Goal: Task Accomplishment & Management: Use online tool/utility

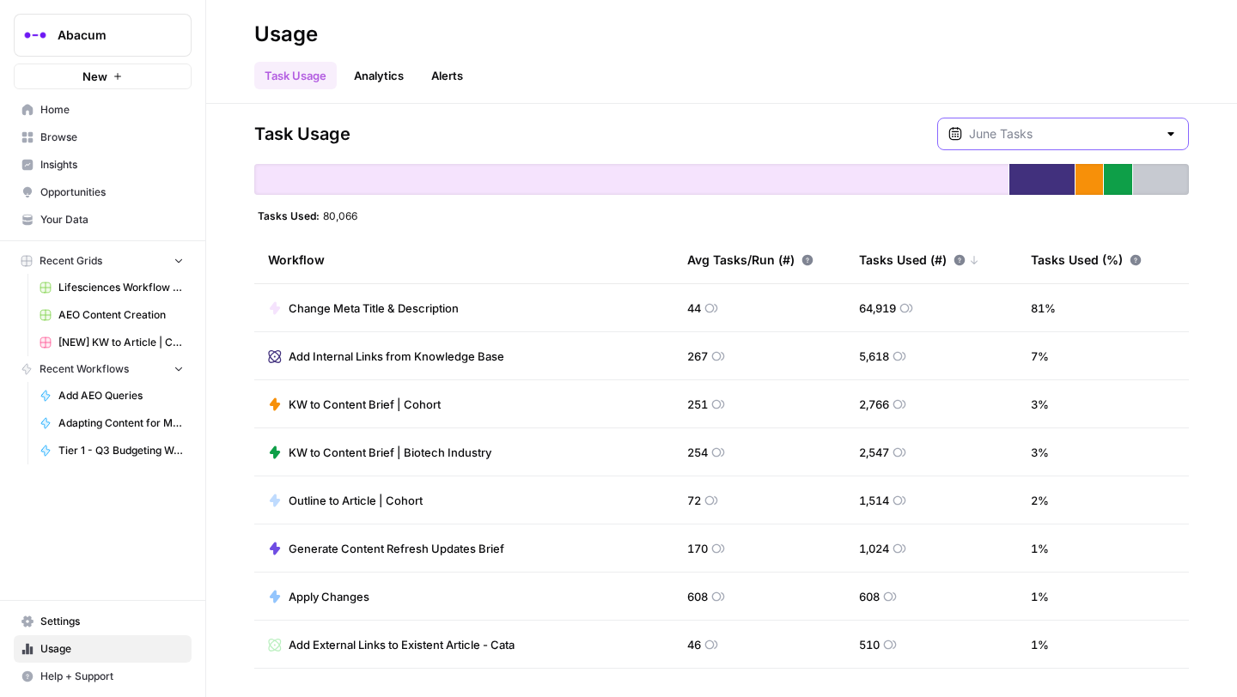
click at [1117, 128] on input "text" at bounding box center [1063, 133] width 188 height 17
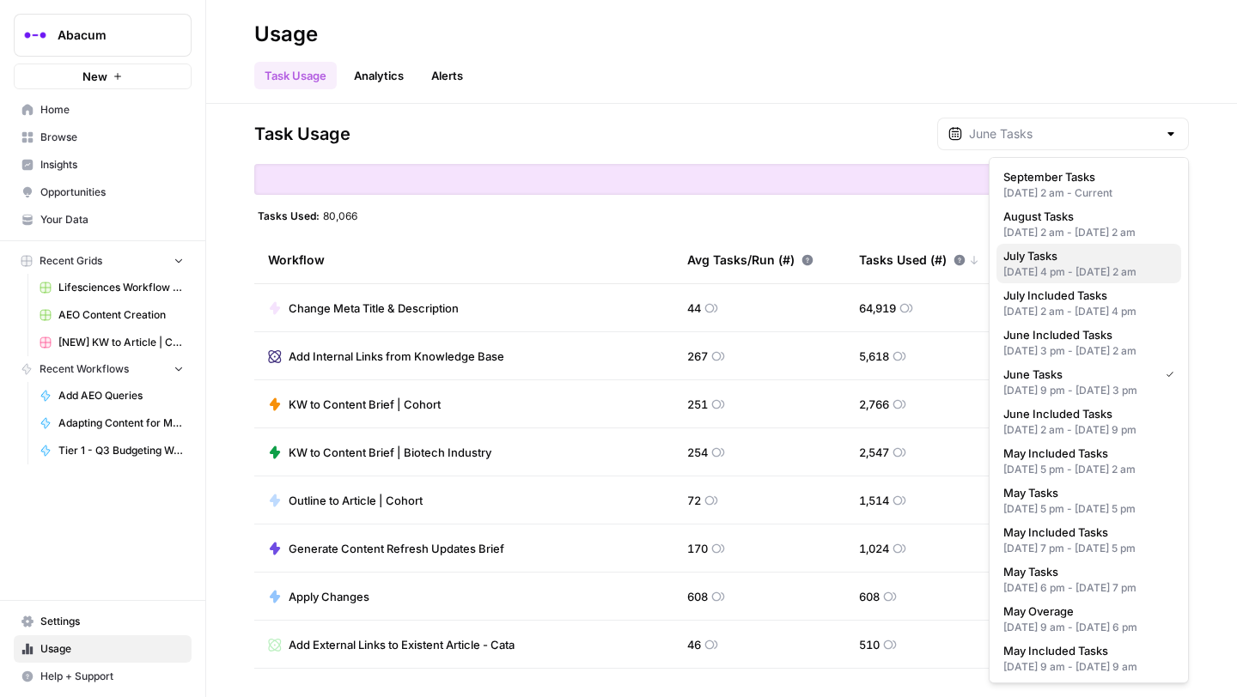
click at [1052, 280] on div "[DATE] 4 pm - [DATE] 2 am" at bounding box center [1088, 272] width 171 height 15
type input "July Tasks"
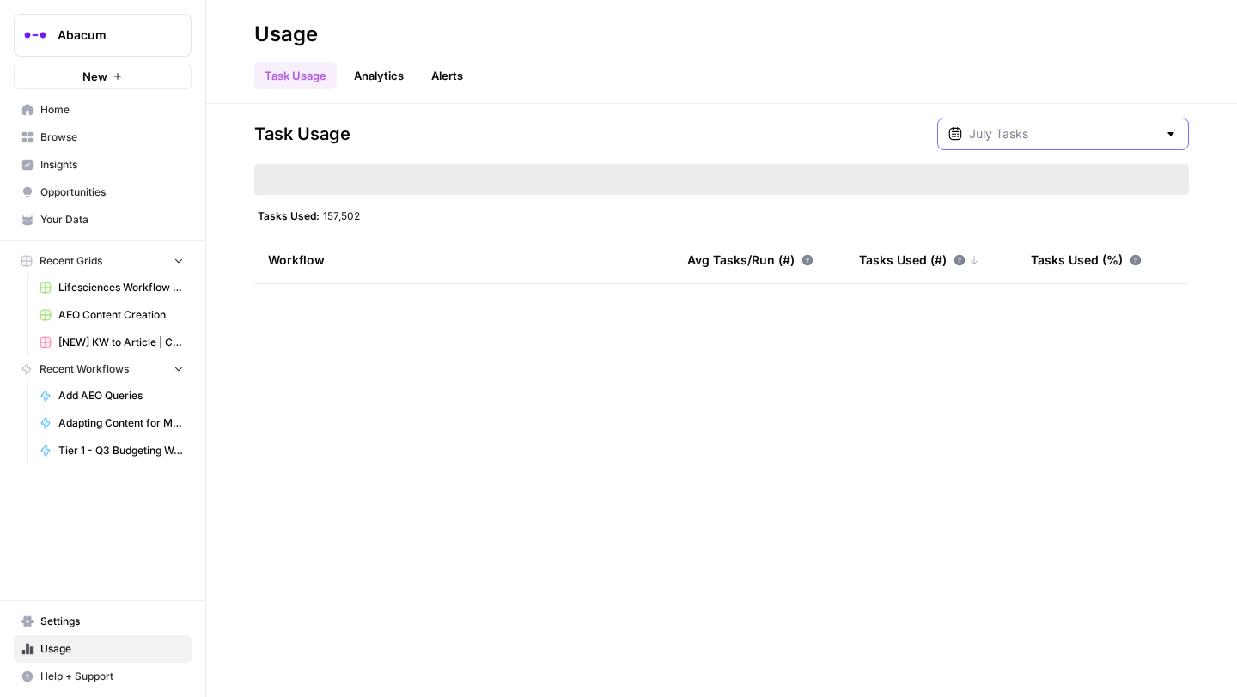
click at [1083, 131] on input "text" at bounding box center [1063, 133] width 188 height 17
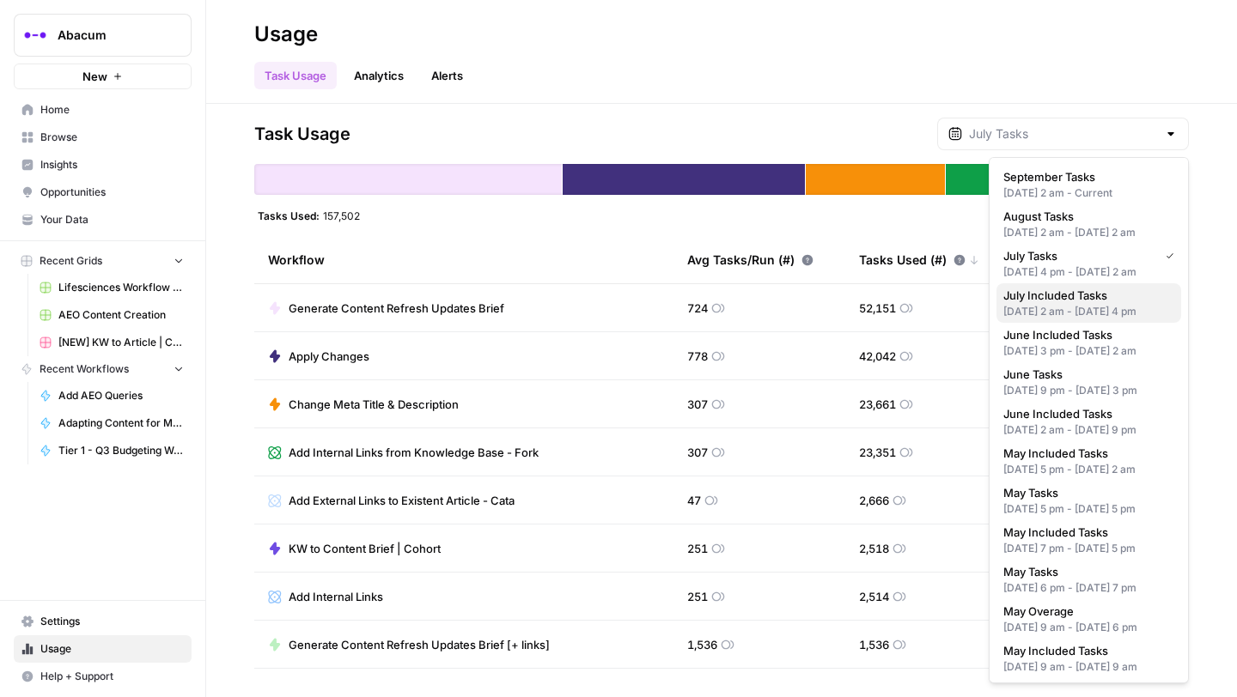
click at [1048, 320] on div "[DATE] 2 am - [DATE] 4 pm" at bounding box center [1088, 311] width 171 height 15
type input "July Included Tasks"
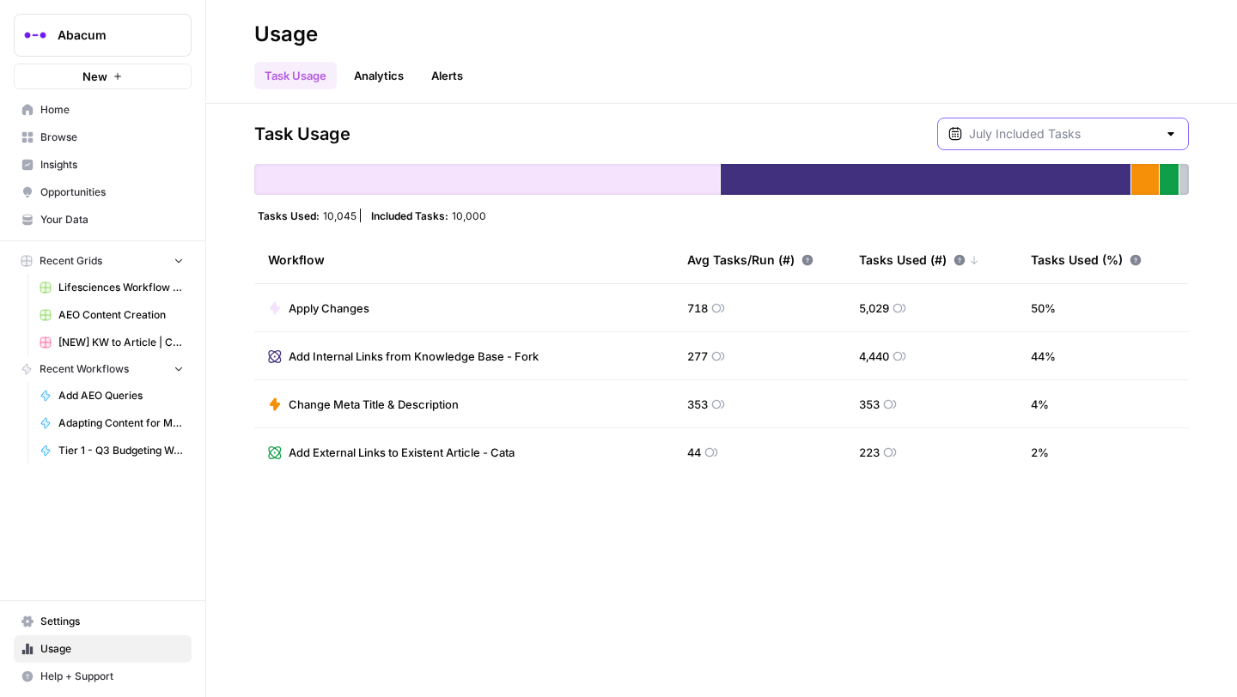
click at [1086, 135] on input "text" at bounding box center [1063, 133] width 188 height 17
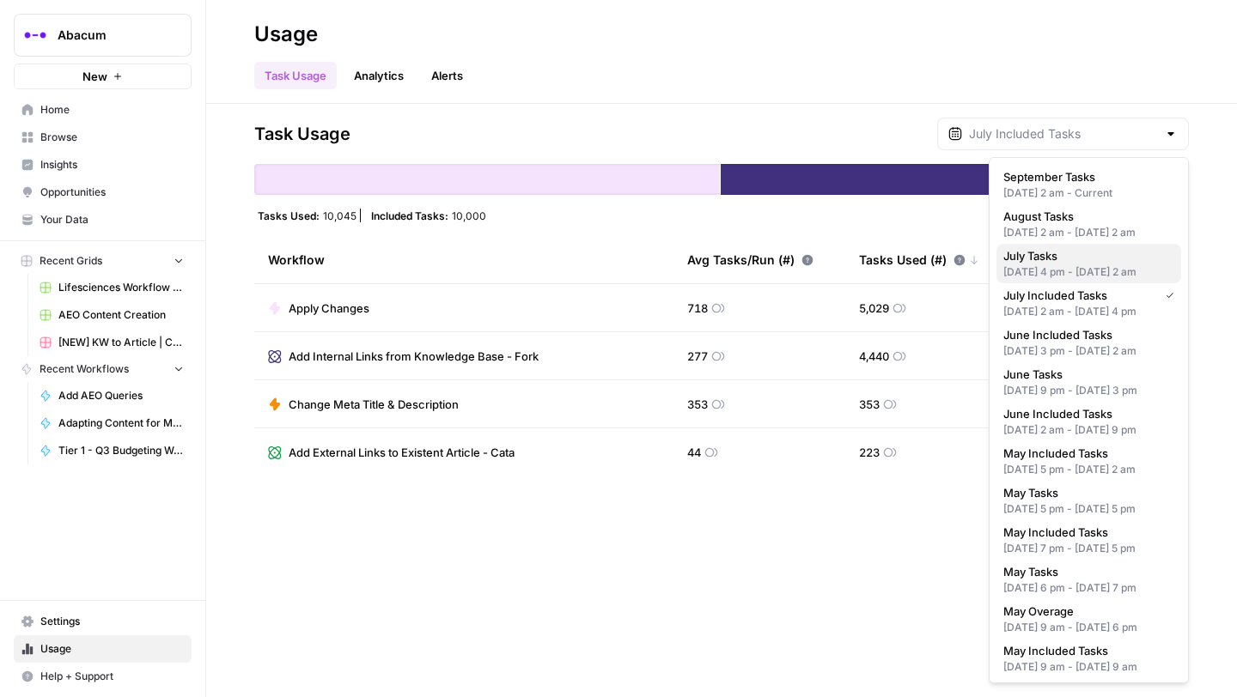
click at [1054, 280] on div "[DATE] 4 pm - [DATE] 2 am" at bounding box center [1088, 272] width 171 height 15
type input "July Tasks"
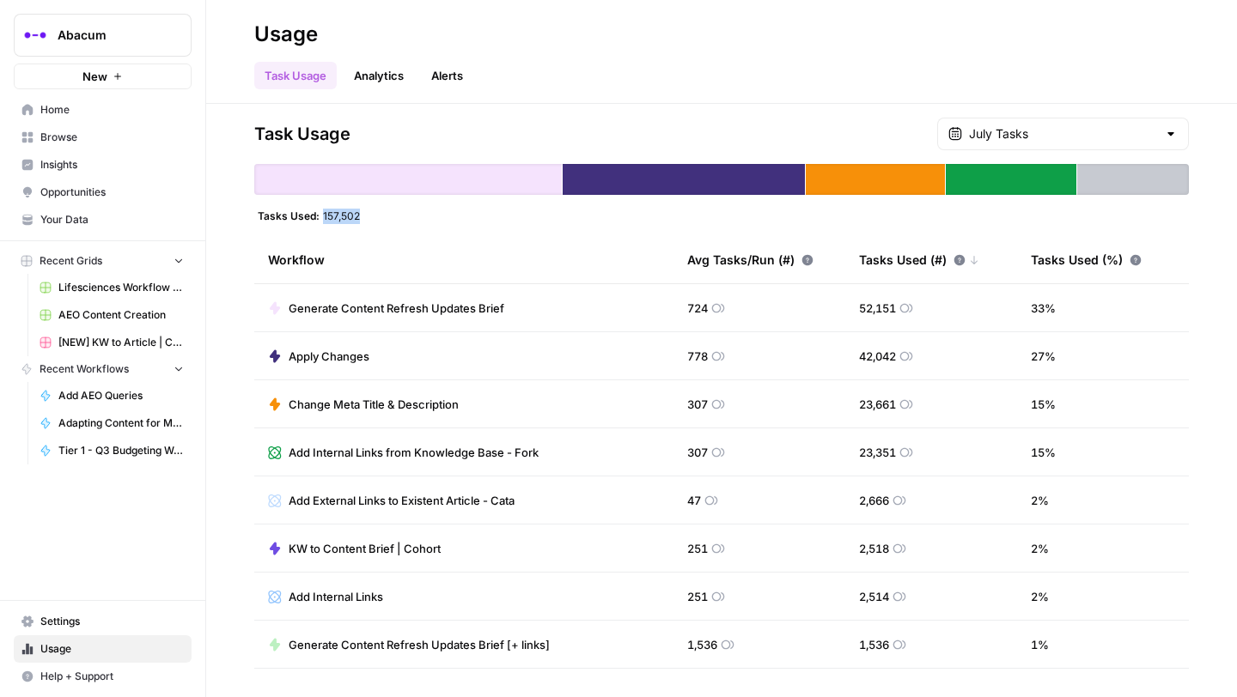
drag, startPoint x: 358, startPoint y: 214, endPoint x: 322, endPoint y: 214, distance: 36.1
click at [322, 214] on div "Tasks Used: 157,502" at bounding box center [308, 216] width 109 height 14
copy span "157,502"
click at [1061, 127] on div "Add Internal Links from Knowledge Base - Fork" at bounding box center [1010, 120] width 251 height 17
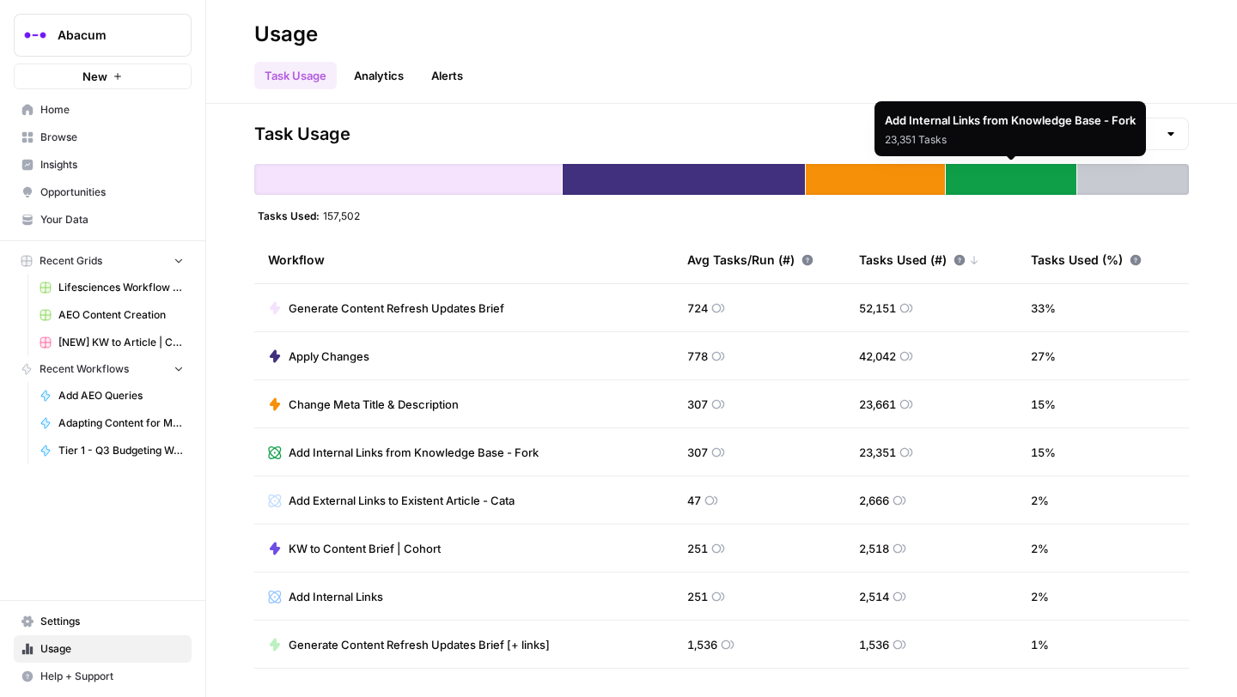
click at [1163, 131] on div "July Tasks" at bounding box center [1063, 134] width 252 height 33
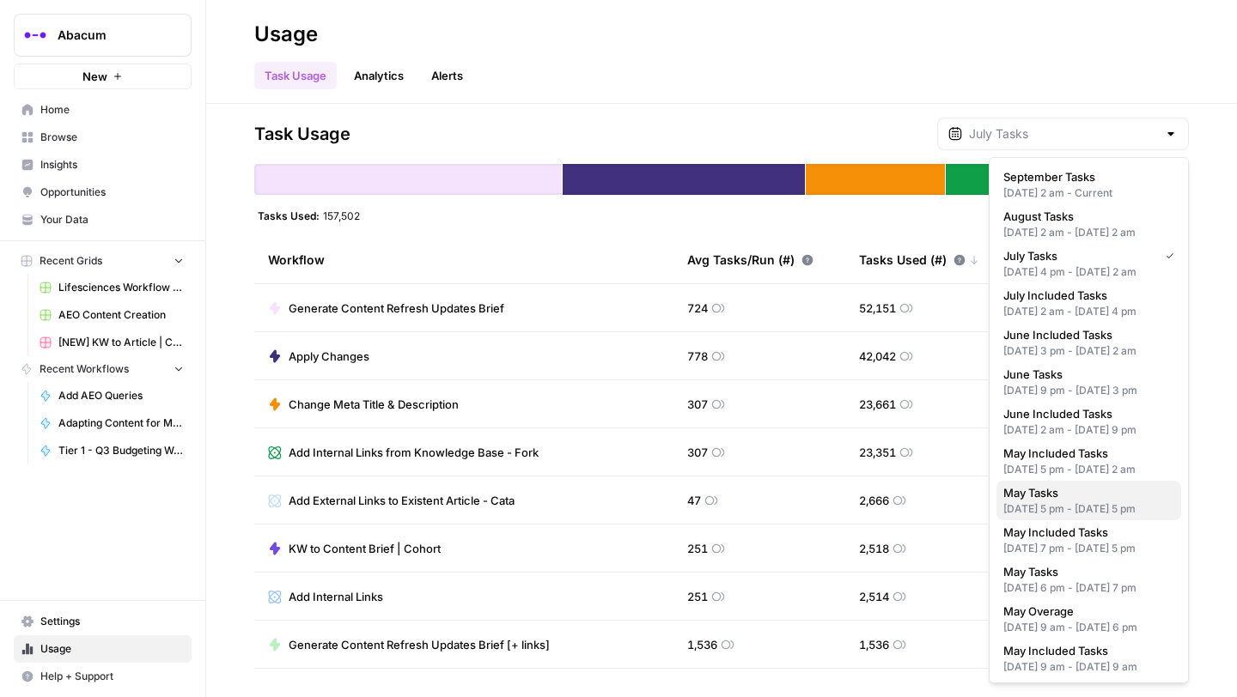
click at [1032, 502] on span "May Tasks" at bounding box center [1085, 492] width 164 height 17
type input "May Tasks"
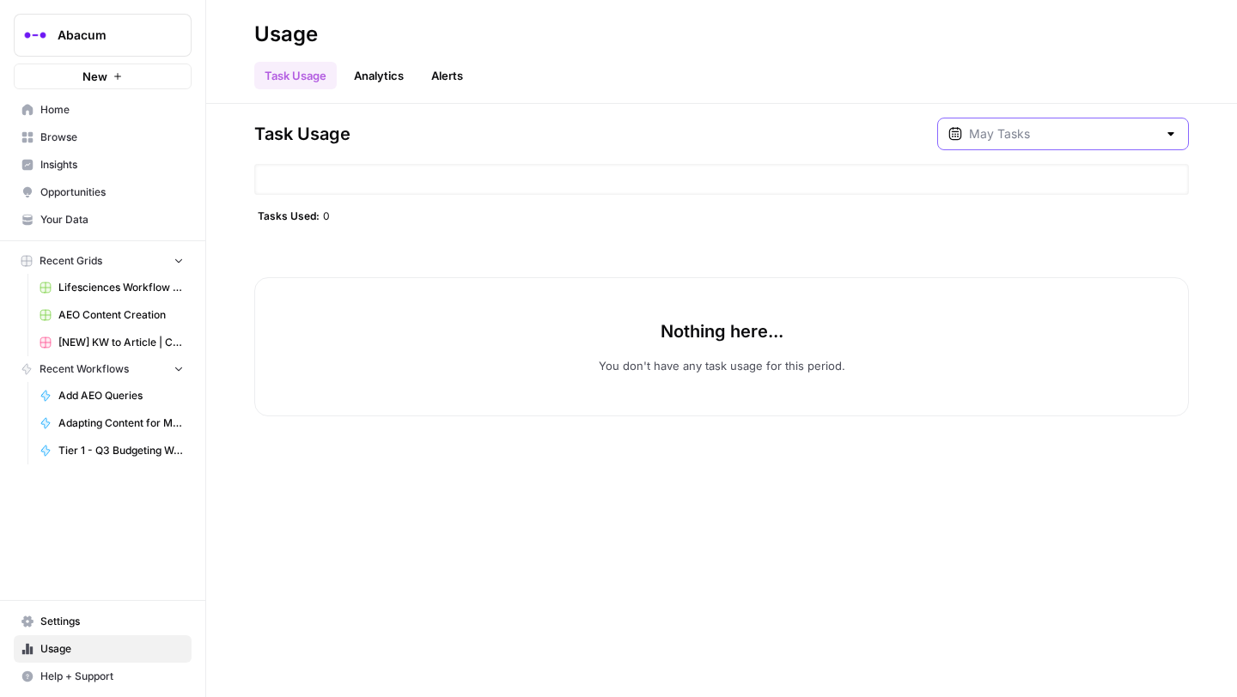
click at [1108, 135] on input "text" at bounding box center [1063, 133] width 188 height 17
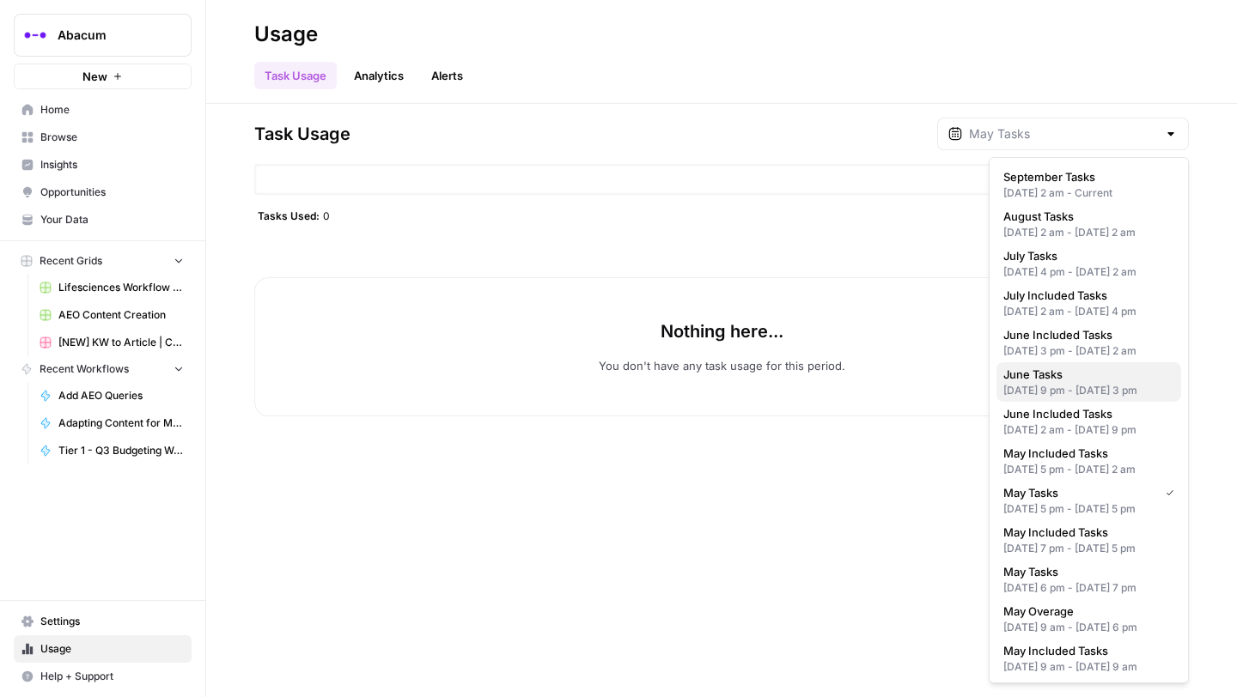
click at [1065, 399] on div "[DATE] 9 pm - [DATE] 3 pm" at bounding box center [1088, 390] width 171 height 15
type input "June Tasks"
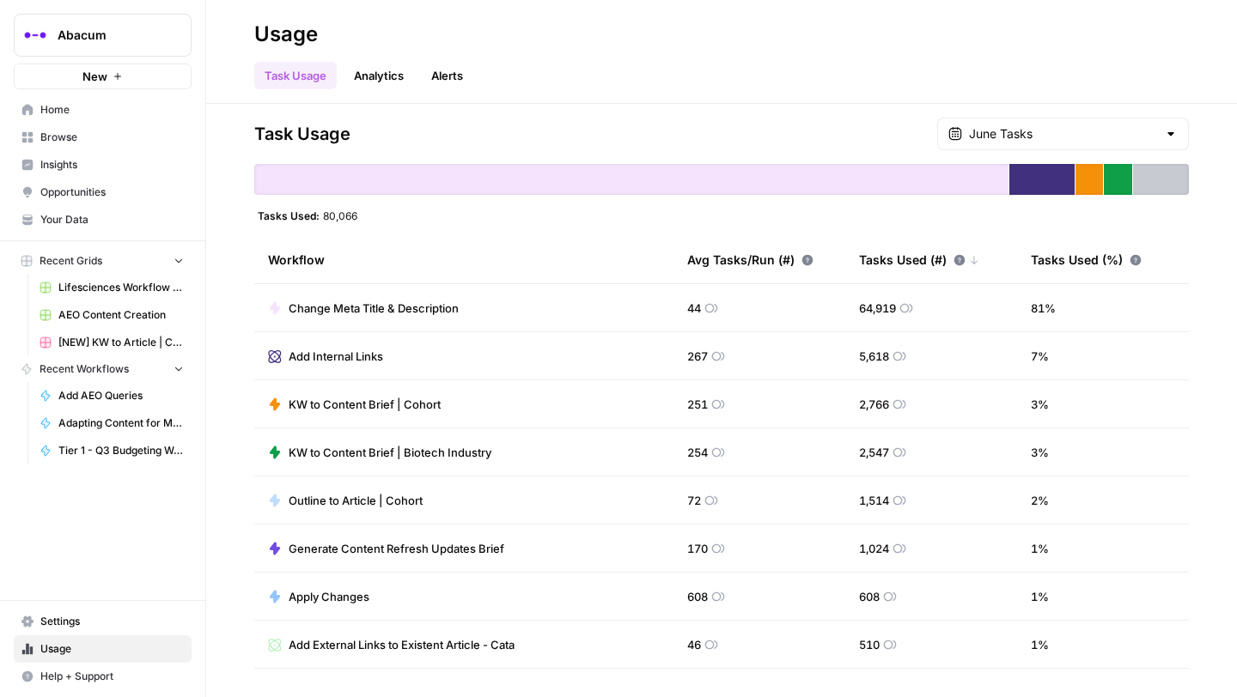
click at [1068, 125] on div "June Tasks" at bounding box center [1063, 134] width 252 height 33
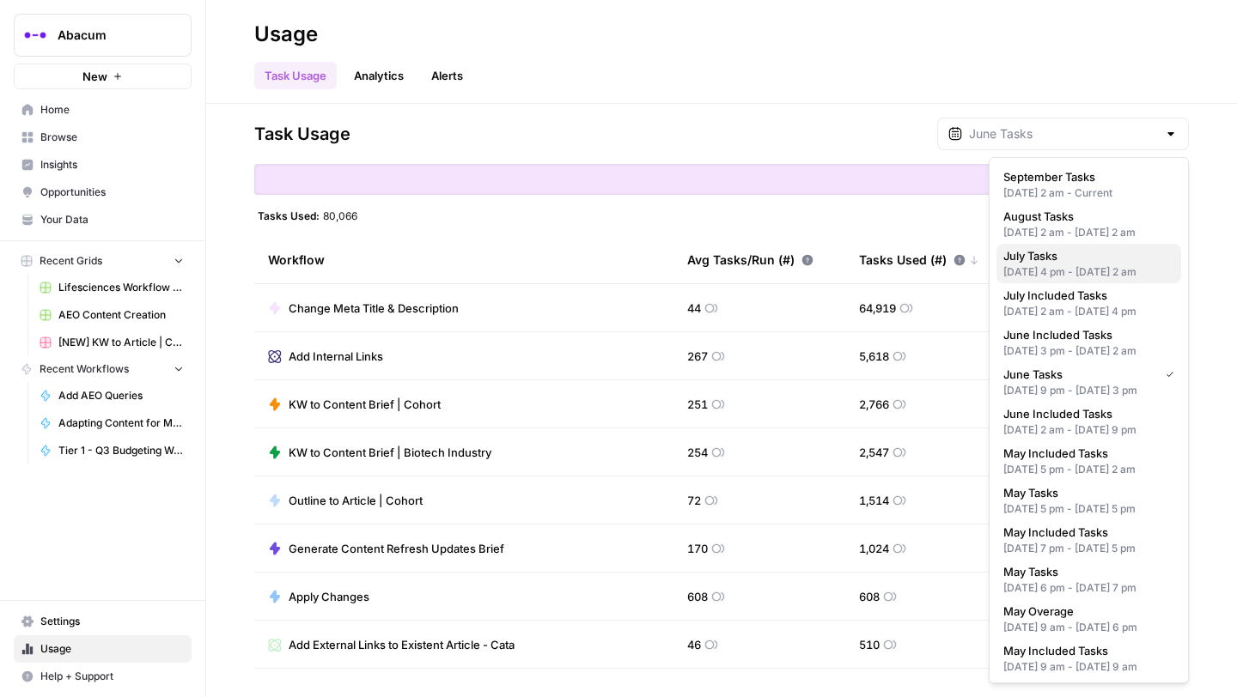
click at [1067, 280] on div "[DATE] 4 pm - [DATE] 2 am" at bounding box center [1088, 272] width 171 height 15
type input "July Tasks"
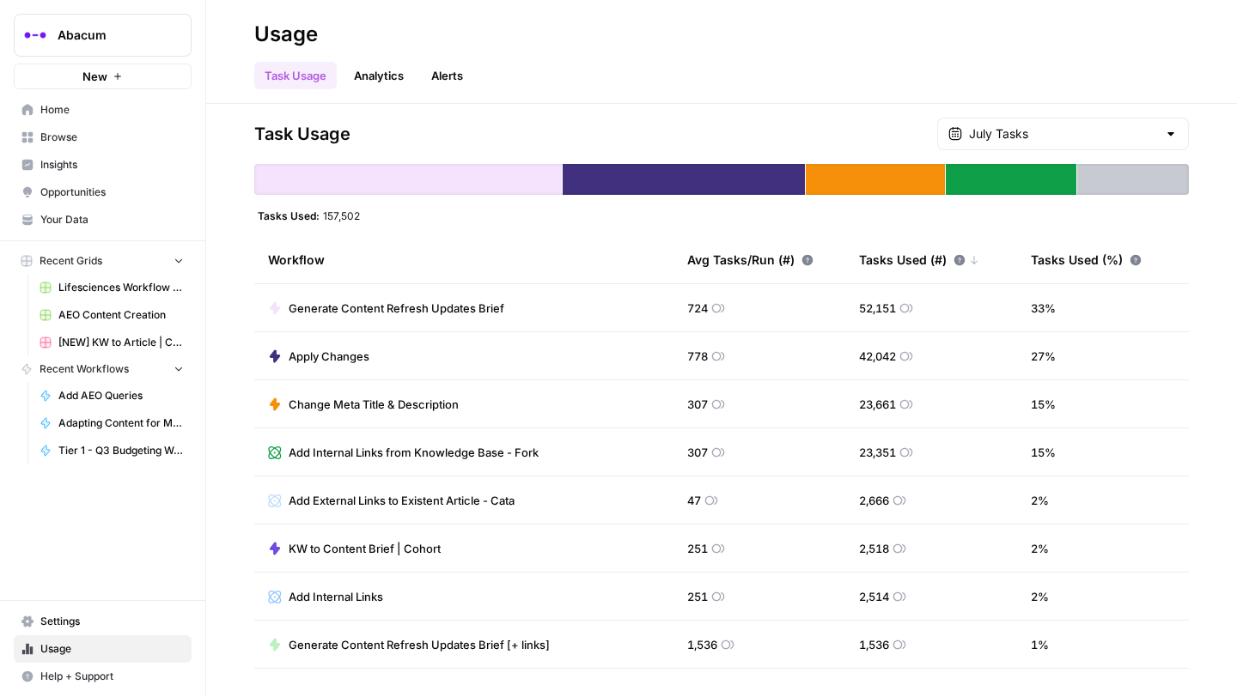
drag, startPoint x: 377, startPoint y: 216, endPoint x: 319, endPoint y: 215, distance: 58.4
click at [319, 215] on div "Tasks Used: 157,502" at bounding box center [721, 216] width 935 height 14
copy div "157,502"
click at [1085, 140] on input "text" at bounding box center [1063, 133] width 188 height 17
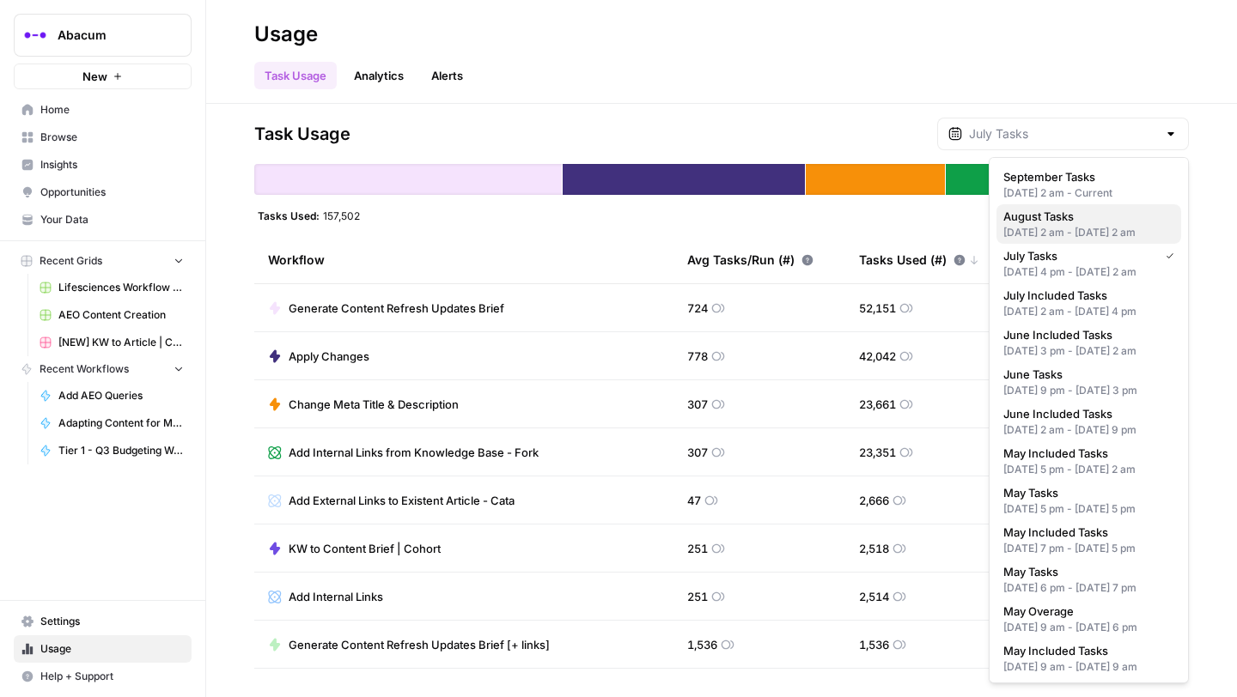
click at [1075, 223] on span "August Tasks" at bounding box center [1085, 216] width 164 height 17
type input "August Tasks"
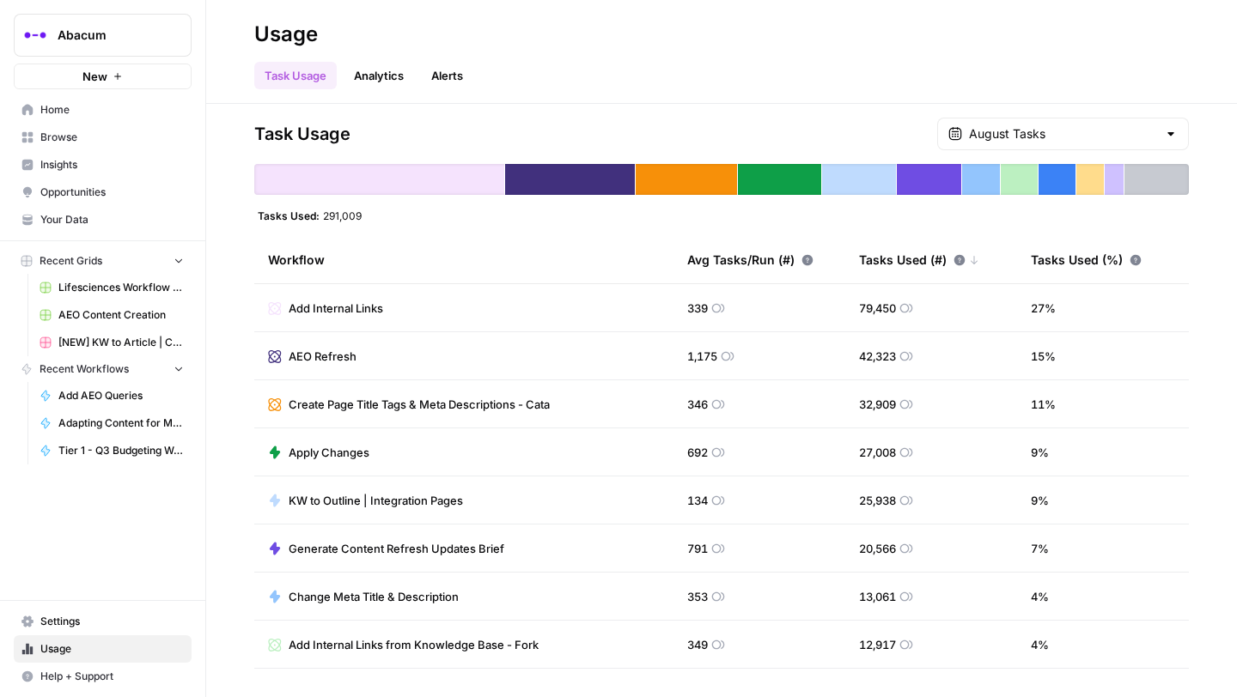
drag, startPoint x: 392, startPoint y: 218, endPoint x: 323, endPoint y: 218, distance: 68.7
click at [323, 218] on div "Tasks Used: 291,009" at bounding box center [721, 216] width 935 height 14
copy span "291,009"
click at [1057, 121] on div "August Tasks" at bounding box center [1063, 134] width 252 height 33
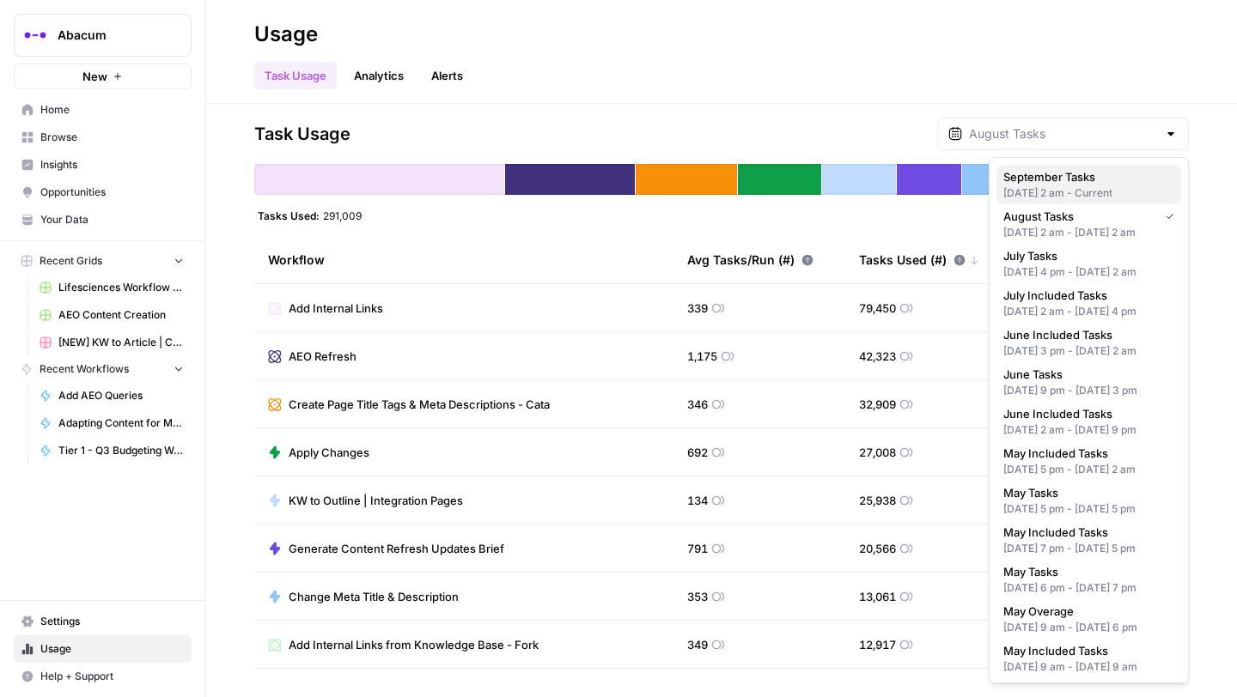
click at [1055, 186] on div "[DATE] 2 am - Current" at bounding box center [1088, 193] width 171 height 15
type input "September Tasks"
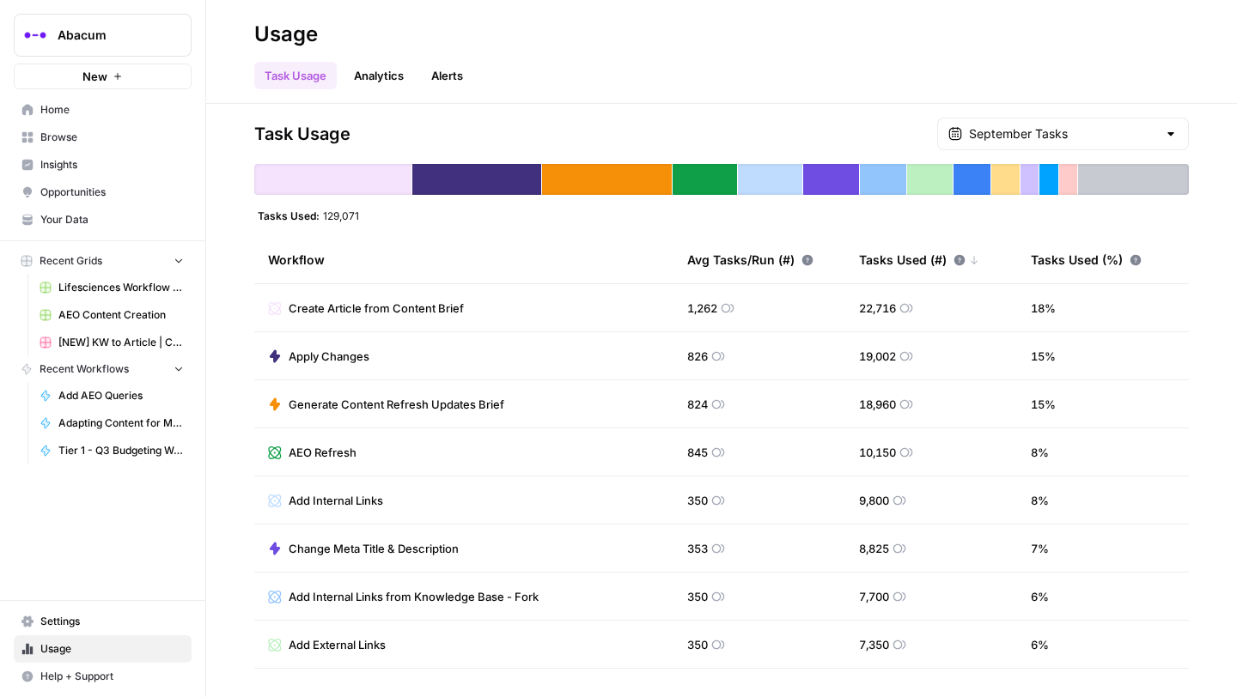
drag, startPoint x: 368, startPoint y: 211, endPoint x: 320, endPoint y: 213, distance: 48.1
click at [320, 213] on div "Tasks Used: 129,071" at bounding box center [721, 216] width 935 height 14
copy span "129,071"
click at [370, 82] on link "Analytics" at bounding box center [379, 75] width 70 height 27
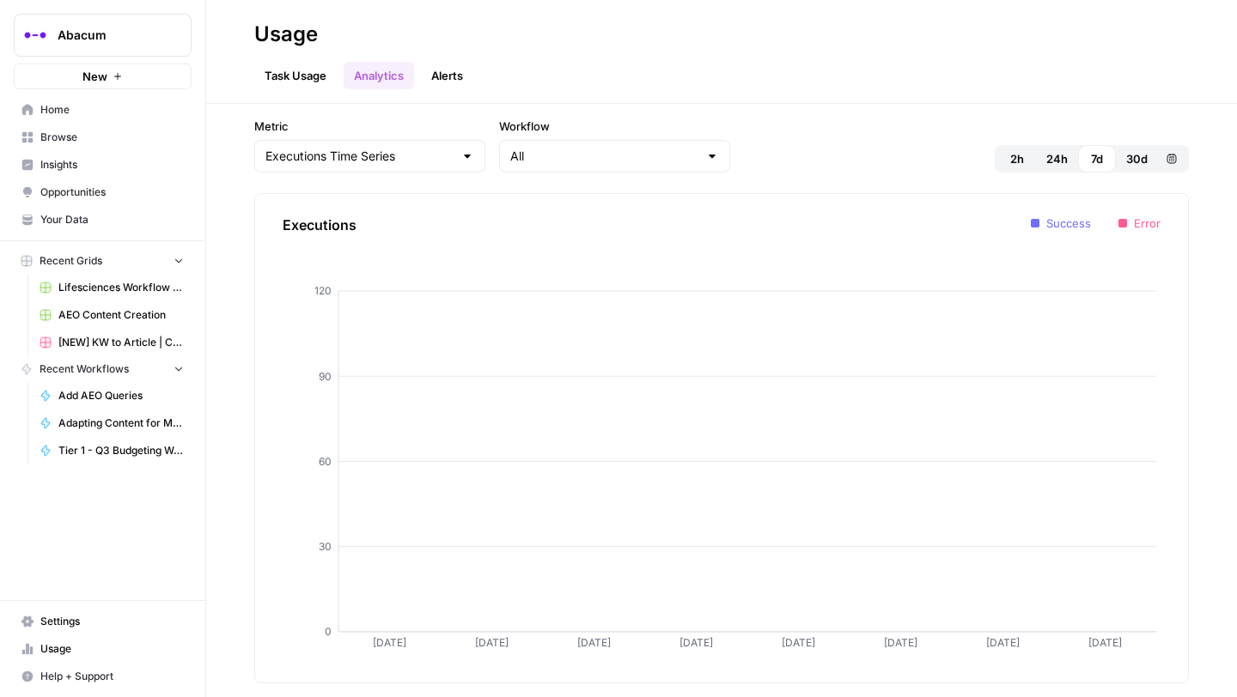
click at [435, 77] on link "Alerts" at bounding box center [447, 75] width 52 height 27
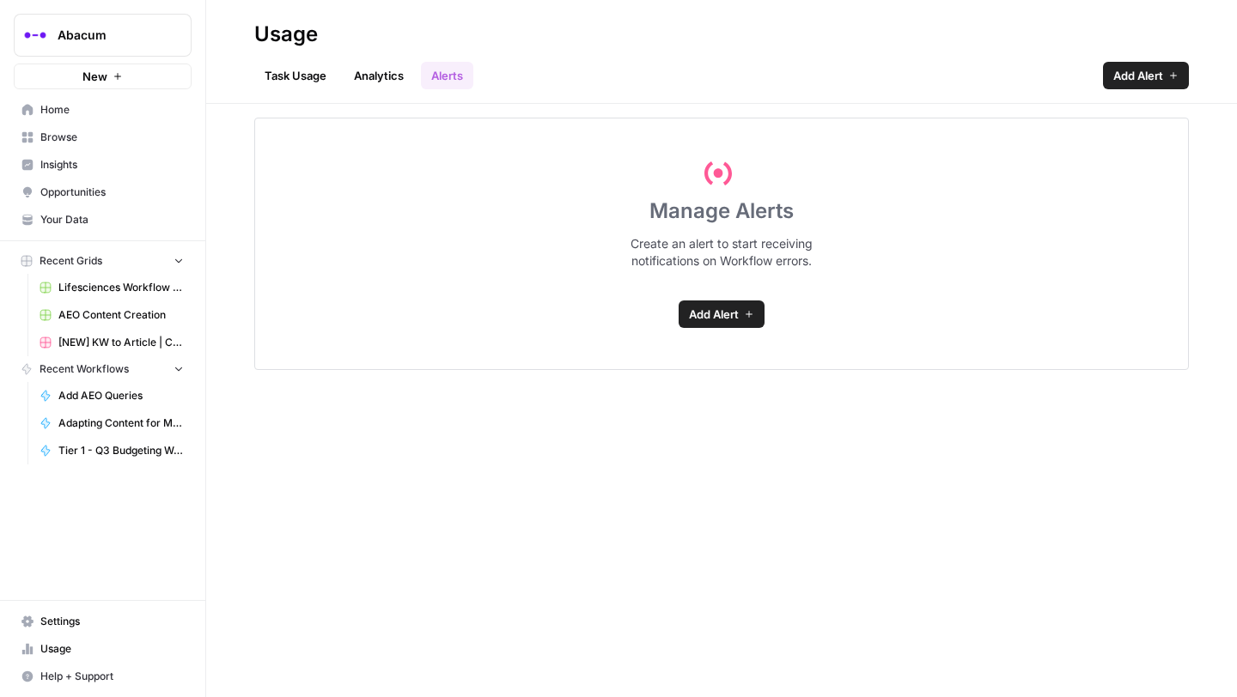
click at [312, 66] on link "Task Usage" at bounding box center [295, 75] width 82 height 27
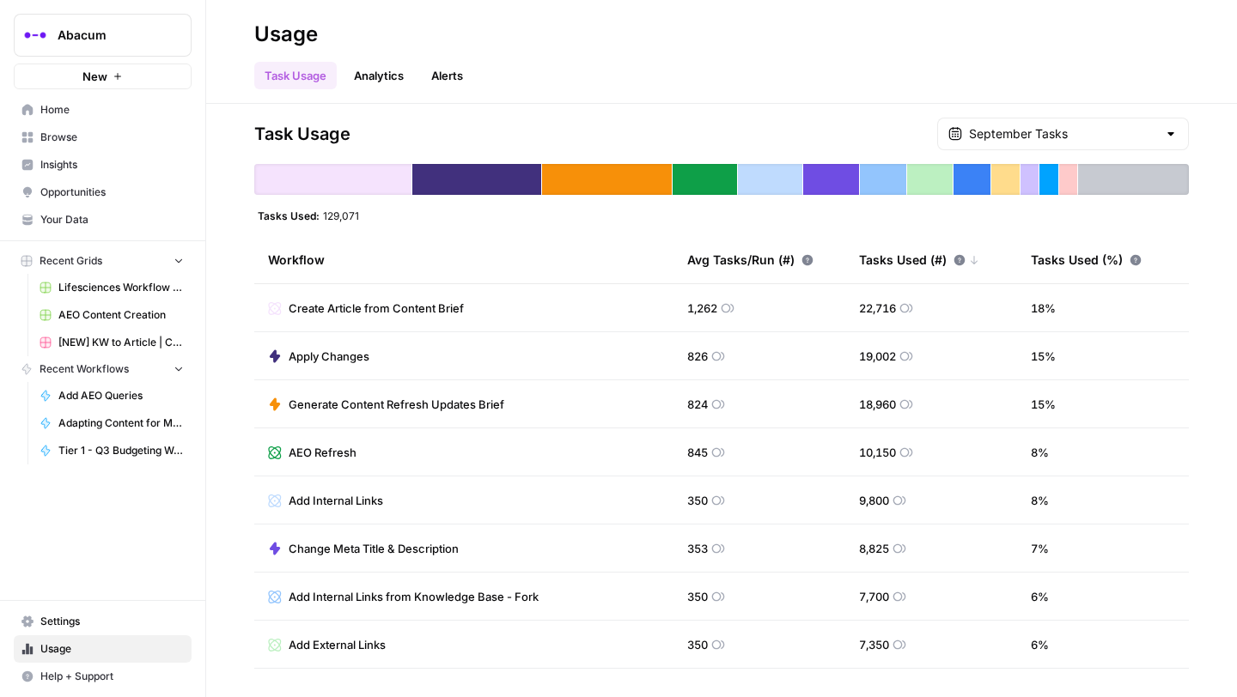
click at [70, 624] on span "Settings" at bounding box center [111, 621] width 143 height 15
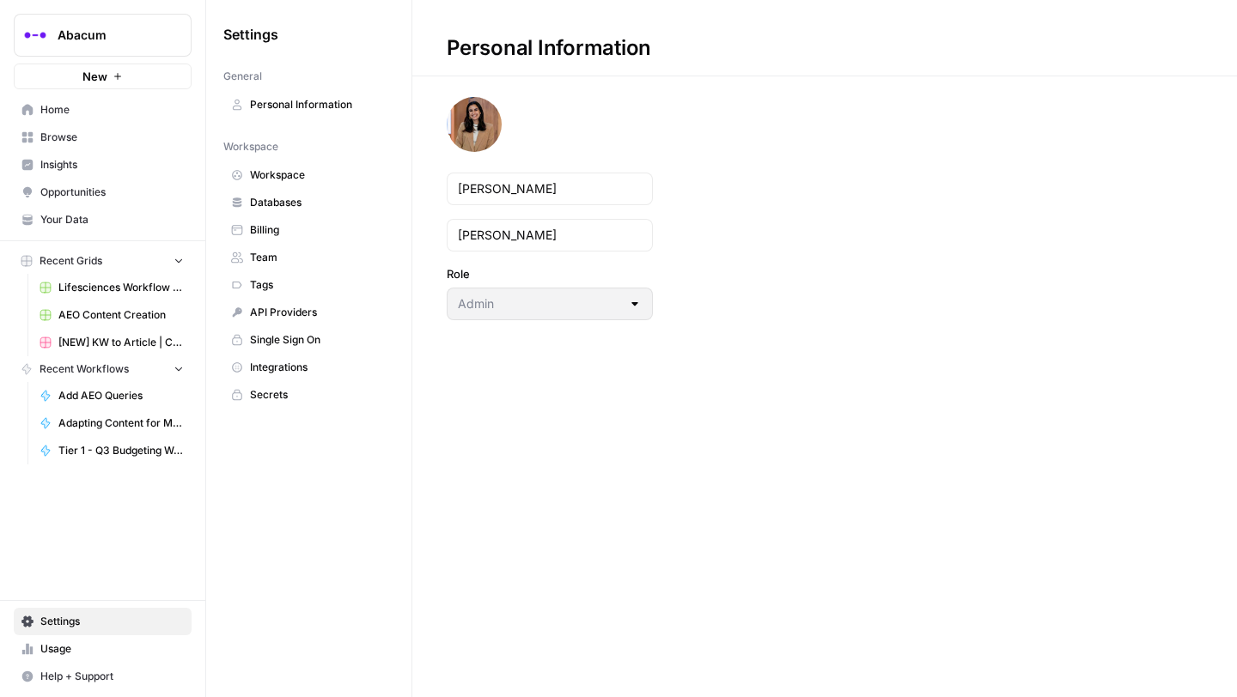
click at [275, 233] on span "Billing" at bounding box center [318, 229] width 137 height 15
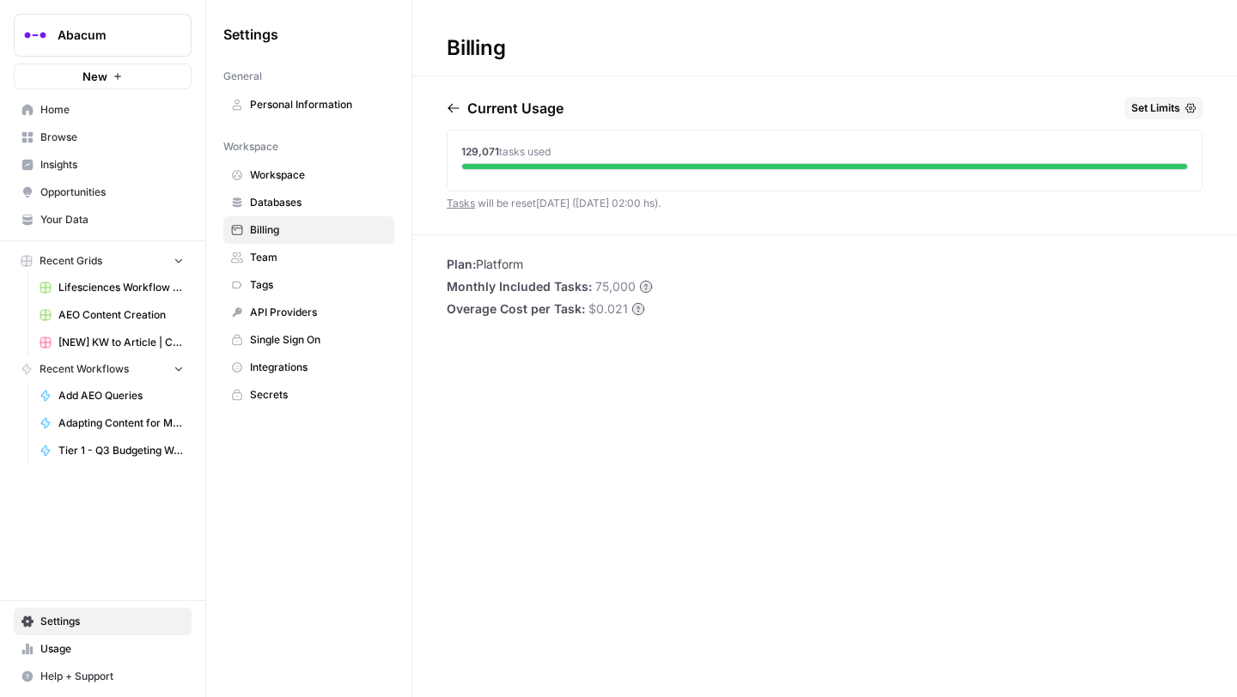
click at [68, 143] on span "Browse" at bounding box center [111, 137] width 143 height 15
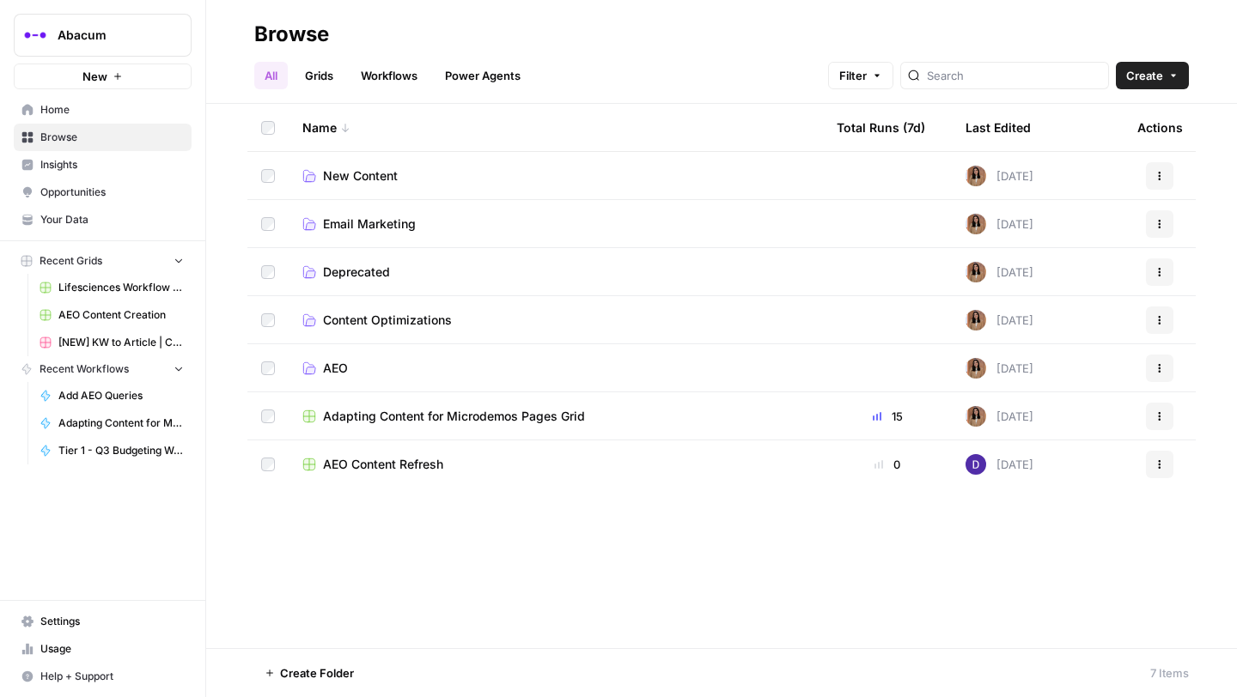
click at [338, 365] on span "AEO" at bounding box center [335, 368] width 25 height 17
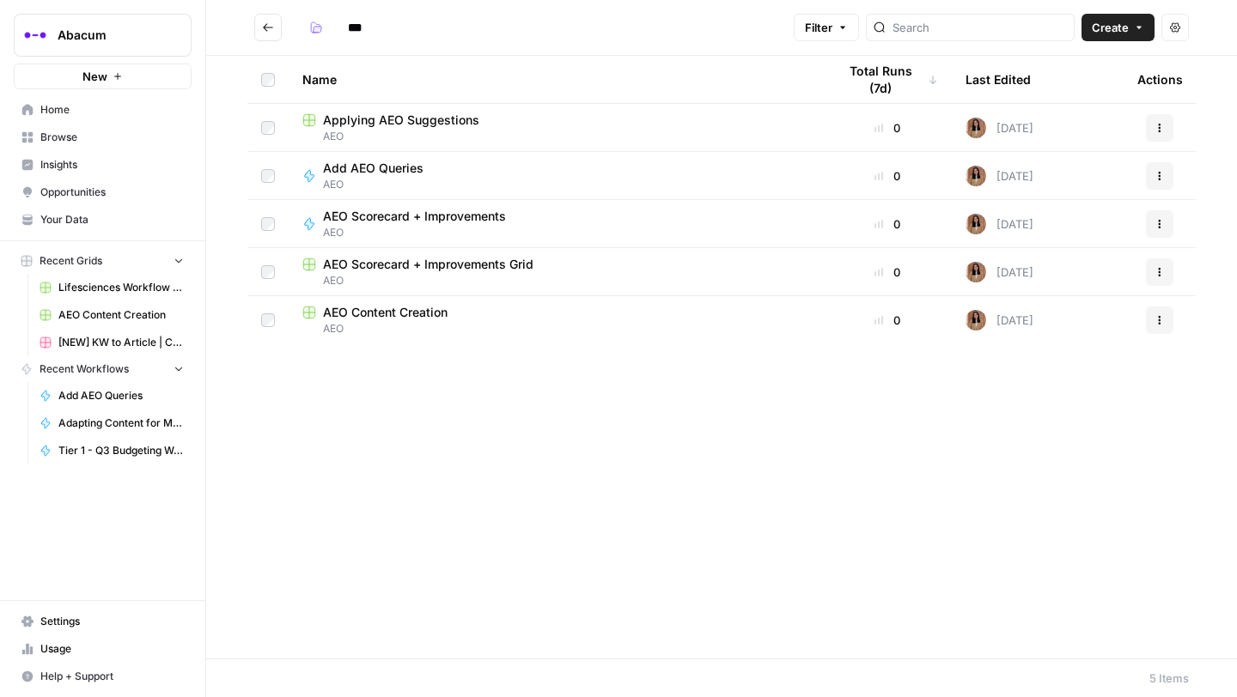
click at [362, 316] on span "AEO Content Creation" at bounding box center [385, 312] width 125 height 17
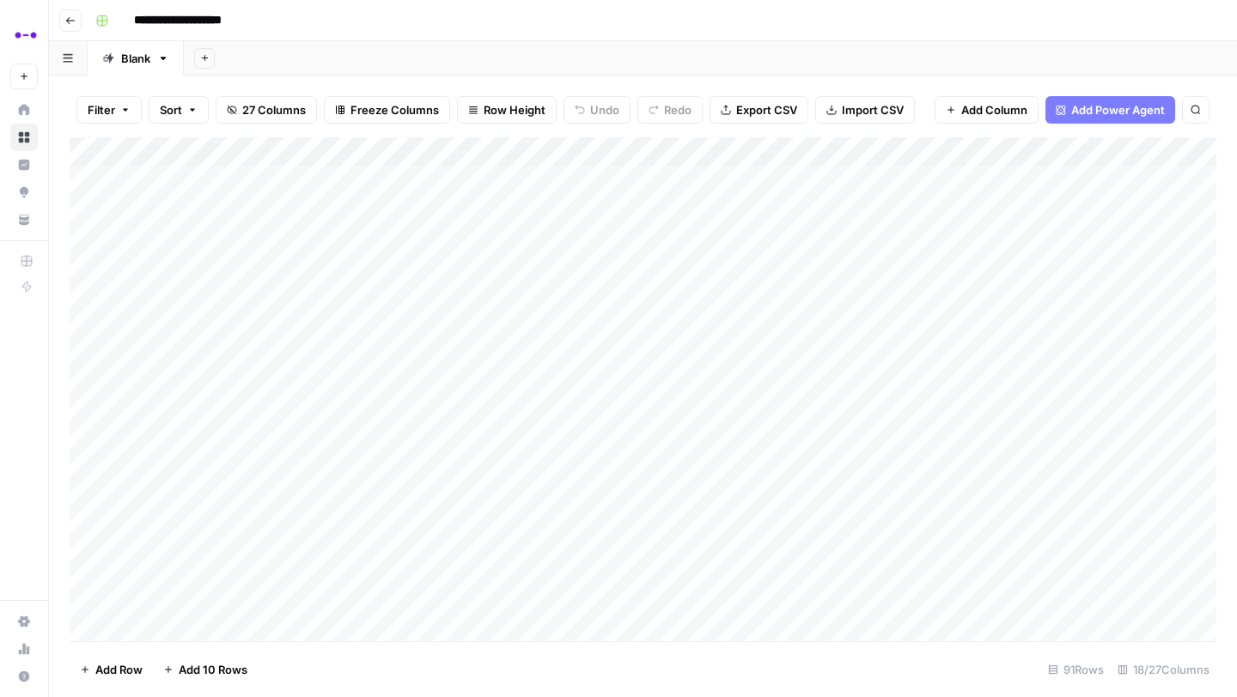
click at [314, 300] on div "Add Column" at bounding box center [643, 389] width 1147 height 504
click at [1129, 293] on div "Add Column" at bounding box center [643, 389] width 1147 height 504
click at [989, 295] on div "Add Column" at bounding box center [643, 389] width 1147 height 504
click at [576, 296] on div "Add Column" at bounding box center [643, 389] width 1147 height 504
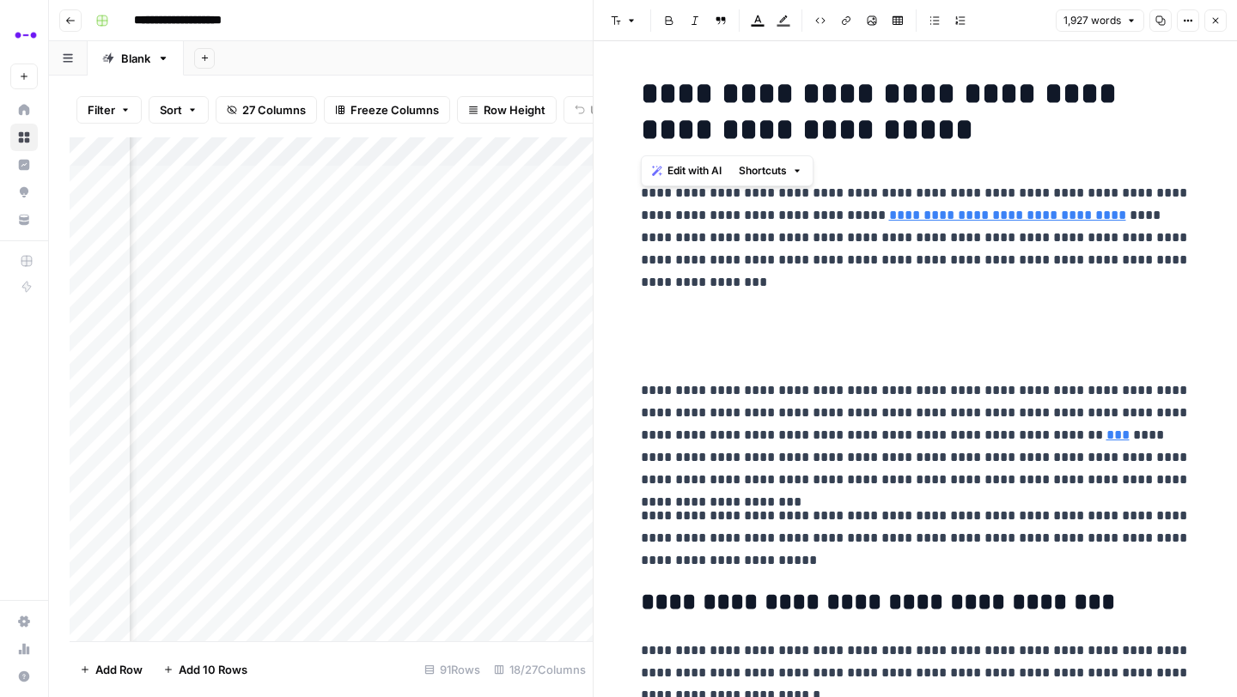
drag, startPoint x: 732, startPoint y: 130, endPoint x: 628, endPoint y: 99, distance: 108.4
copy h1 "**********"
click at [1159, 21] on icon "button" at bounding box center [1160, 20] width 9 height 9
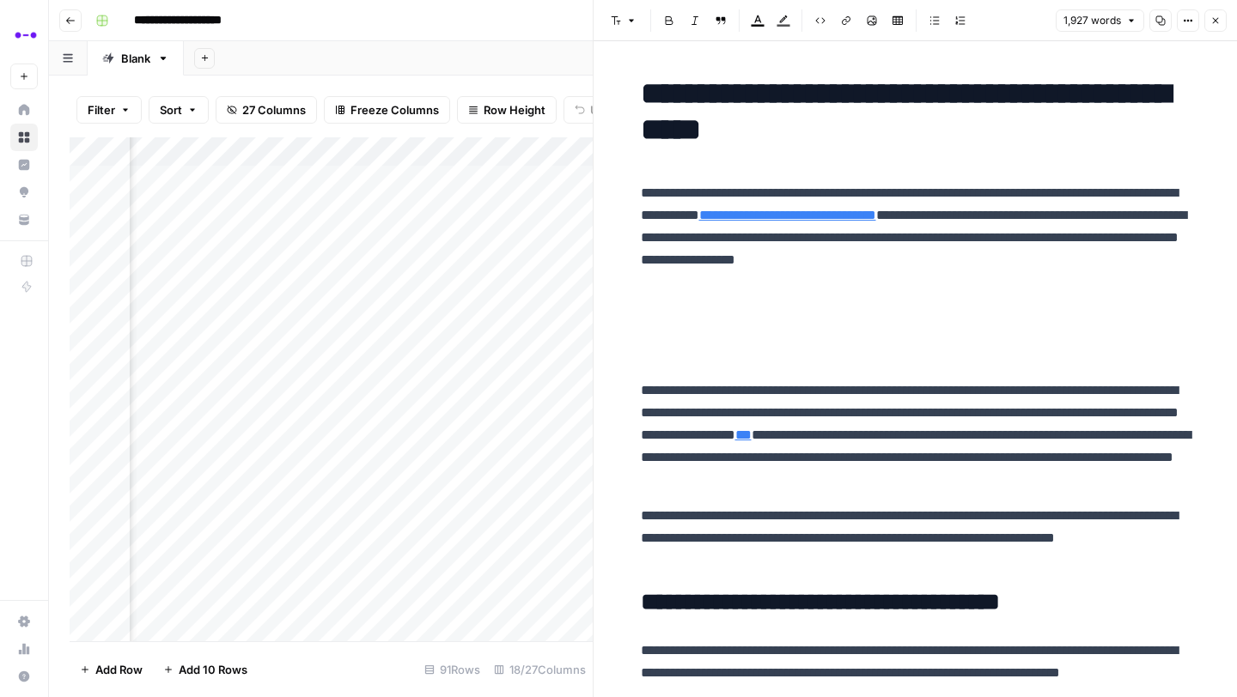
scroll to position [0, 0]
click at [159, 301] on div "Add Column" at bounding box center [331, 389] width 523 height 504
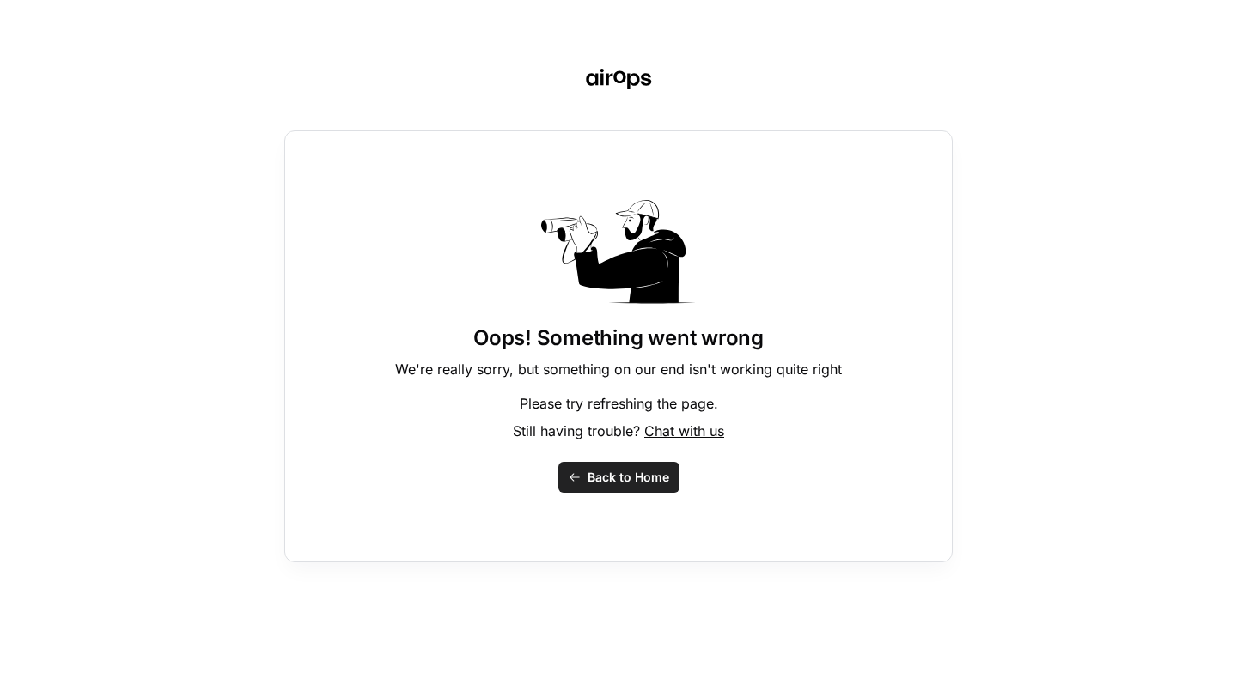
click at [611, 478] on span "Back to Home" at bounding box center [628, 477] width 82 height 17
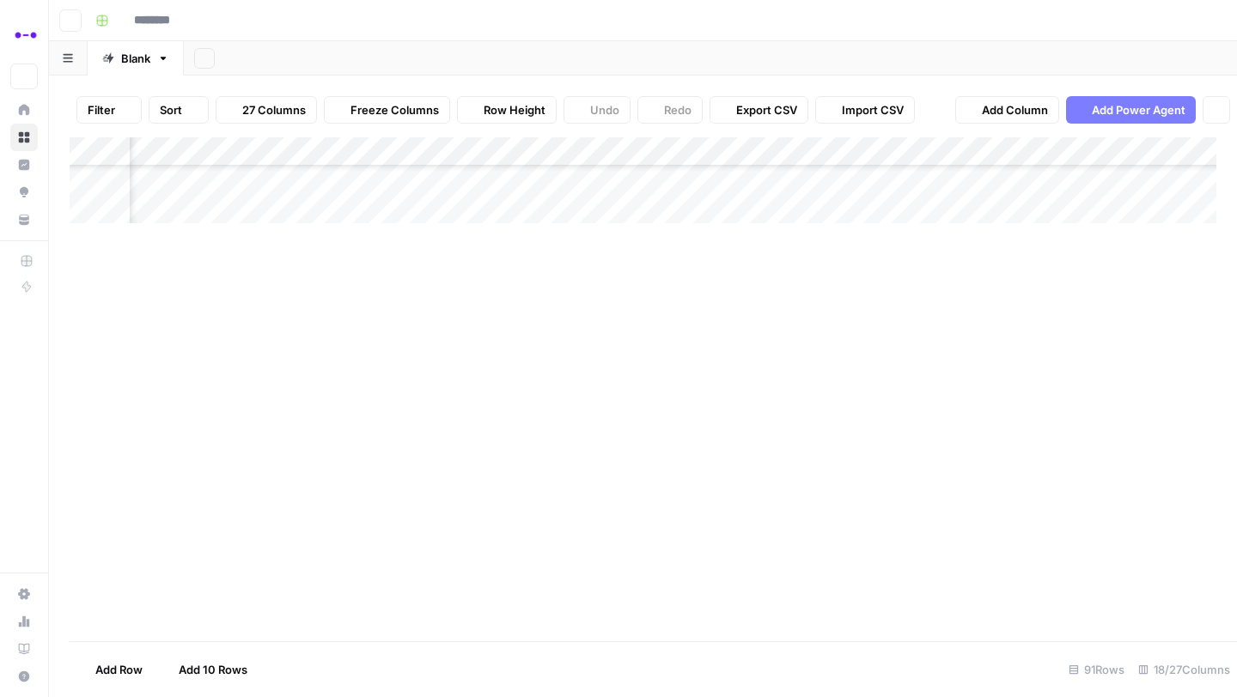
type input "**********"
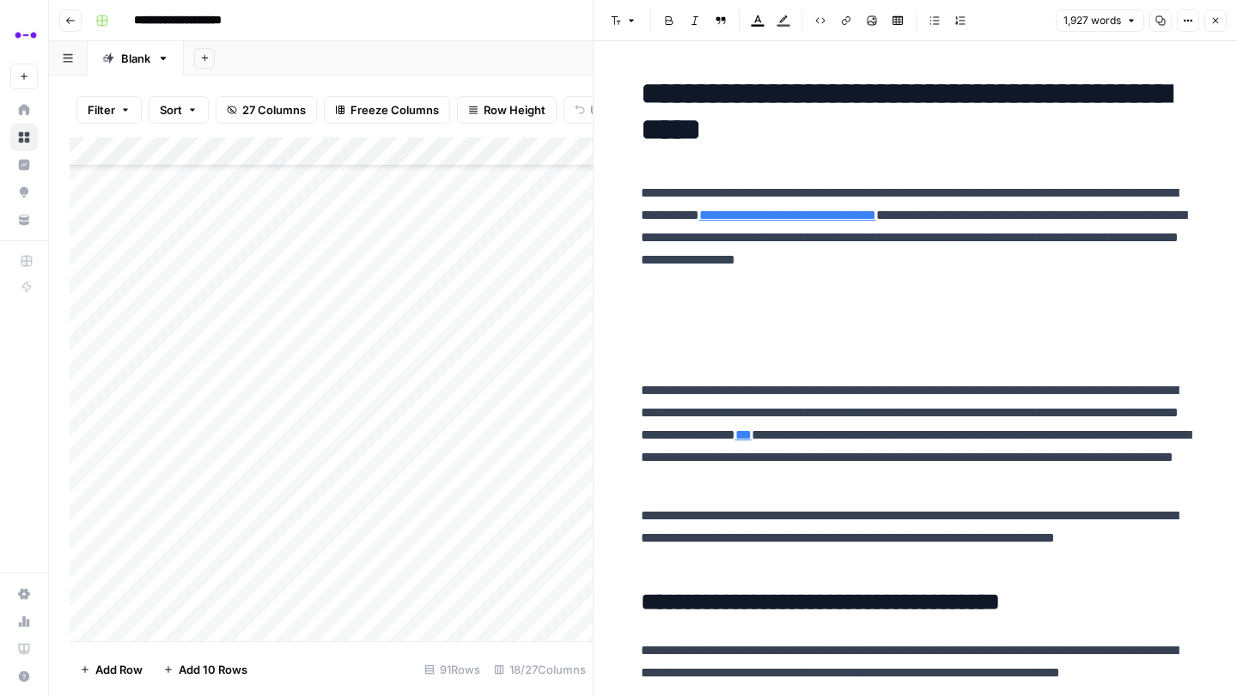
scroll to position [89, 0]
click at [158, 210] on div "Add Column" at bounding box center [331, 389] width 523 height 504
click at [205, 210] on div "Add Column" at bounding box center [331, 389] width 523 height 504
click at [197, 340] on button "Published" at bounding box center [189, 336] width 66 height 21
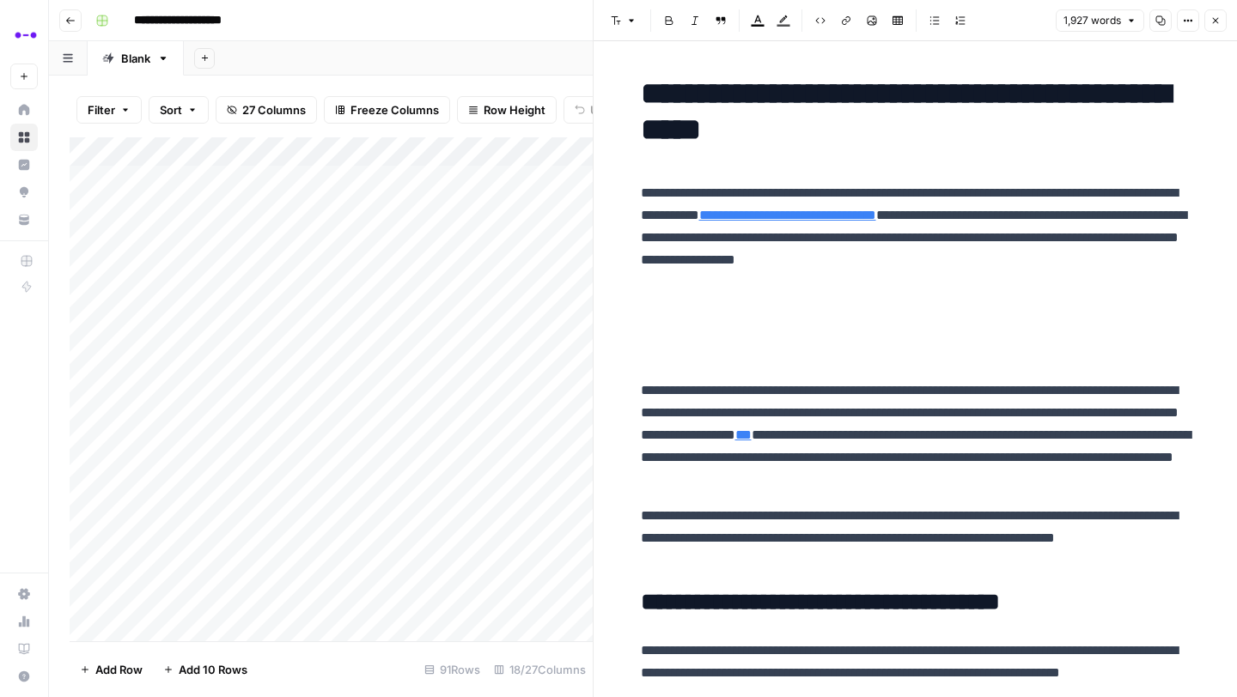
click at [1215, 22] on icon "button" at bounding box center [1215, 20] width 10 height 10
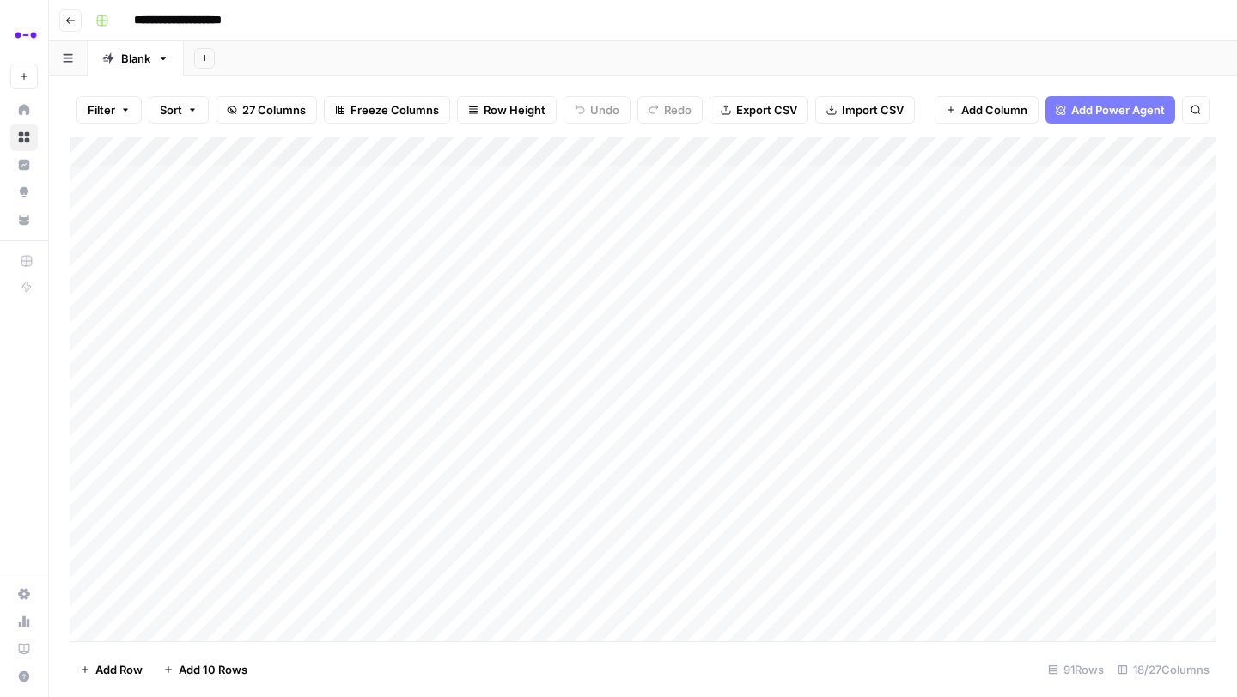
click at [72, 19] on icon "button" at bounding box center [70, 20] width 10 height 10
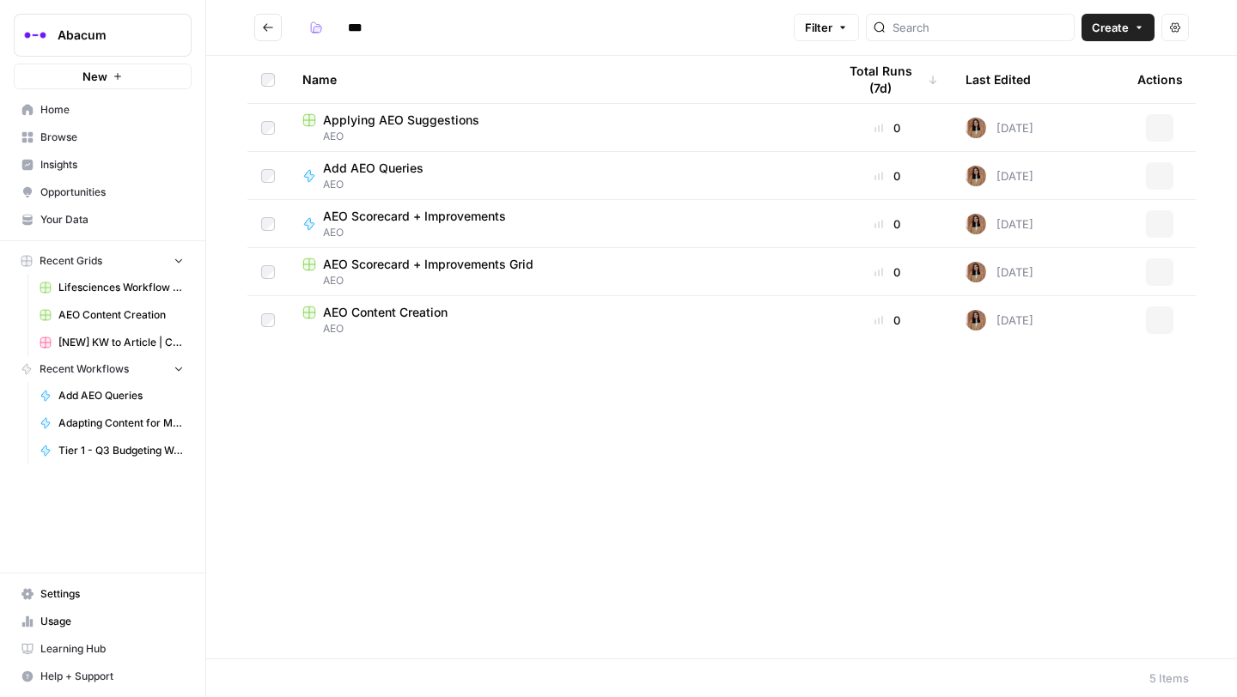
click at [80, 167] on span "Insights" at bounding box center [111, 164] width 143 height 15
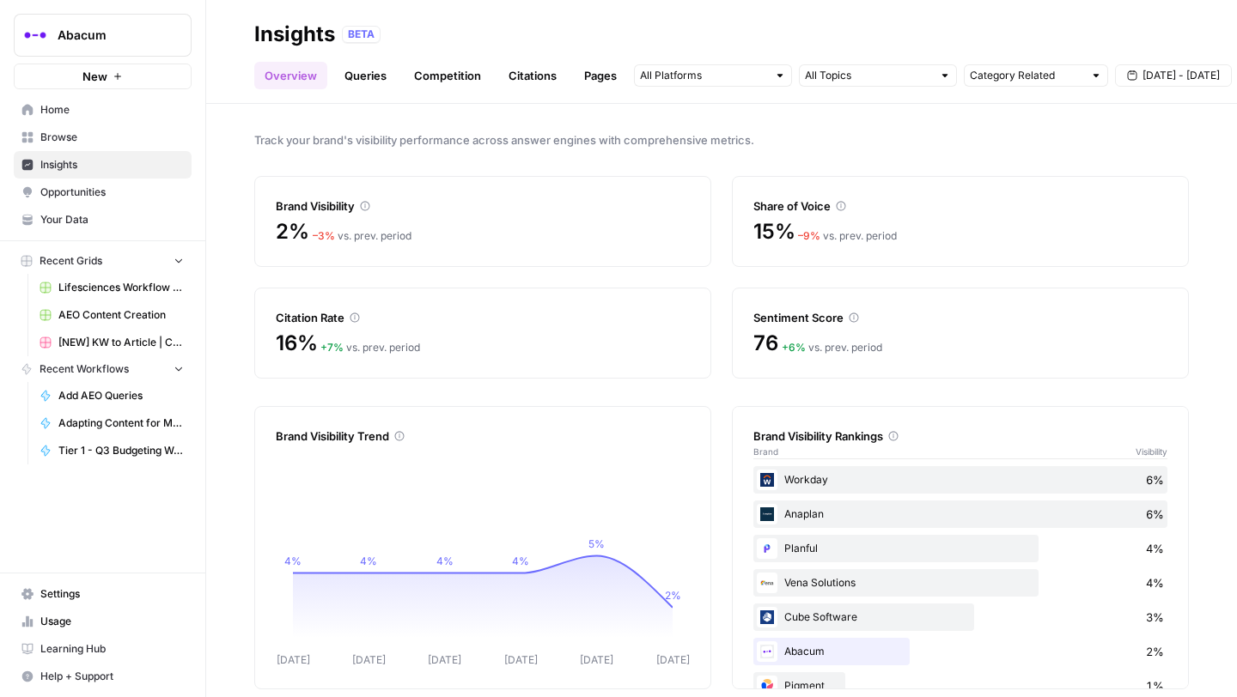
scroll to position [20, 0]
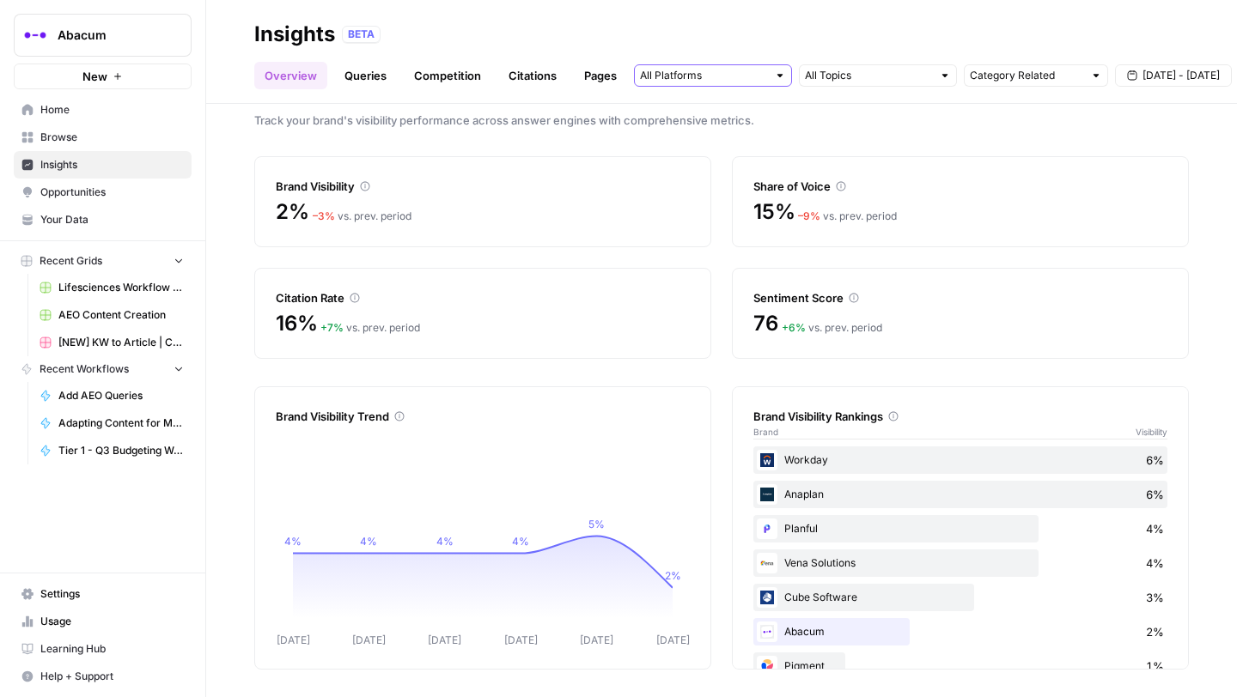
click at [736, 70] on input "text" at bounding box center [703, 75] width 127 height 17
click at [700, 113] on span "Gemini" at bounding box center [711, 113] width 88 height 17
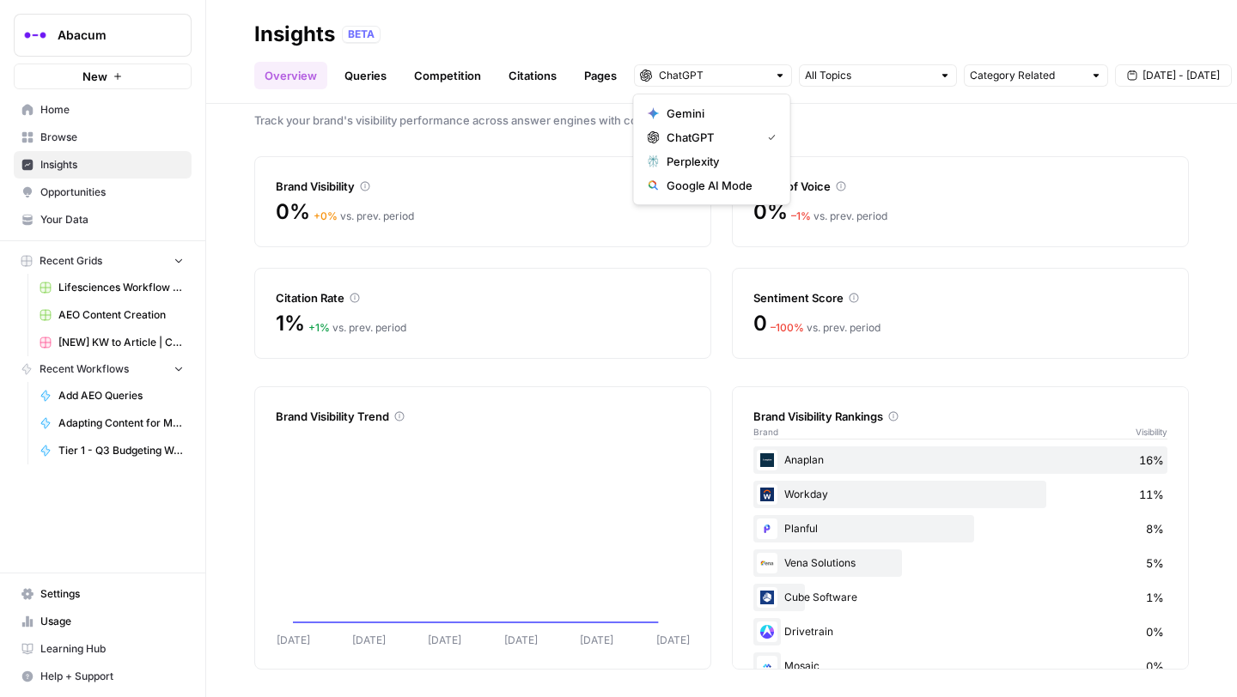
click at [879, 125] on span "Track your brand's visibility performance across answer engines with comprehens…" at bounding box center [721, 120] width 935 height 17
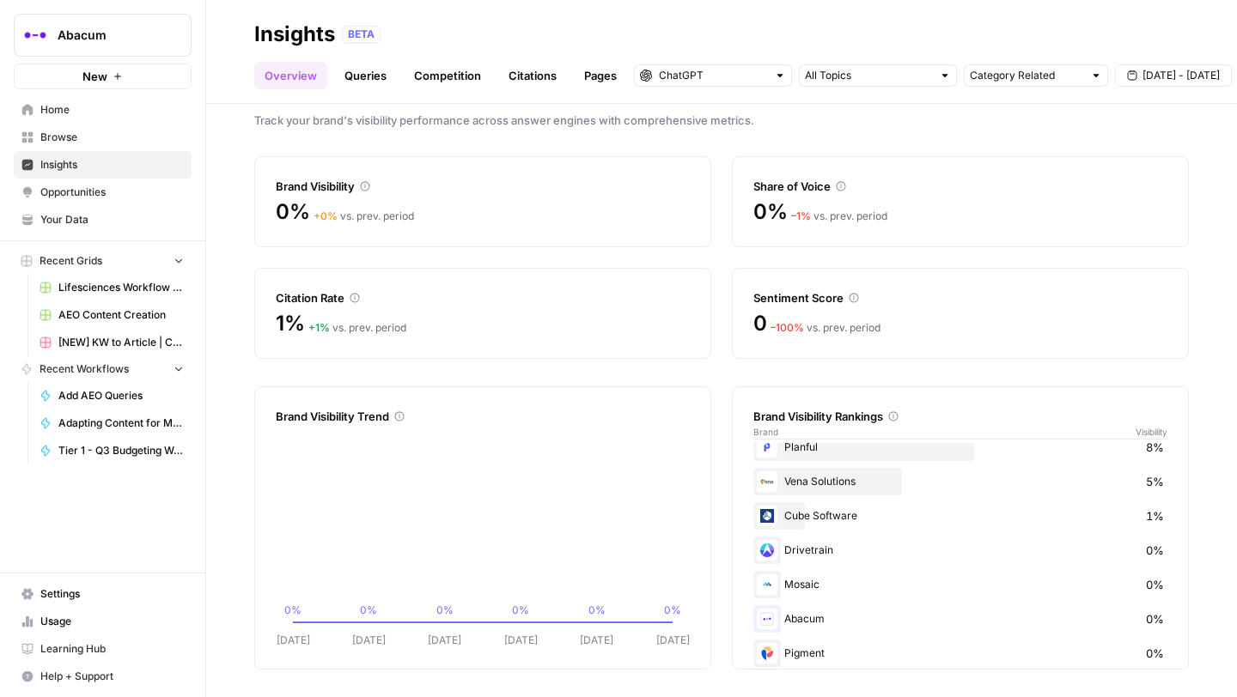
scroll to position [100, 0]
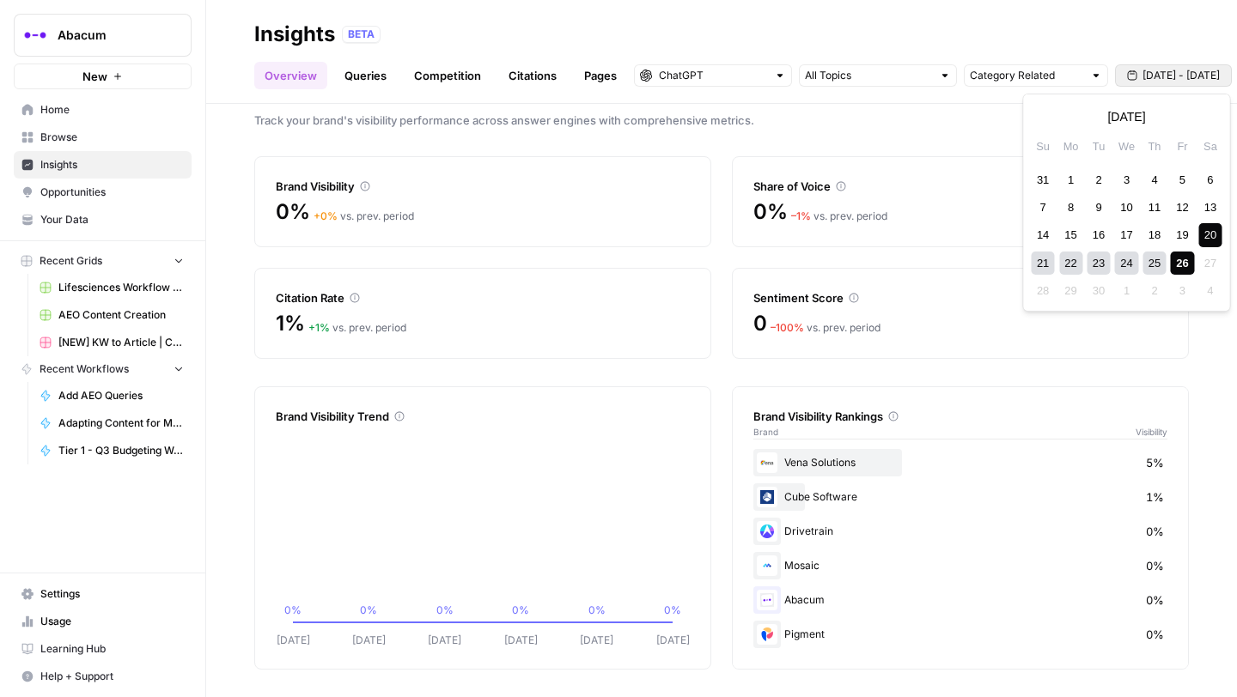
click at [1148, 76] on span "[DATE] - [DATE]" at bounding box center [1180, 75] width 77 height 15
click at [1072, 176] on div "1" at bounding box center [1070, 179] width 23 height 23
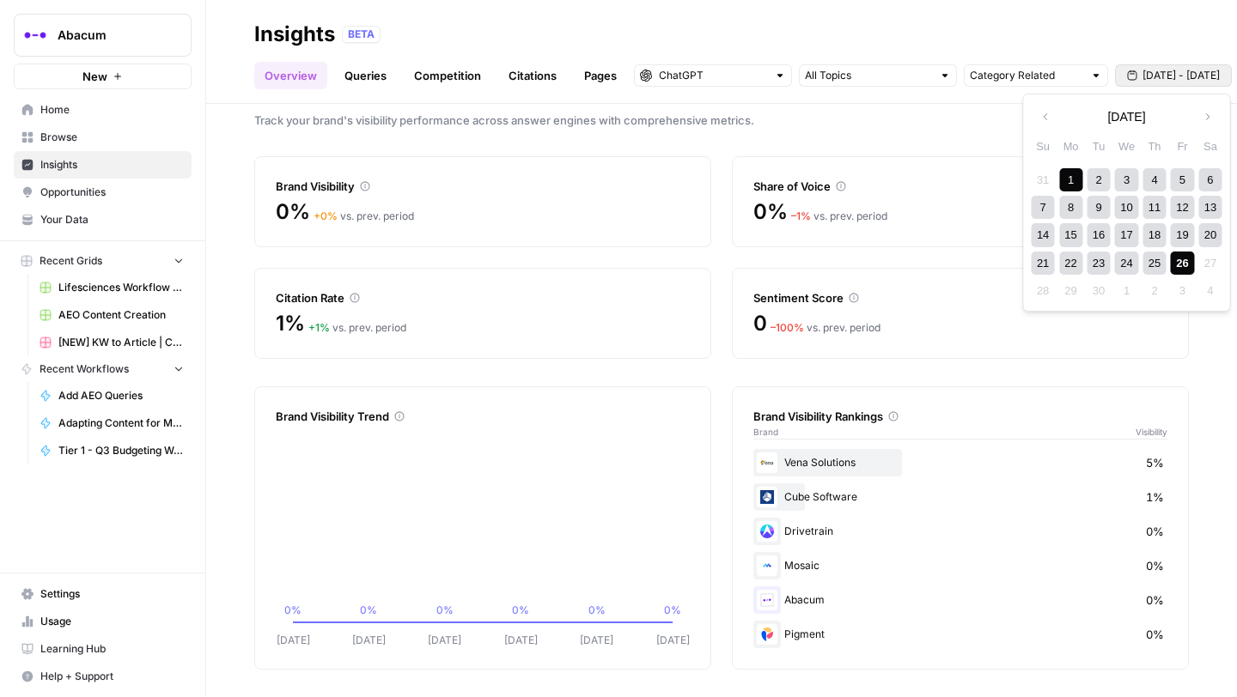
click at [1178, 262] on div "26" at bounding box center [1182, 263] width 23 height 23
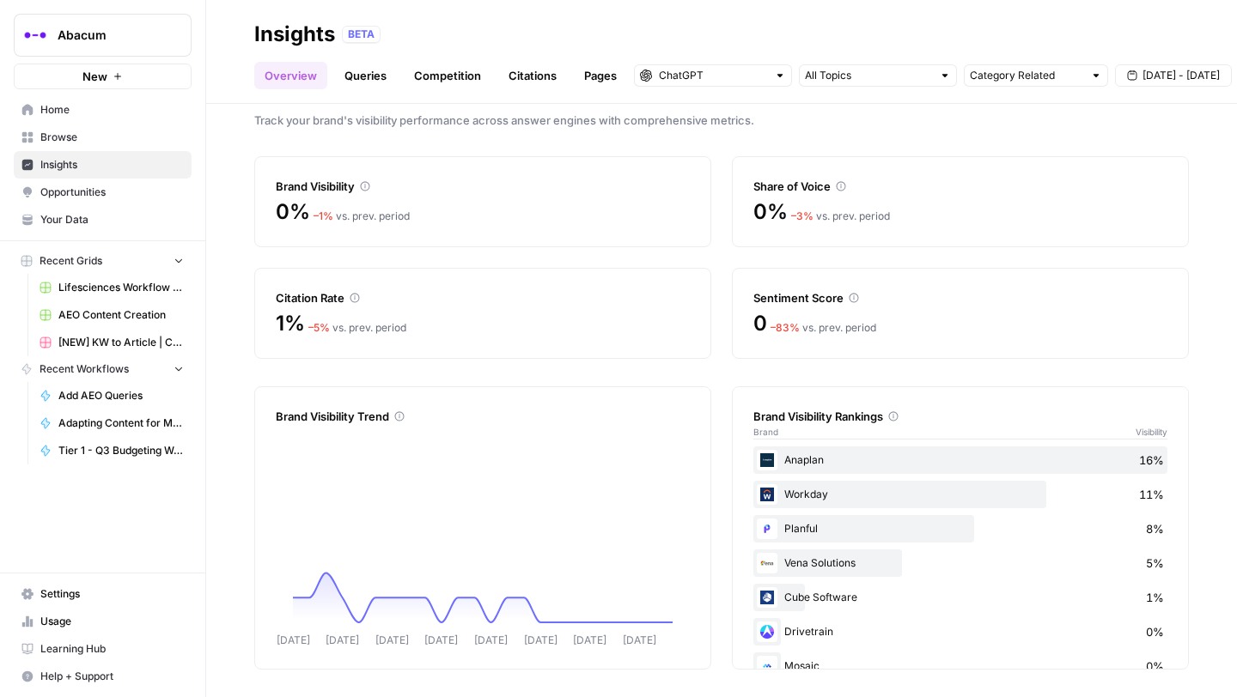
click at [371, 68] on link "Queries" at bounding box center [365, 75] width 63 height 27
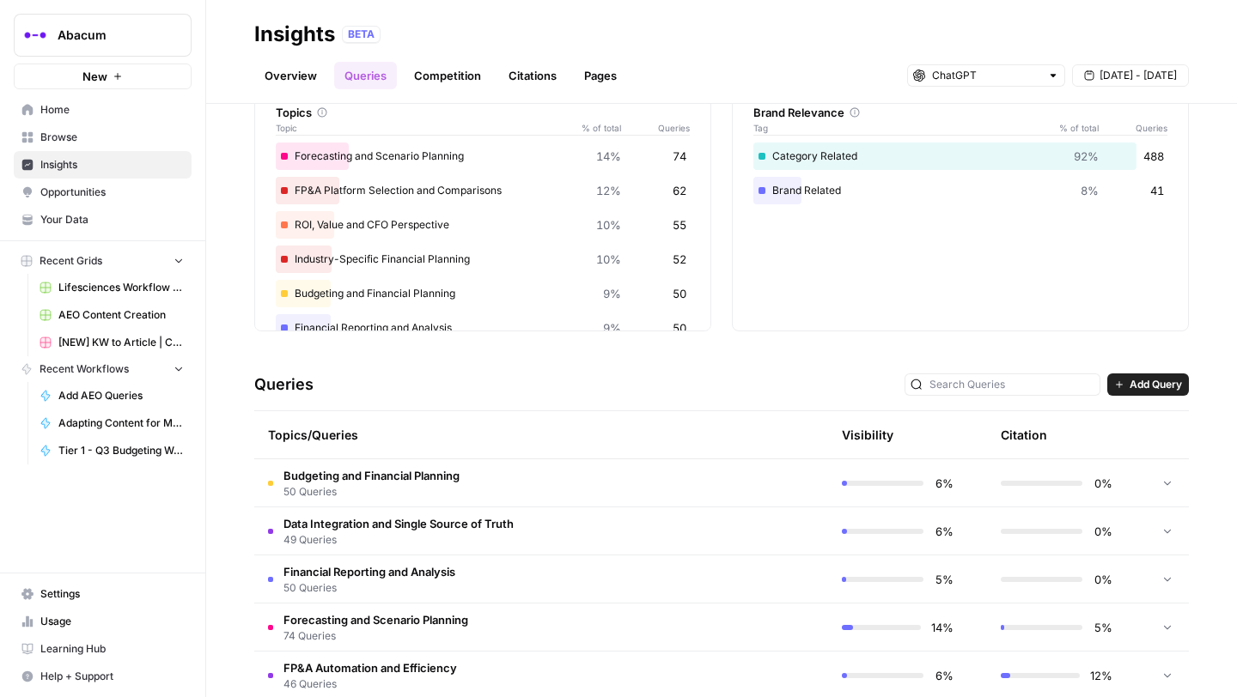
scroll to position [94, 0]
click at [306, 64] on link "Overview" at bounding box center [290, 75] width 73 height 27
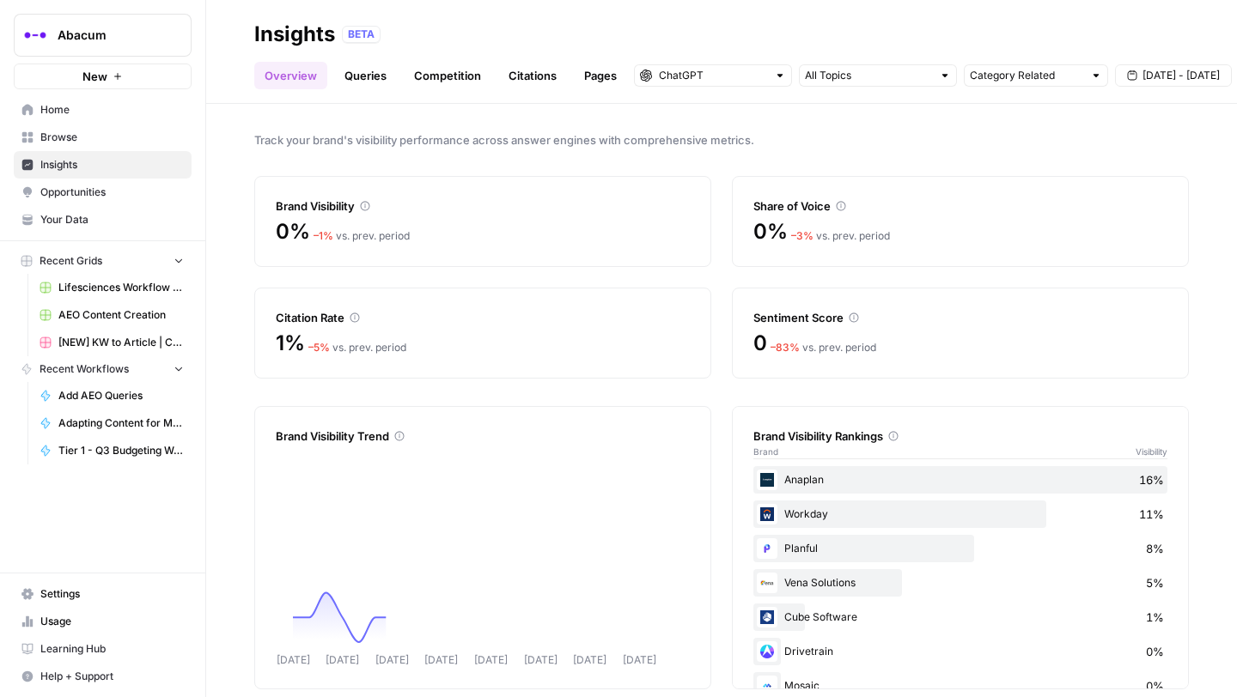
click at [363, 76] on link "Queries" at bounding box center [365, 75] width 63 height 27
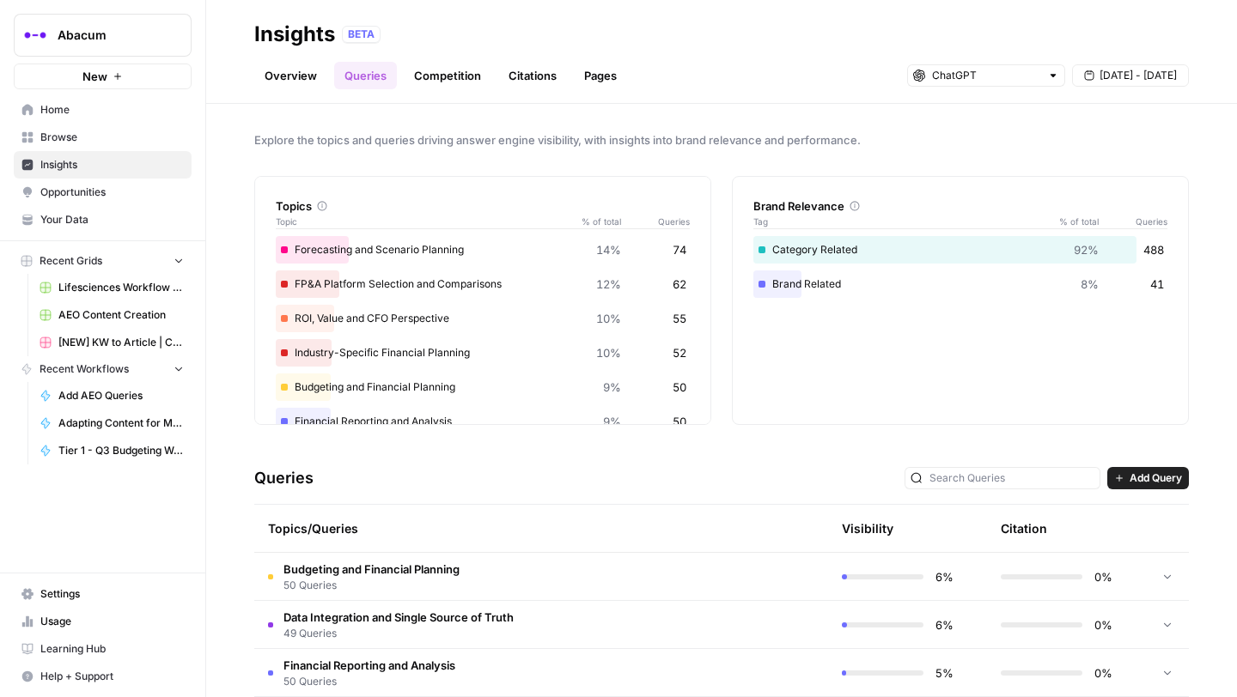
click at [68, 191] on span "Opportunities" at bounding box center [111, 192] width 143 height 15
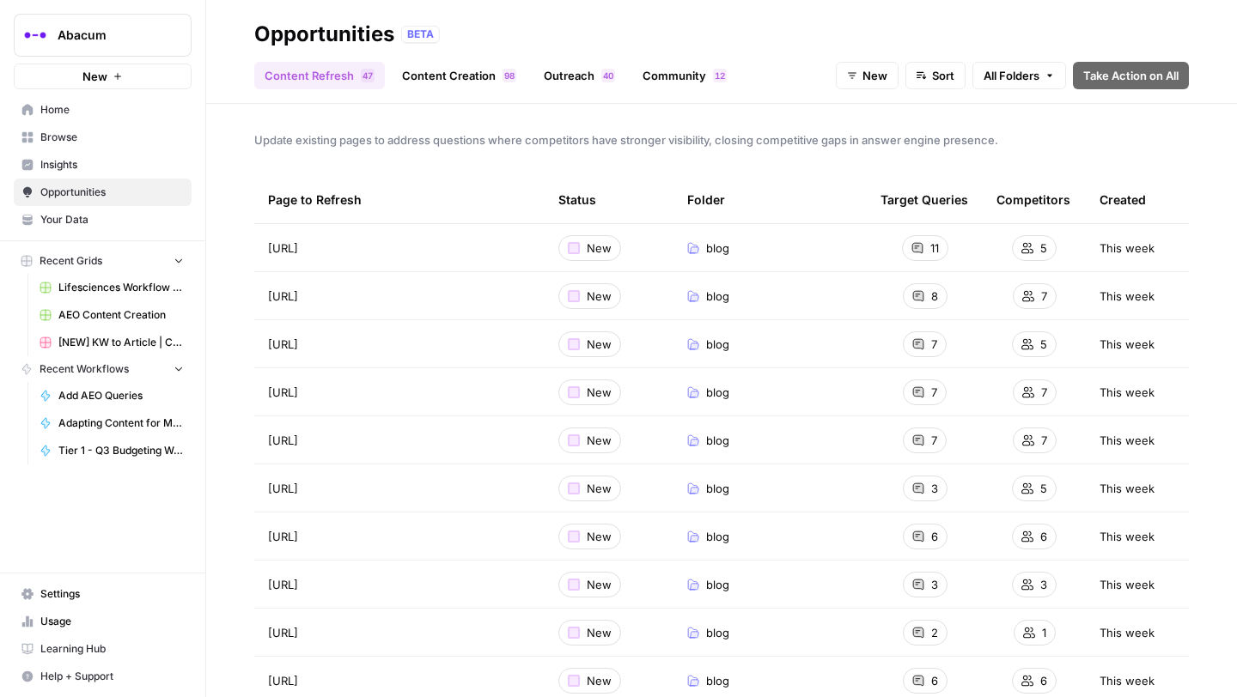
click at [454, 79] on link "Content Creation 8 9" at bounding box center [459, 75] width 135 height 27
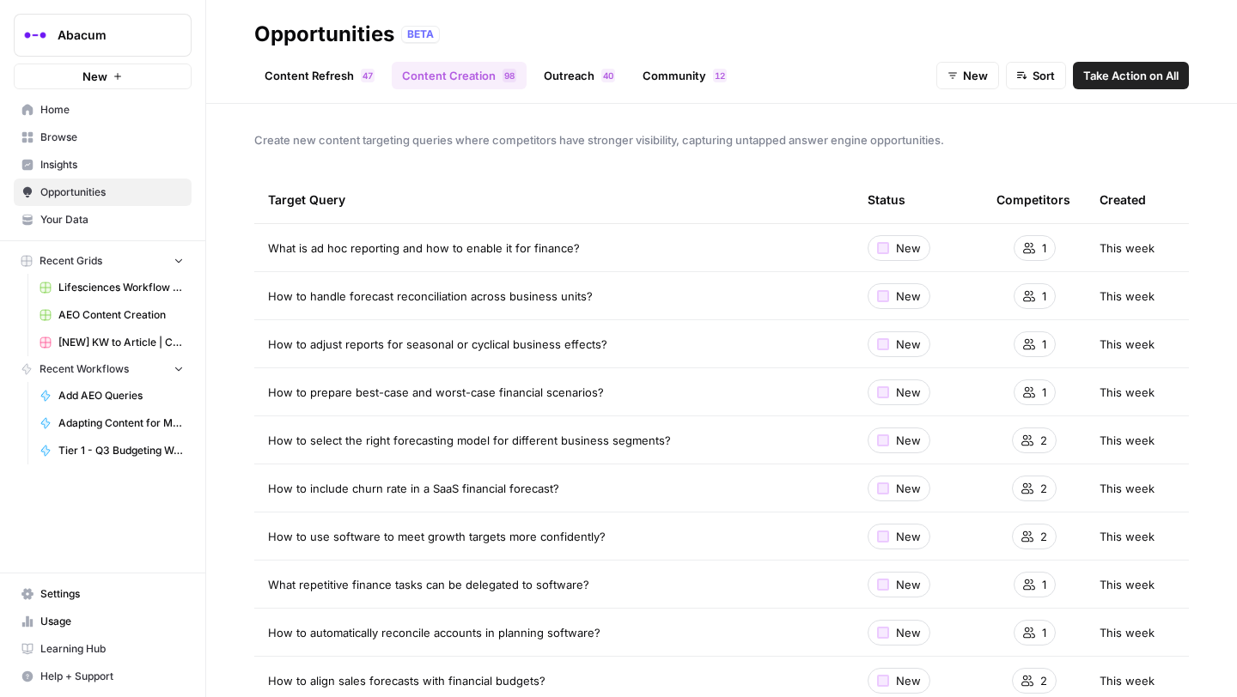
click at [342, 74] on link "Content Refresh 7 4" at bounding box center [319, 75] width 131 height 27
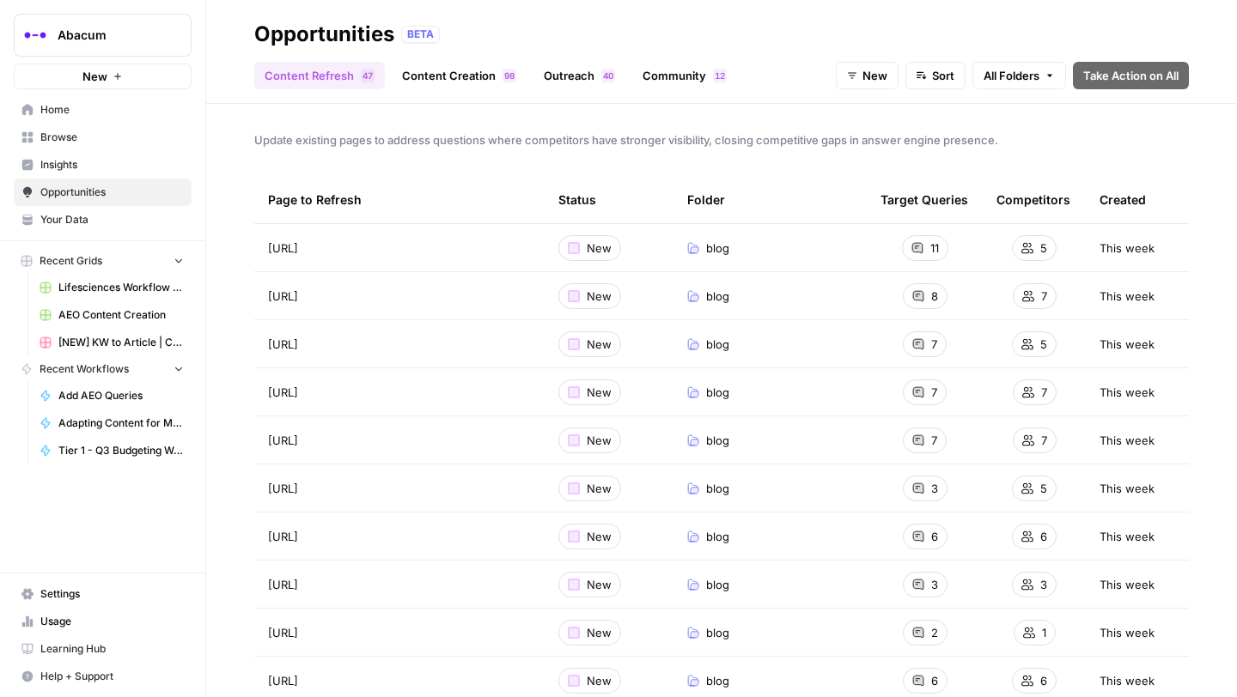
click at [1013, 78] on span "All Folders" at bounding box center [1011, 75] width 56 height 17
click at [1038, 27] on div "Opportunities BETA" at bounding box center [721, 34] width 935 height 27
click at [1024, 79] on span "All Folders" at bounding box center [1011, 75] width 56 height 17
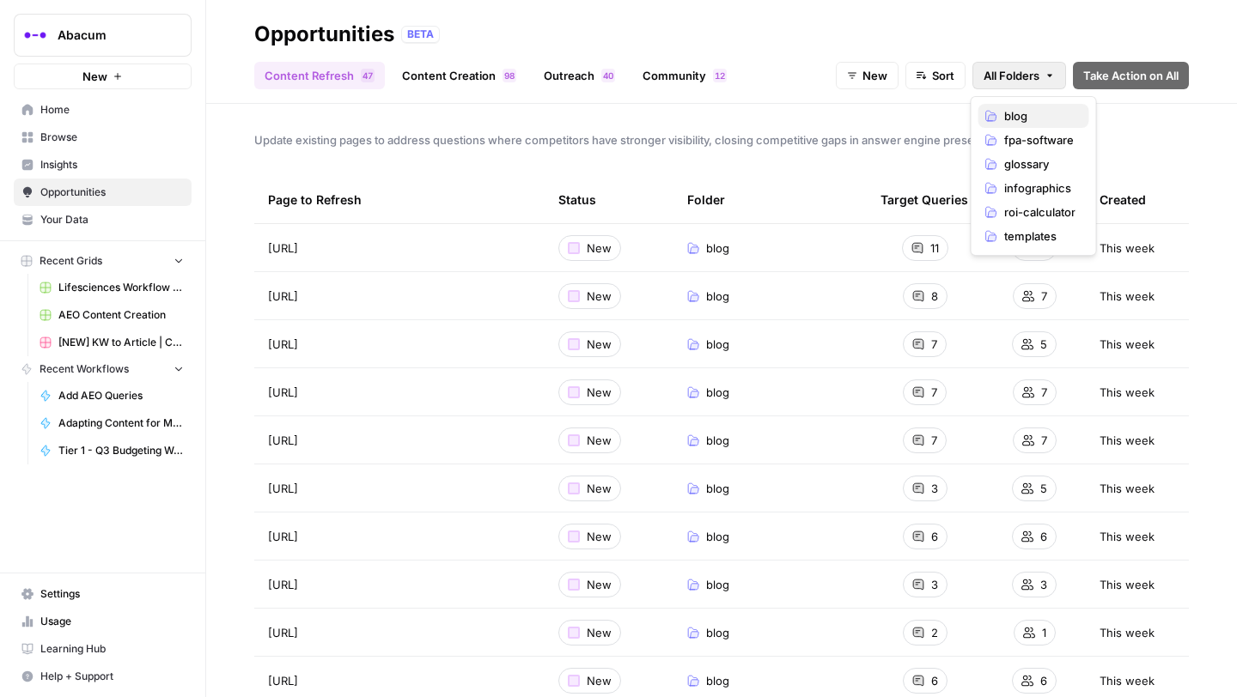
click at [1023, 109] on span "blog" at bounding box center [1039, 115] width 71 height 17
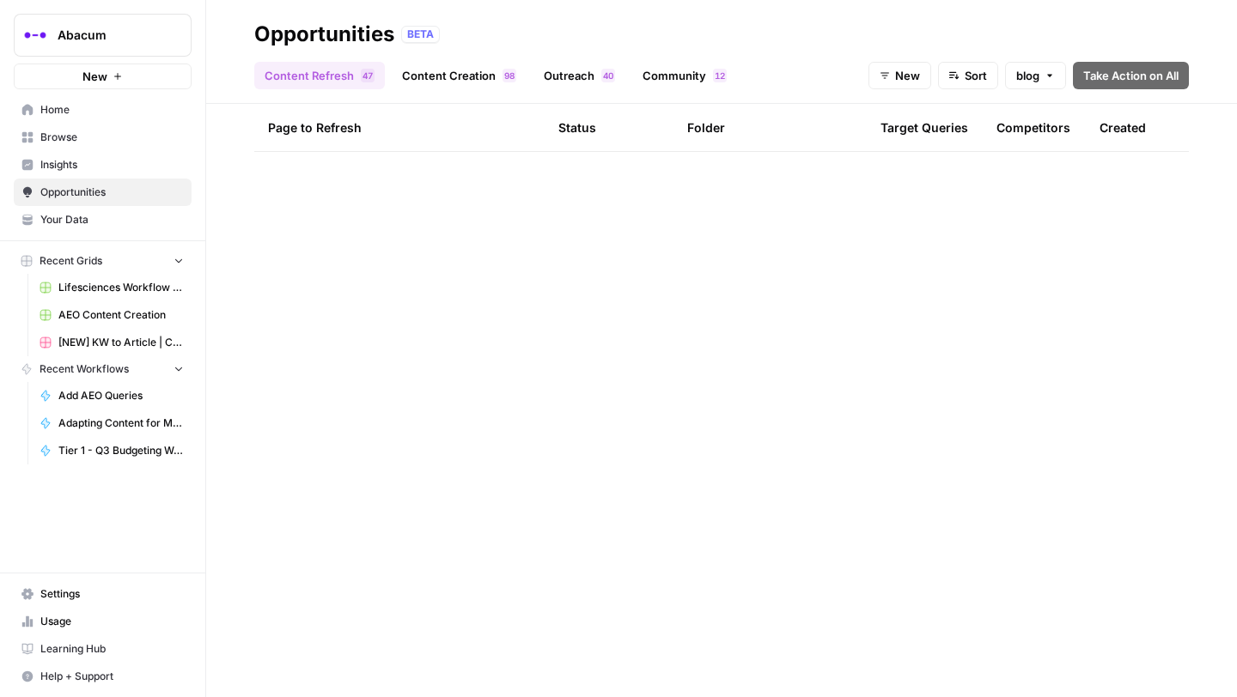
scroll to position [186, 0]
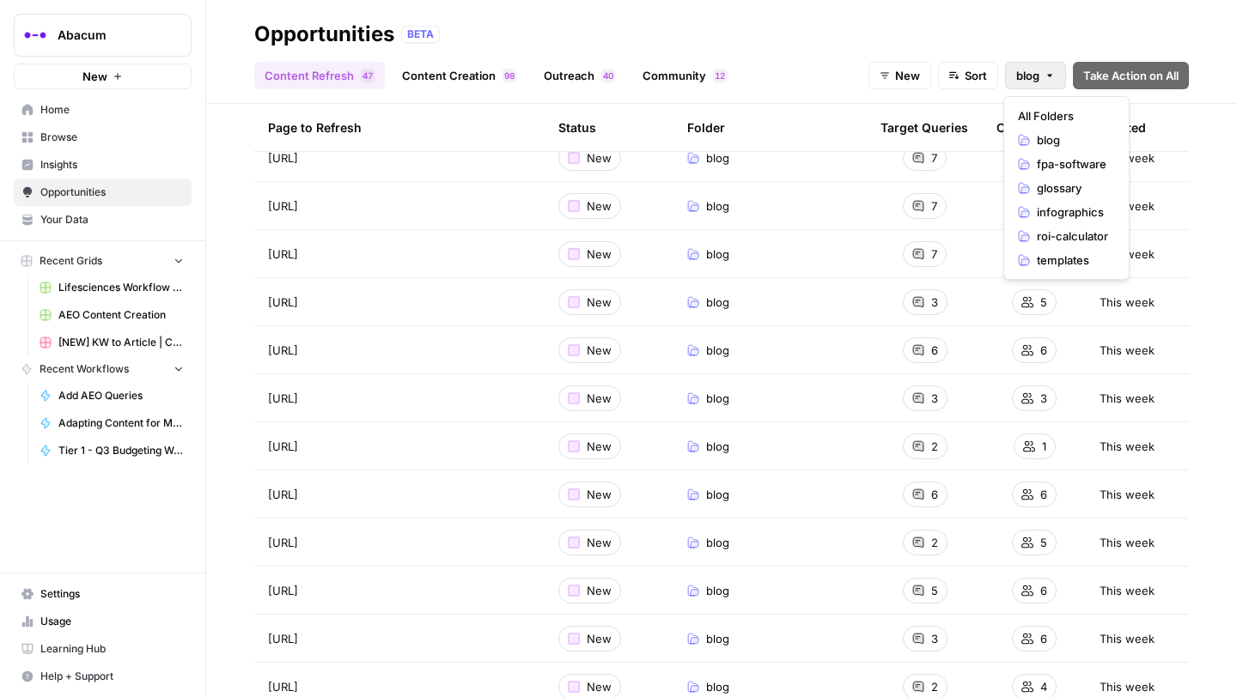
click at [1036, 84] on button "blog" at bounding box center [1035, 75] width 61 height 27
click at [1047, 114] on span "All Folders" at bounding box center [1063, 115] width 90 height 17
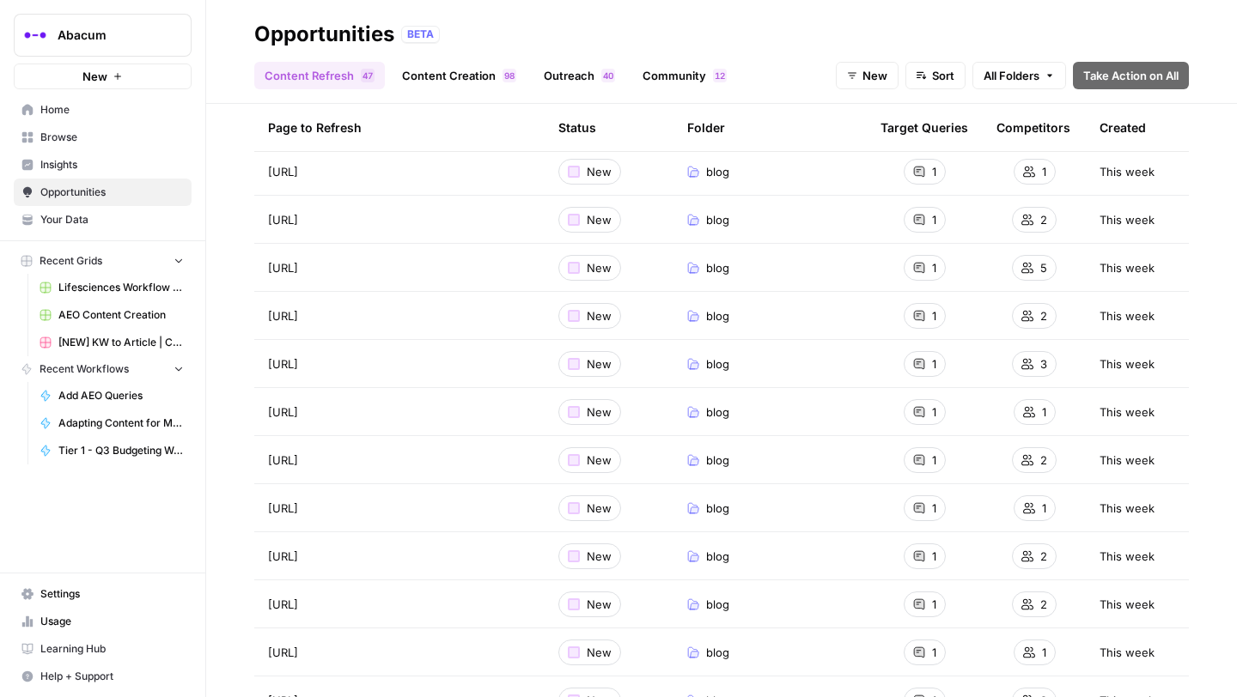
scroll to position [1815, 0]
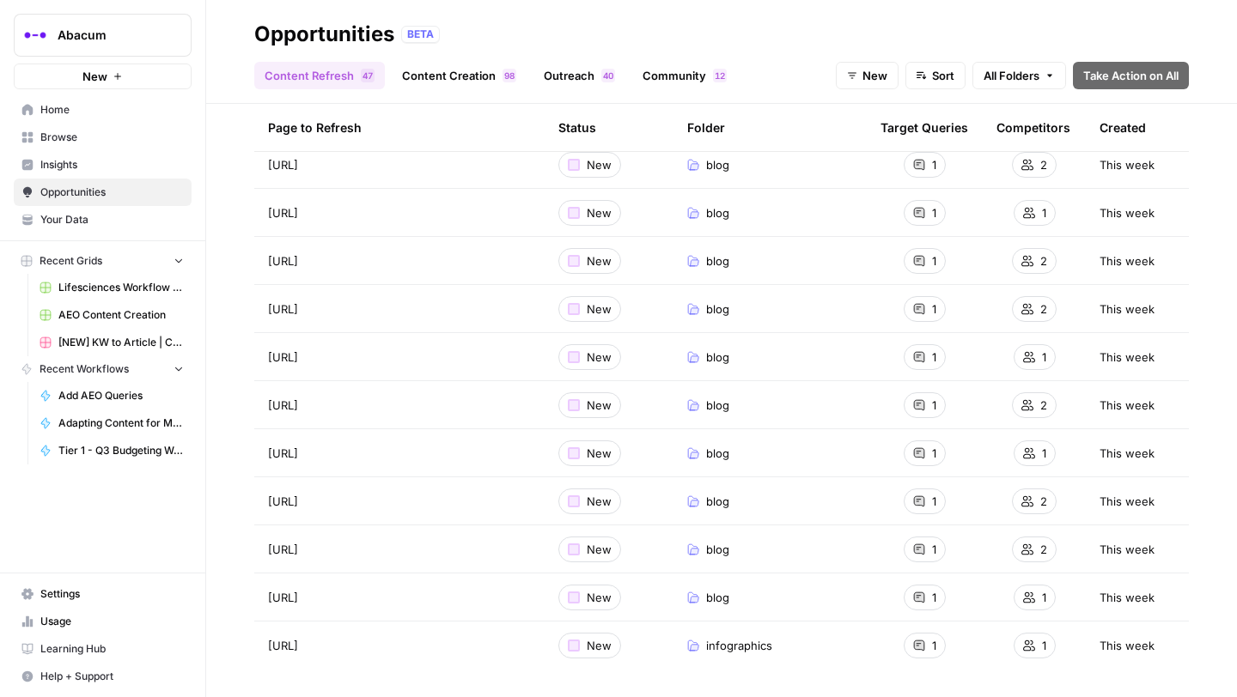
click at [450, 82] on link "Content Creation 8 9" at bounding box center [459, 75] width 135 height 27
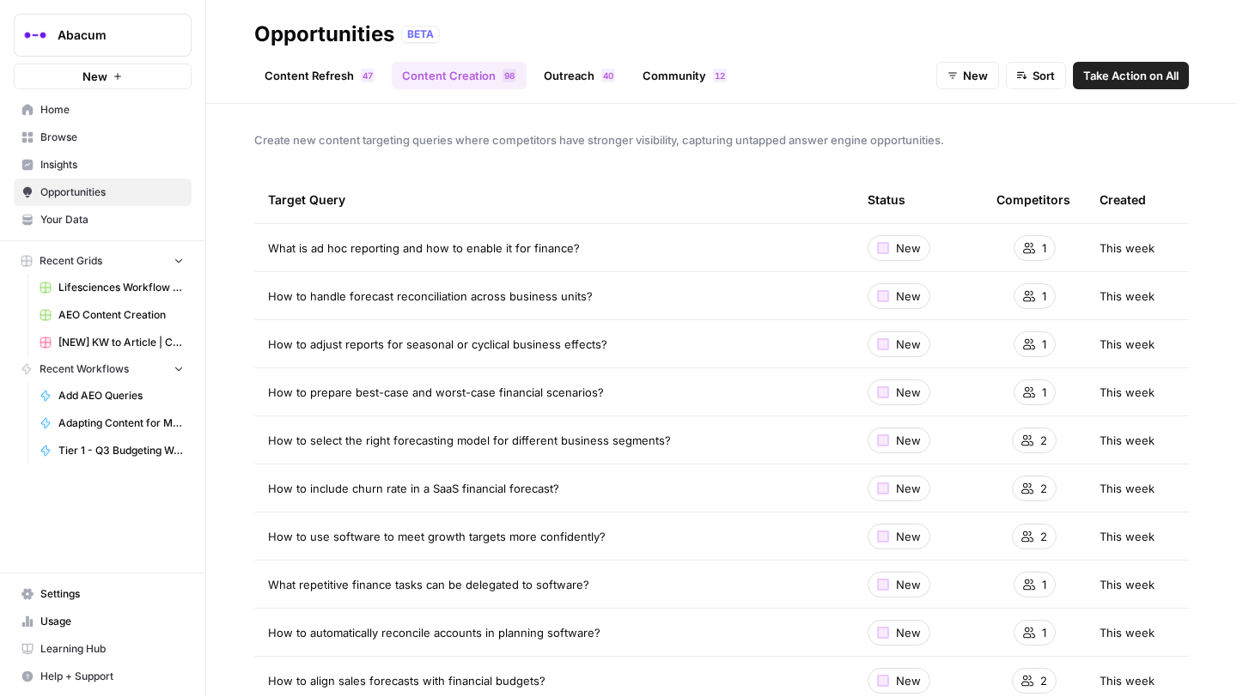
click at [572, 76] on link "Outreach 0 4" at bounding box center [579, 75] width 92 height 27
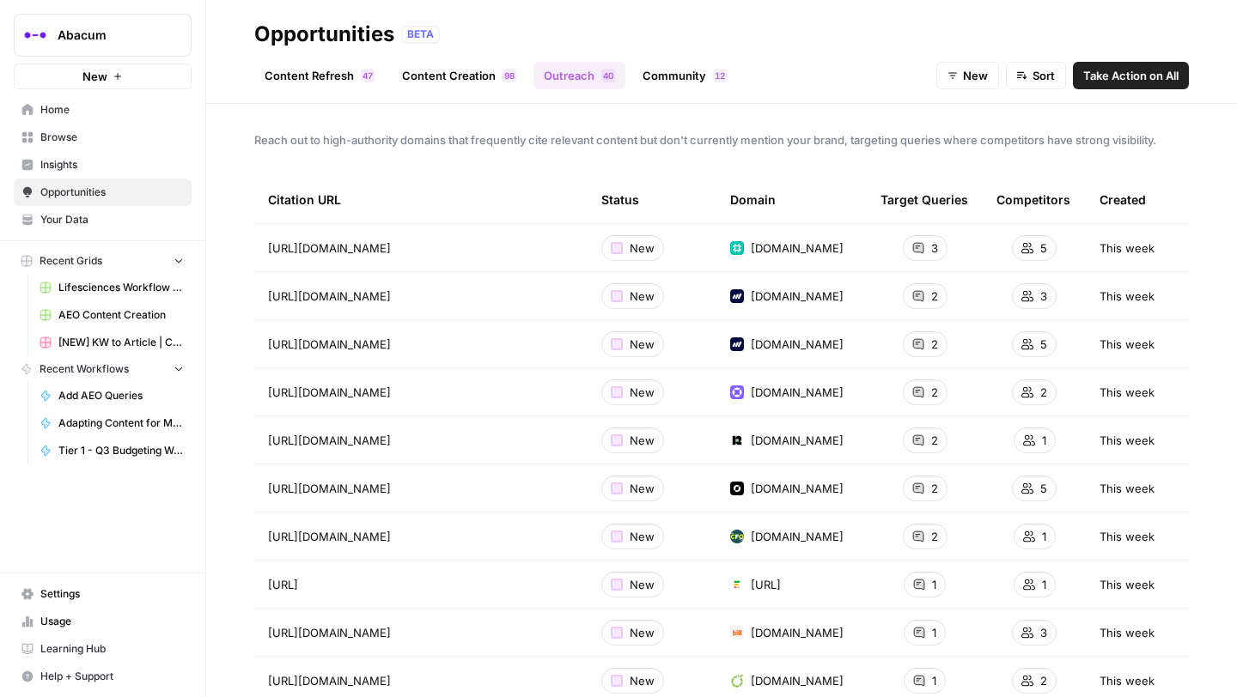
click at [680, 75] on link "Community 2 1" at bounding box center [684, 75] width 105 height 27
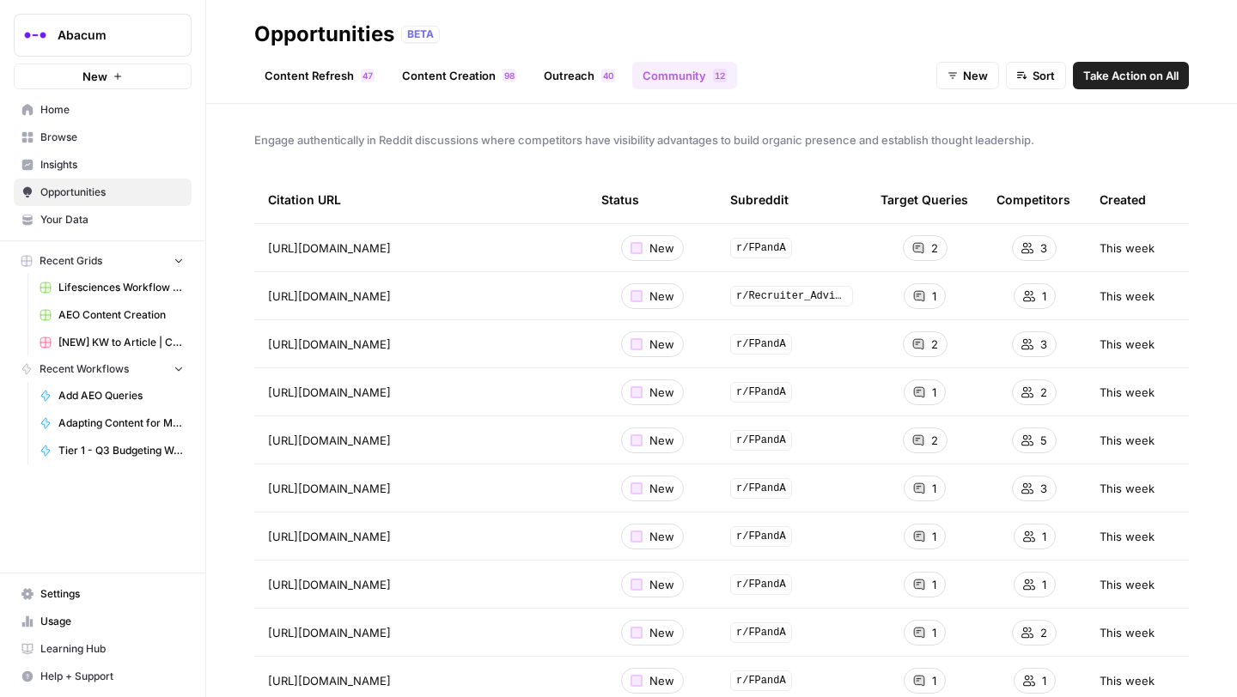
click at [565, 81] on link "Outreach 0 4" at bounding box center [579, 75] width 92 height 27
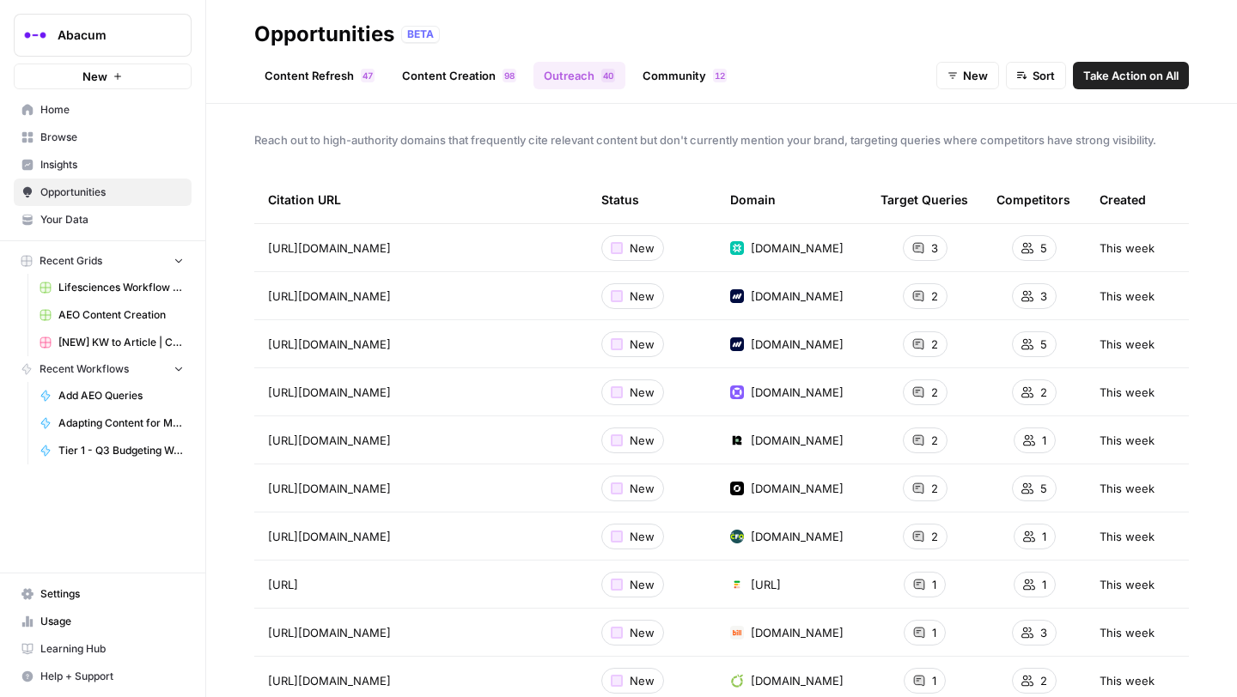
click at [679, 70] on link "Community 2 1" at bounding box center [684, 75] width 105 height 27
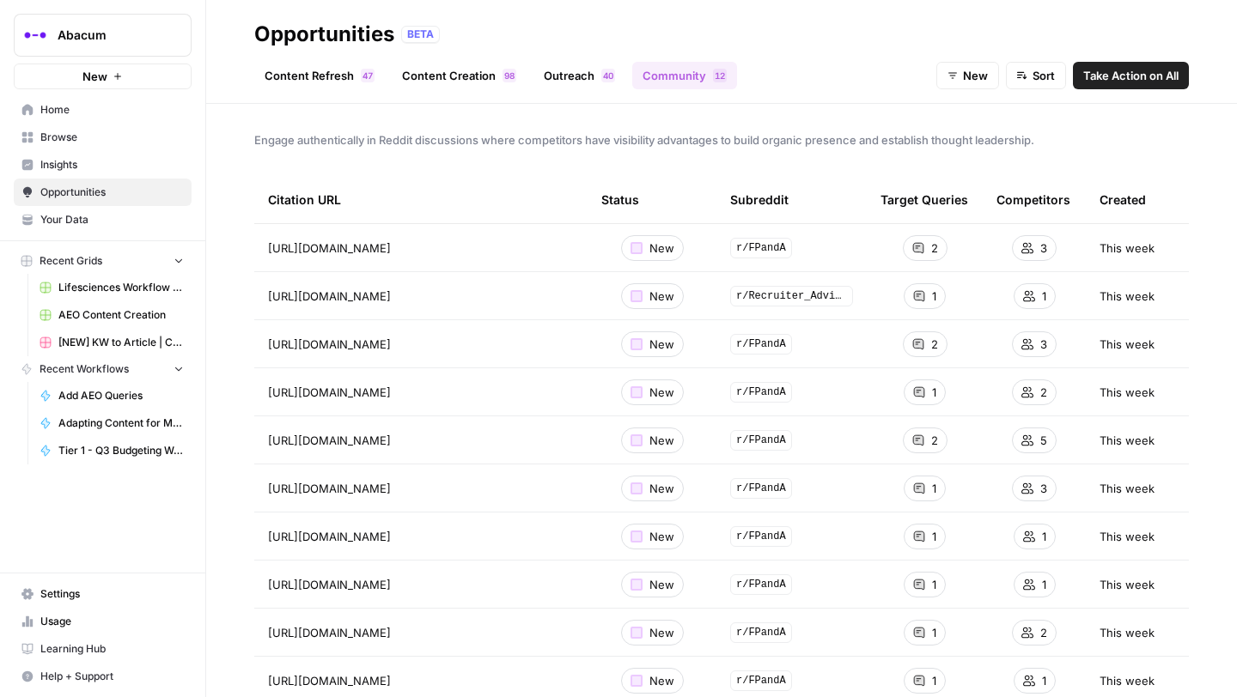
click at [340, 74] on link "Content Refresh 7 4" at bounding box center [319, 75] width 131 height 27
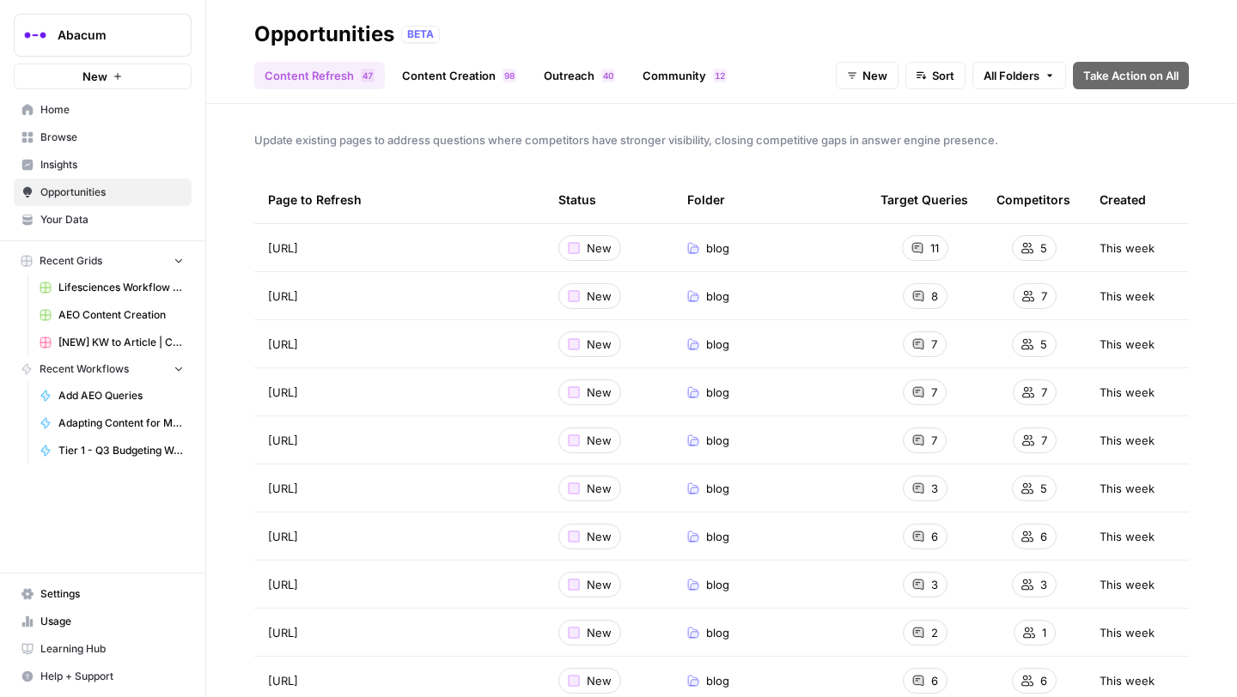
drag, startPoint x: 369, startPoint y: 193, endPoint x: 210, endPoint y: 193, distance: 159.8
click at [210, 193] on div "Update existing pages to address questions where competitors have stronger visi…" at bounding box center [721, 401] width 1031 height 594
click at [340, 129] on div "Update existing pages to address questions where competitors have stronger visi…" at bounding box center [721, 401] width 1031 height 594
click at [298, 251] on span "https://www.abacum.ai/blog/6-fundamental-features-to-look-for-in-an-fp-a-softwa…" at bounding box center [283, 248] width 30 height 17
click at [918, 252] on icon at bounding box center [917, 248] width 12 height 12
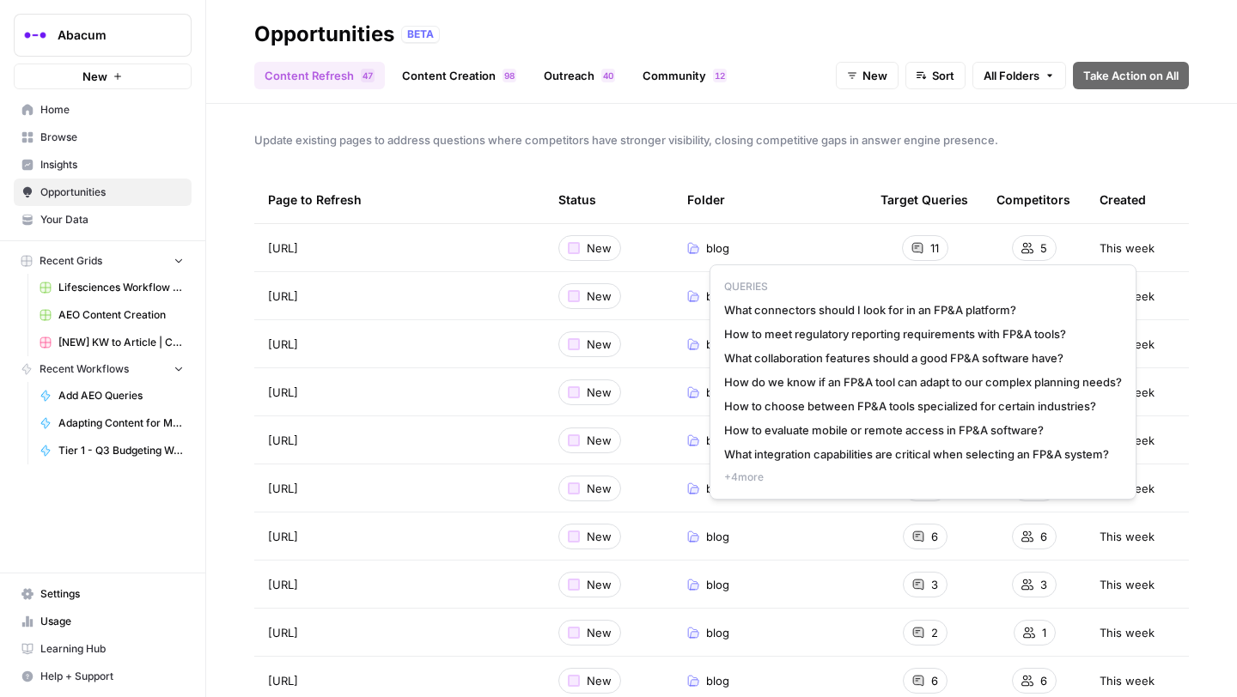
click at [744, 483] on span "+ 4 more" at bounding box center [923, 477] width 398 height 15
click at [740, 473] on span "+ 4 more" at bounding box center [923, 477] width 398 height 15
click at [805, 324] on div "QUERIES What connectors should I look for in an FP&A platform? How to meet regu…" at bounding box center [922, 382] width 427 height 235
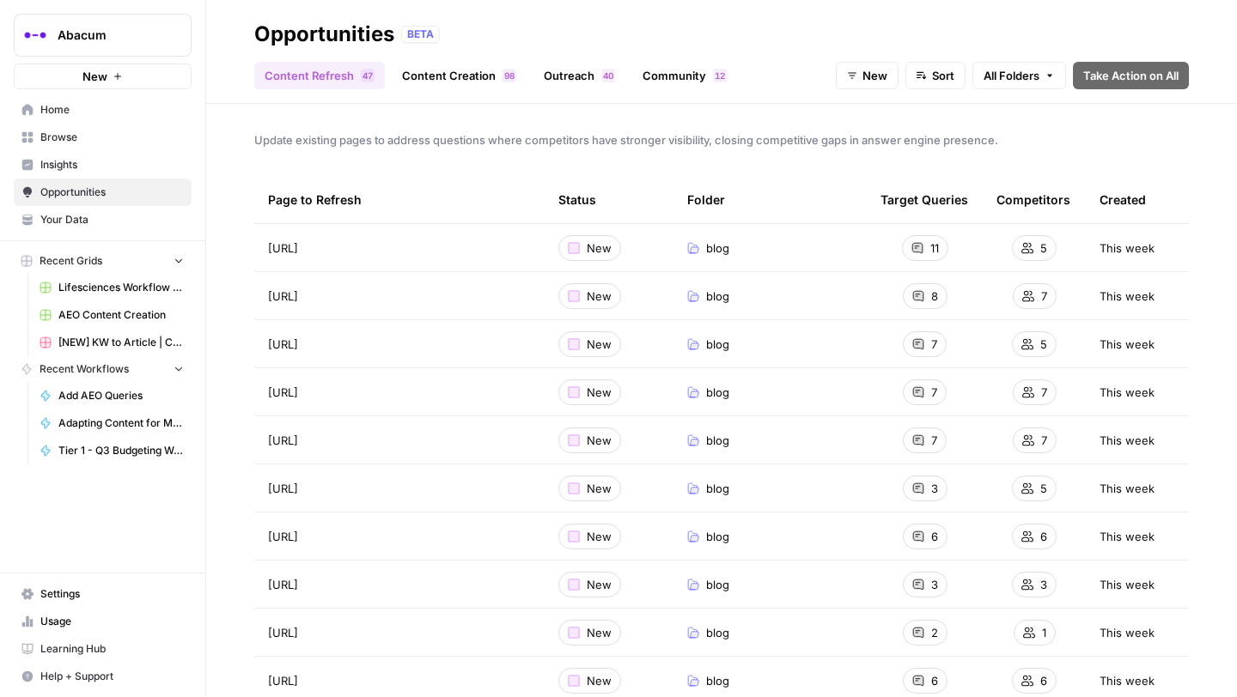
click at [730, 157] on div "Update existing pages to address questions where competitors have stronger visi…" at bounding box center [721, 401] width 1031 height 594
click at [587, 243] on span "New" at bounding box center [599, 248] width 25 height 17
click at [708, 251] on span "blog" at bounding box center [717, 248] width 23 height 17
click at [576, 246] on div at bounding box center [574, 248] width 12 height 12
click at [571, 251] on div at bounding box center [574, 248] width 12 height 12
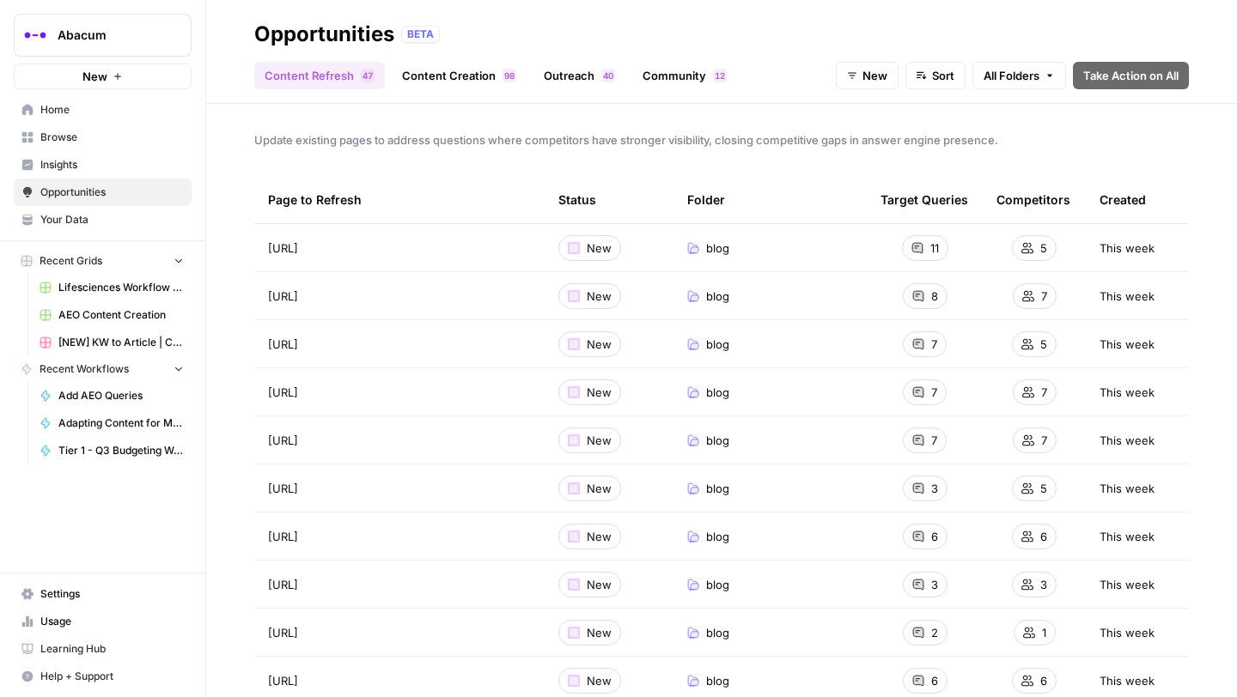
click at [298, 249] on span "https://www.abacum.ai/blog/6-fundamental-features-to-look-for-in-an-fp-a-softwa…" at bounding box center [283, 248] width 30 height 17
click at [327, 248] on icon "Go to page https://www.abacum.ai/blog/6-fundamental-features-to-look-for-in-an-…" at bounding box center [322, 247] width 9 height 9
click at [870, 70] on span "New" at bounding box center [874, 75] width 25 height 17
click at [871, 162] on span "In Progress" at bounding box center [902, 163] width 69 height 17
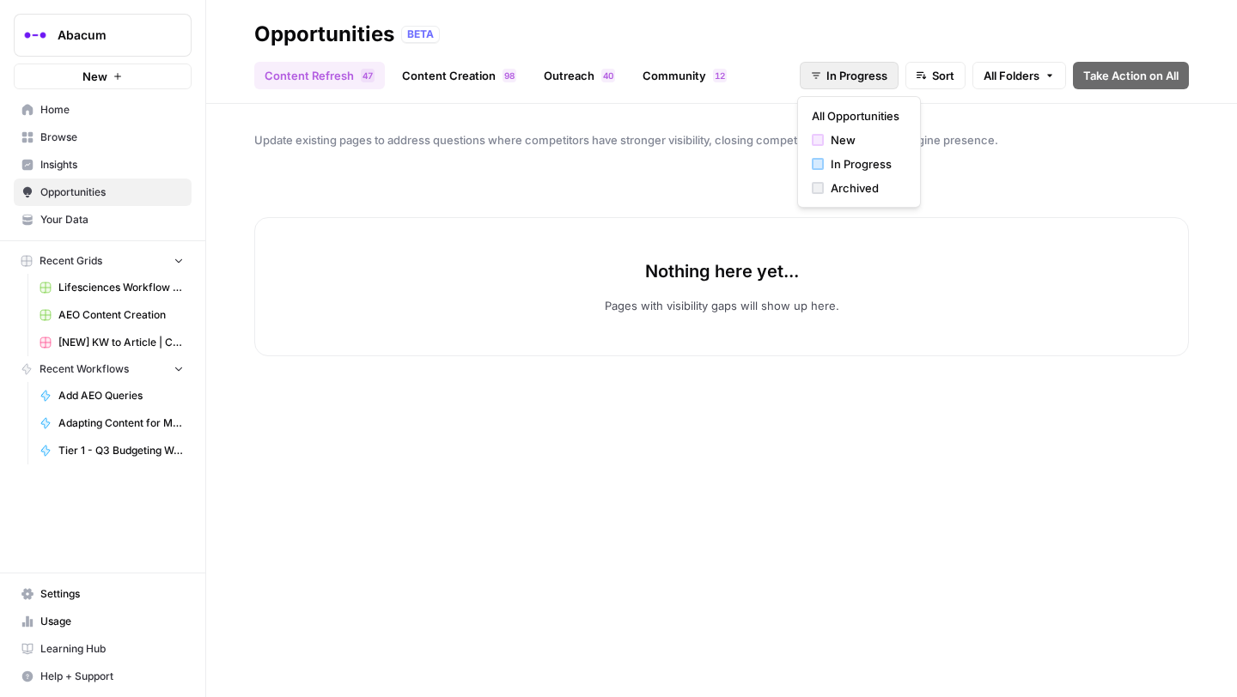
click at [857, 76] on span "In Progress" at bounding box center [856, 75] width 61 height 17
click at [843, 181] on span "Archived" at bounding box center [865, 188] width 69 height 17
click at [843, 79] on span "Archived" at bounding box center [862, 75] width 49 height 17
click at [843, 125] on button "All Opportunities" at bounding box center [872, 116] width 108 height 24
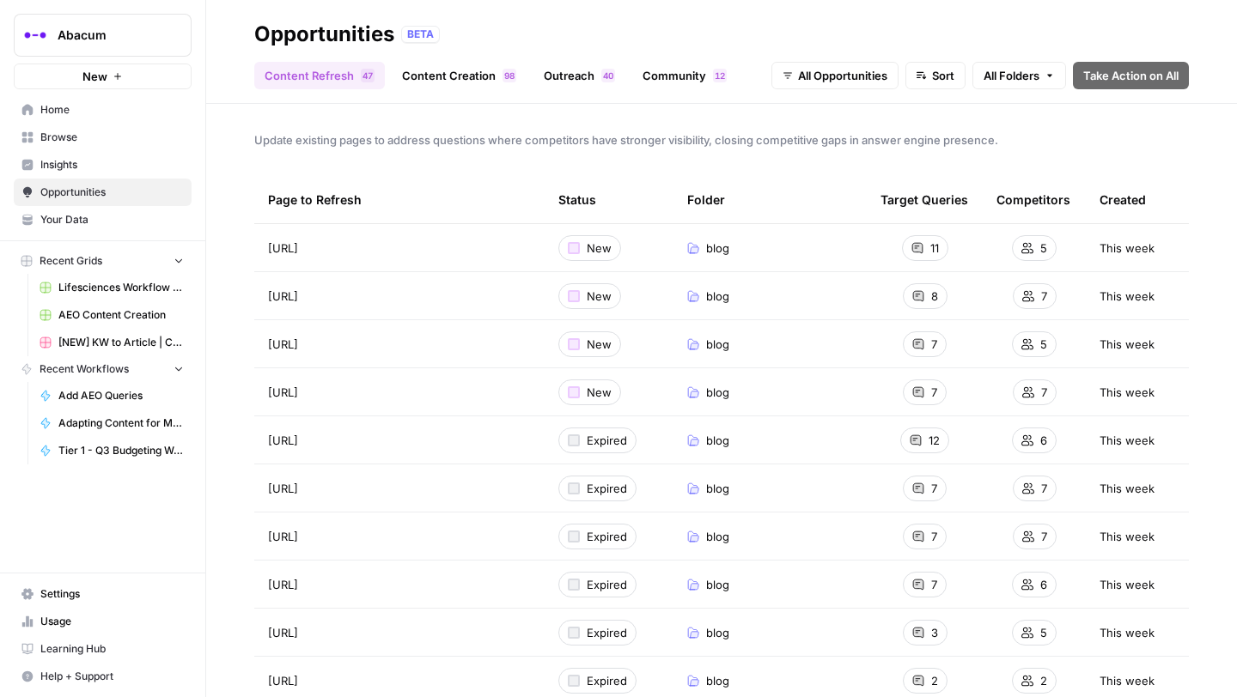
click at [587, 246] on span "New" at bounding box center [599, 248] width 25 height 17
click at [573, 243] on div at bounding box center [574, 248] width 12 height 12
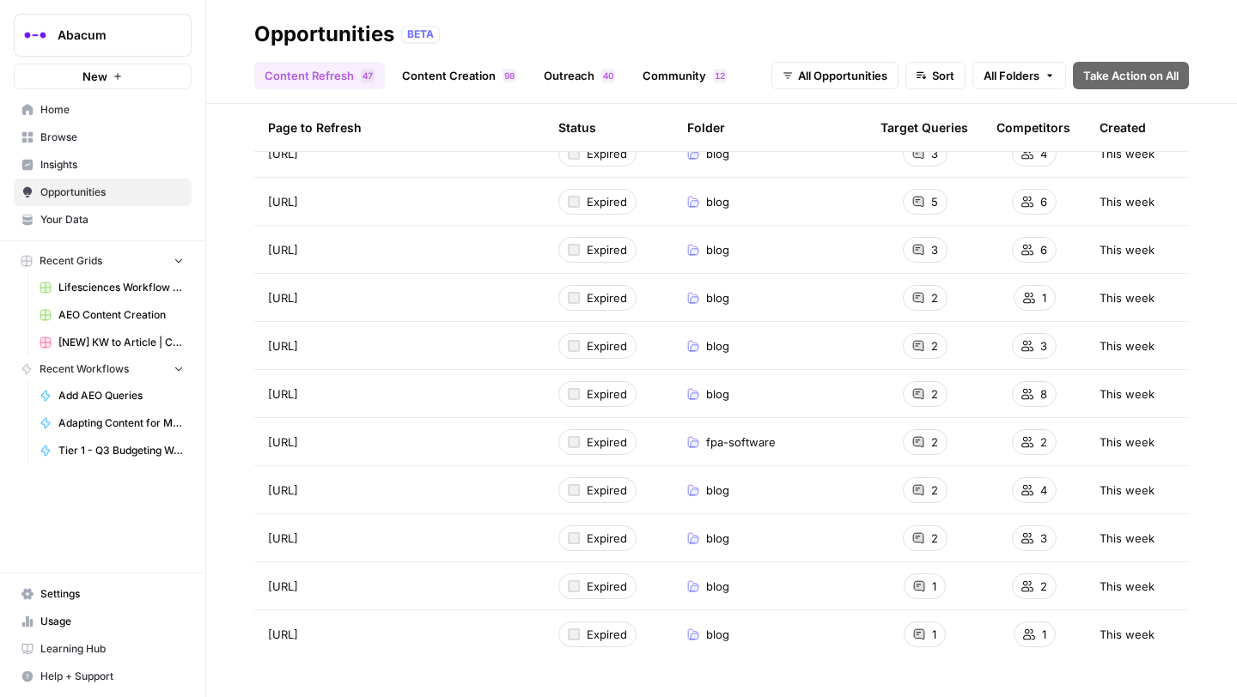
scroll to position [6577, 0]
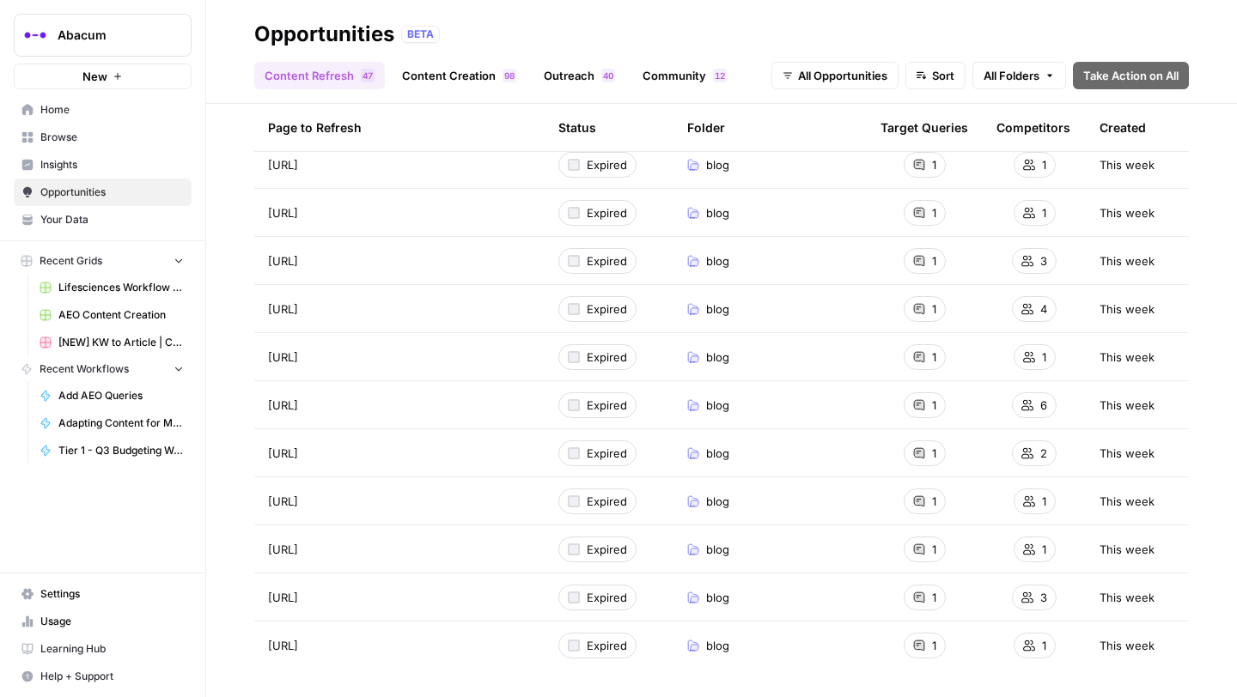
click at [604, 314] on span "Expired" at bounding box center [607, 309] width 40 height 17
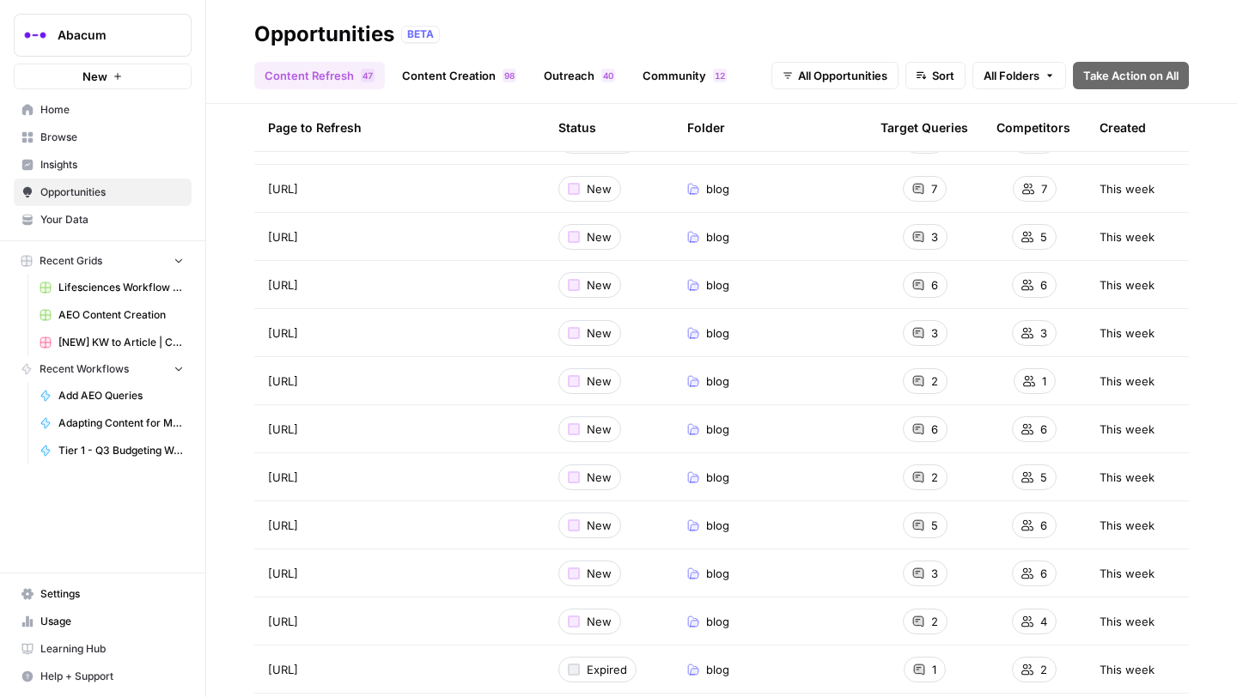
scroll to position [0, 0]
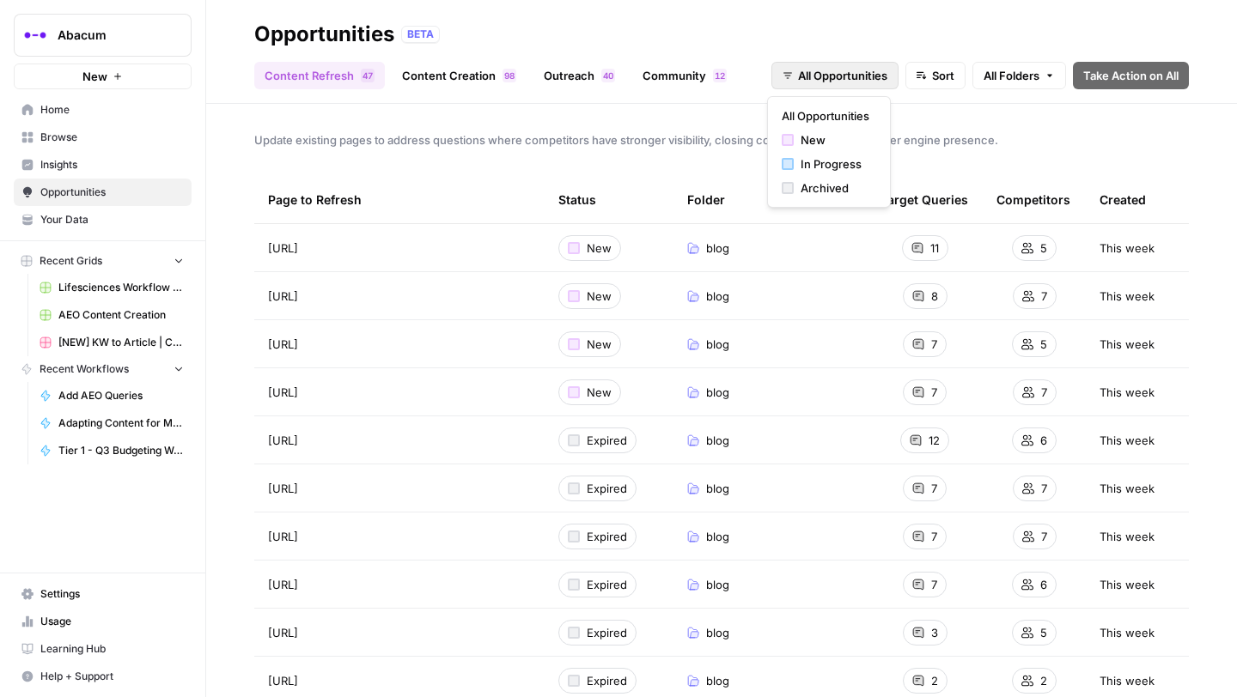
click at [822, 76] on span "All Opportunities" at bounding box center [842, 75] width 89 height 17
click at [676, 162] on div "Update existing pages to address questions where competitors have stronger visi…" at bounding box center [721, 401] width 1031 height 594
click at [477, 44] on div "Opportunities BETA" at bounding box center [721, 34] width 935 height 27
click at [477, 60] on div "Content Refresh 7 4 Content Creation 8 9 Outreach 0 4 Community 2 1 All Opportu…" at bounding box center [721, 68] width 935 height 41
click at [496, 88] on link "Content Creation 8 9" at bounding box center [459, 75] width 135 height 27
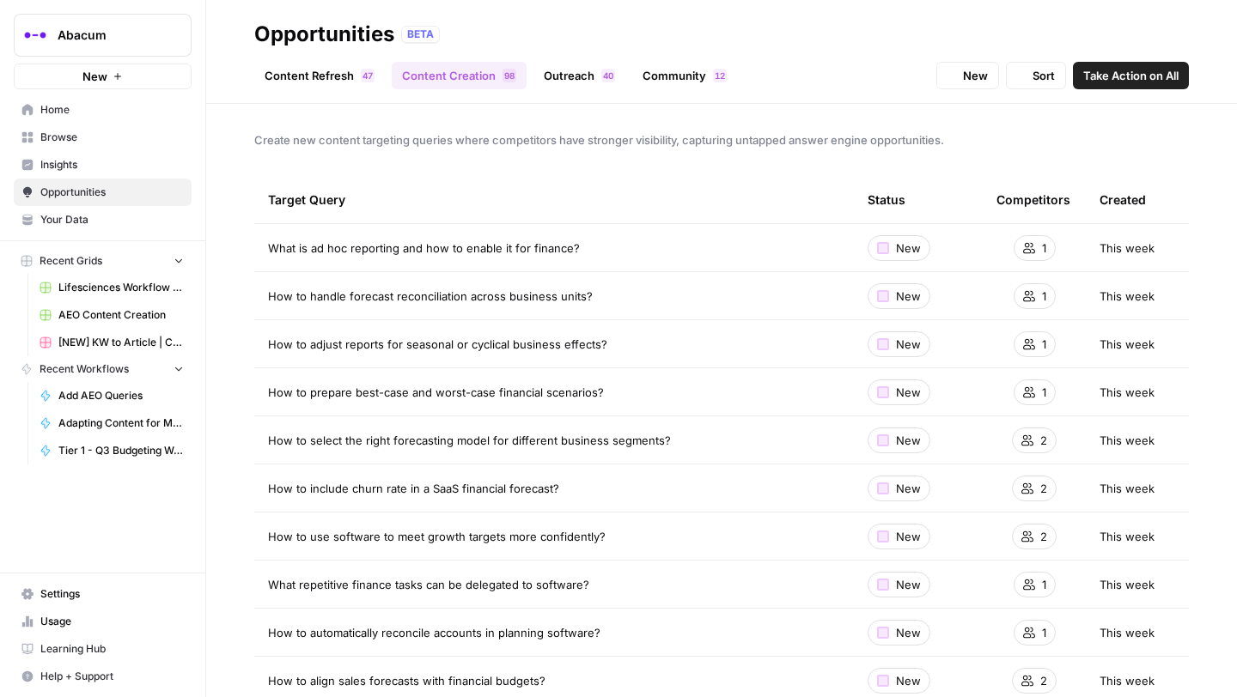
click at [575, 82] on link "Outreach 0 4" at bounding box center [579, 75] width 92 height 27
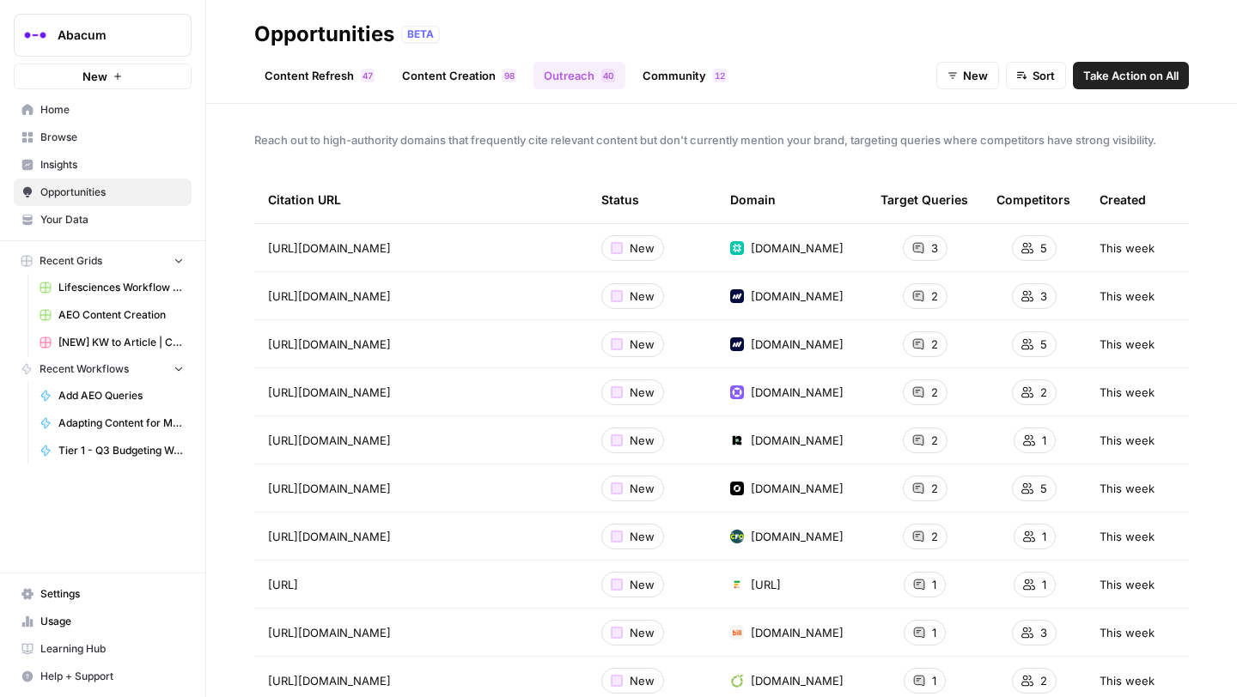
click at [480, 79] on link "Content Creation 8 9" at bounding box center [459, 75] width 135 height 27
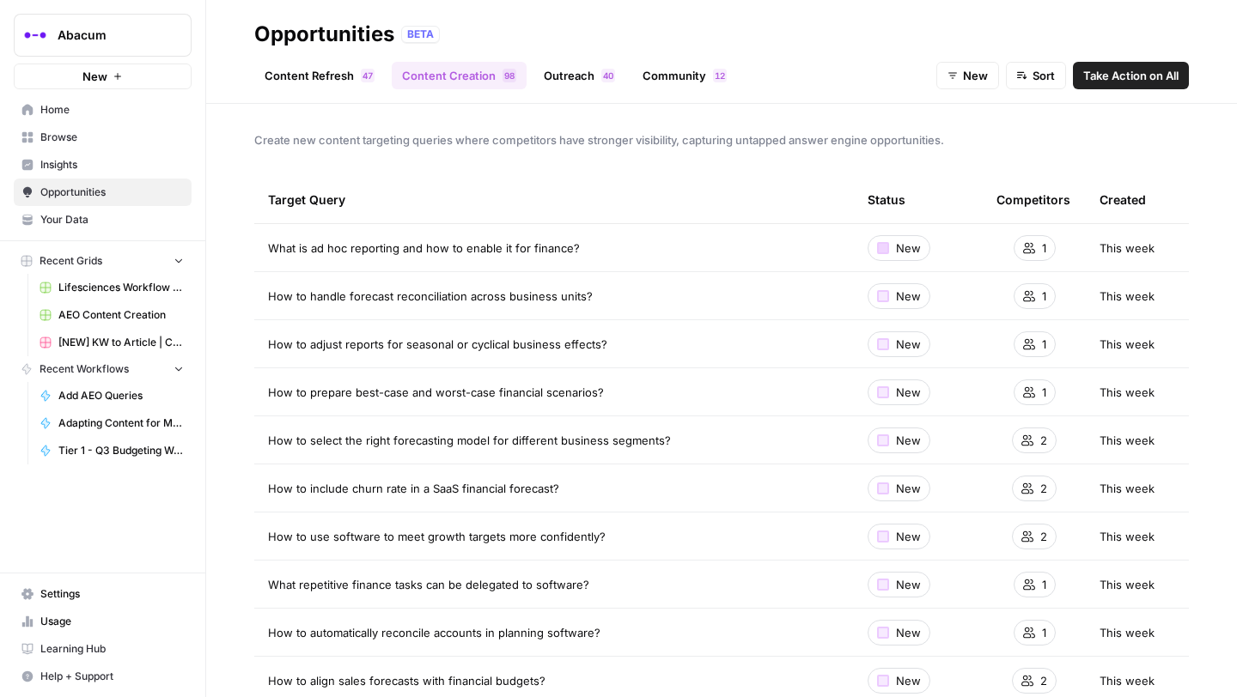
click at [884, 247] on div at bounding box center [883, 248] width 12 height 12
click at [881, 242] on div at bounding box center [883, 248] width 12 height 12
click at [881, 244] on div at bounding box center [883, 248] width 12 height 12
click at [1042, 244] on span "1" at bounding box center [1044, 248] width 4 height 17
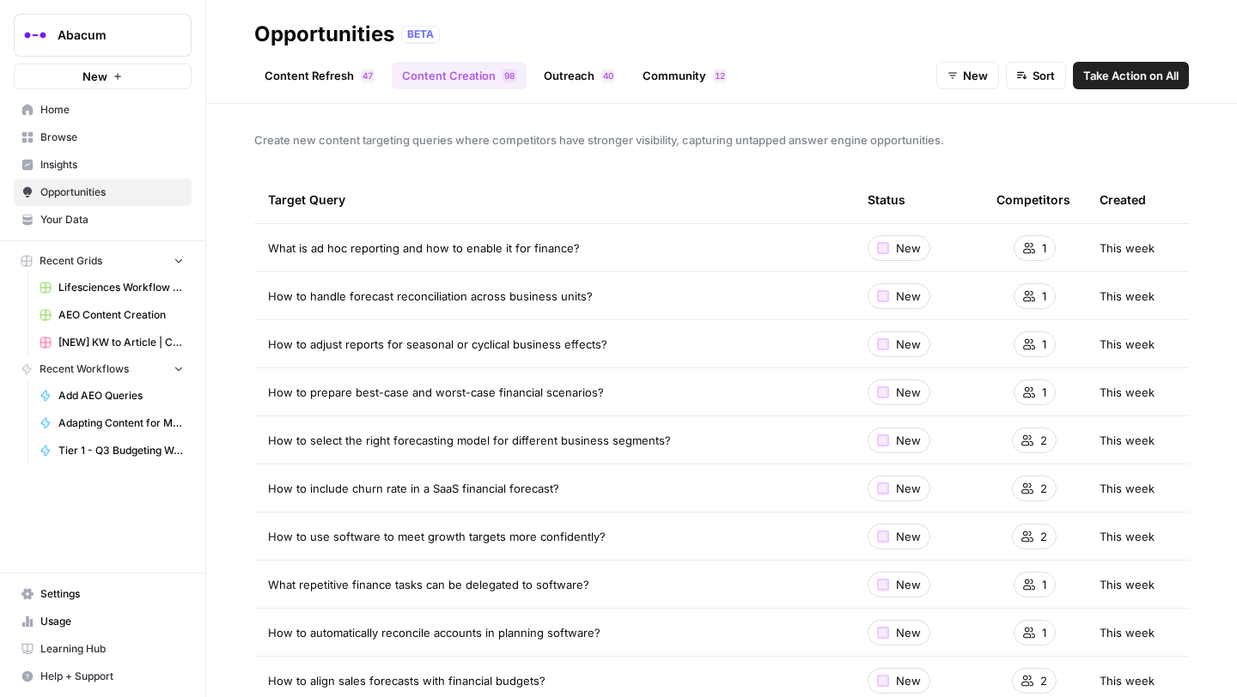
click at [656, 71] on link "Community 2 1" at bounding box center [684, 75] width 105 height 27
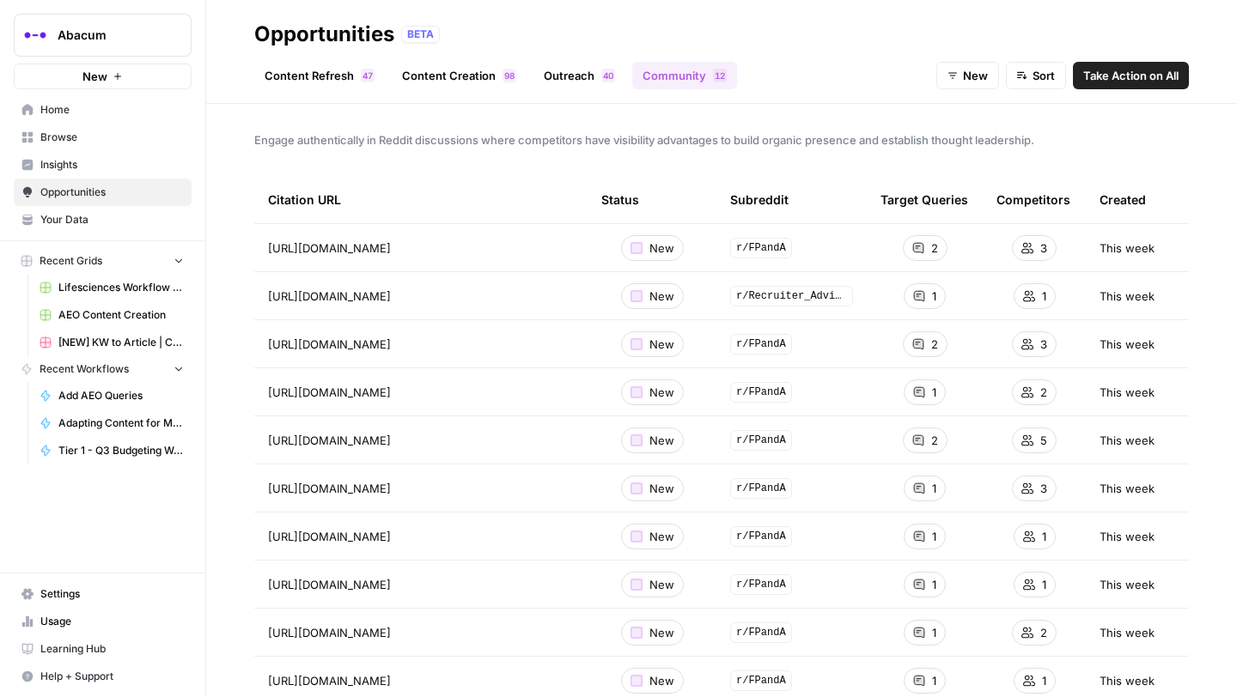
click at [563, 62] on link "Outreach 0 4" at bounding box center [579, 75] width 92 height 27
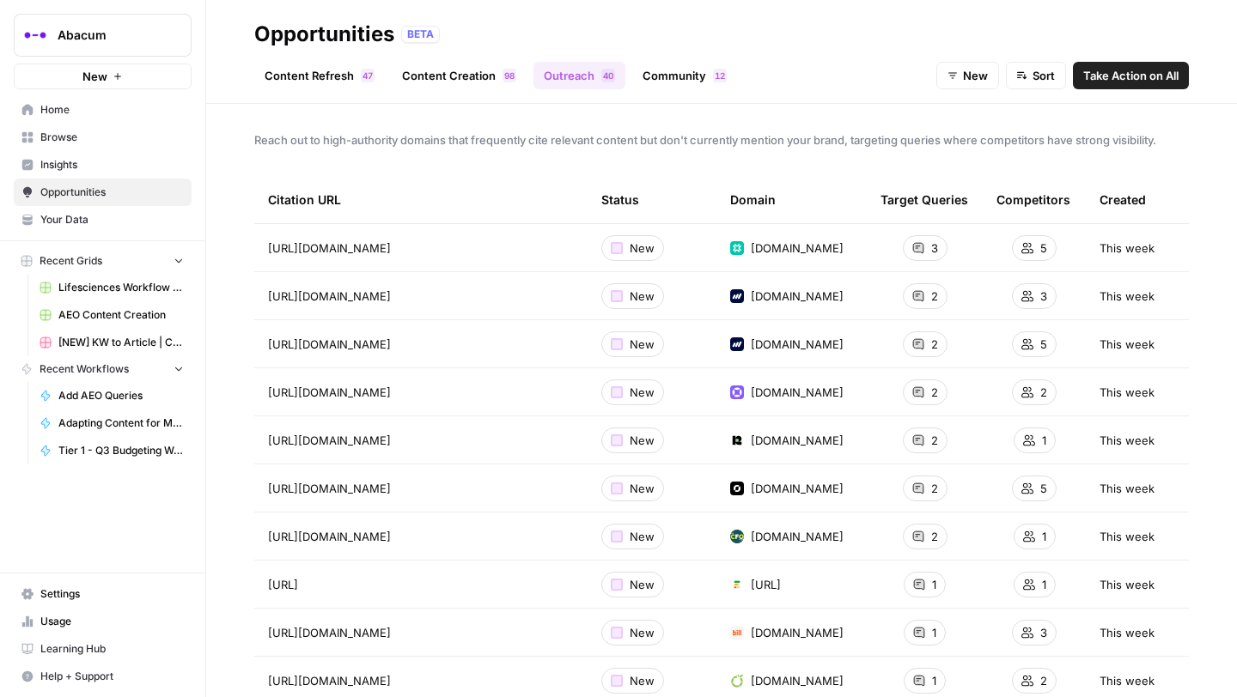
click at [1154, 71] on span "Take Action on All" at bounding box center [1130, 75] width 95 height 17
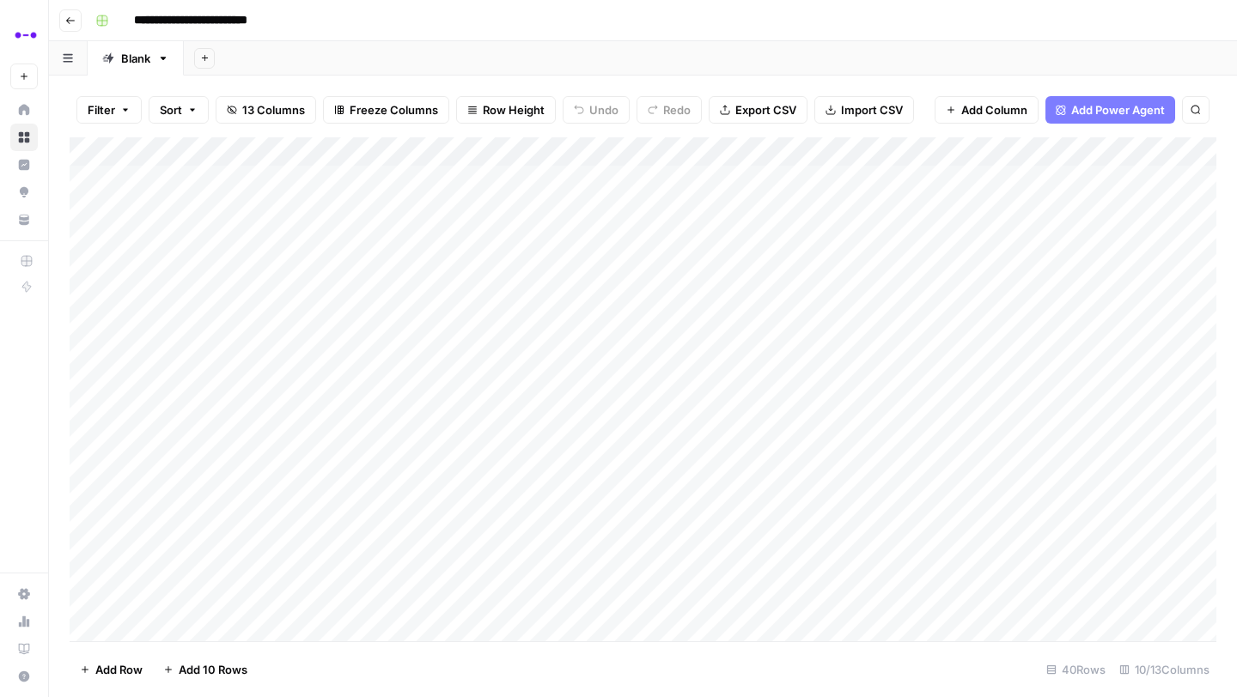
click at [636, 175] on div "Add Column" at bounding box center [643, 389] width 1147 height 504
click at [70, 24] on icon "button" at bounding box center [70, 20] width 10 height 10
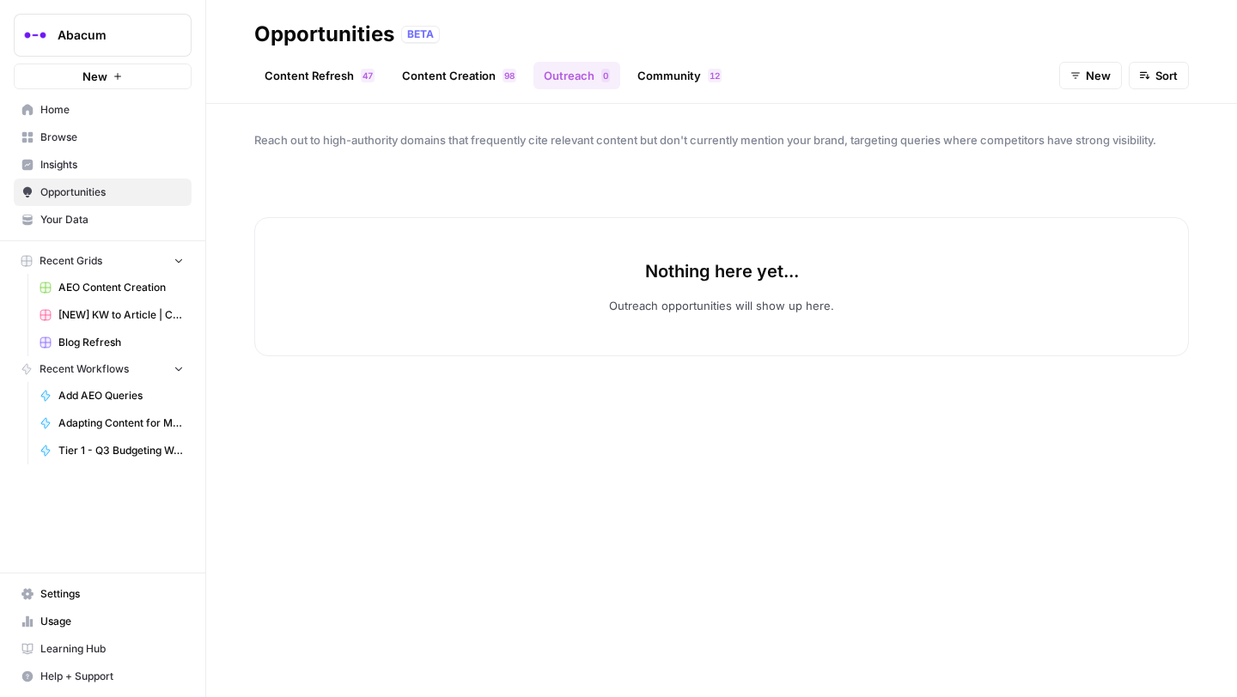
click at [696, 74] on link "Community 2 1" at bounding box center [679, 75] width 105 height 27
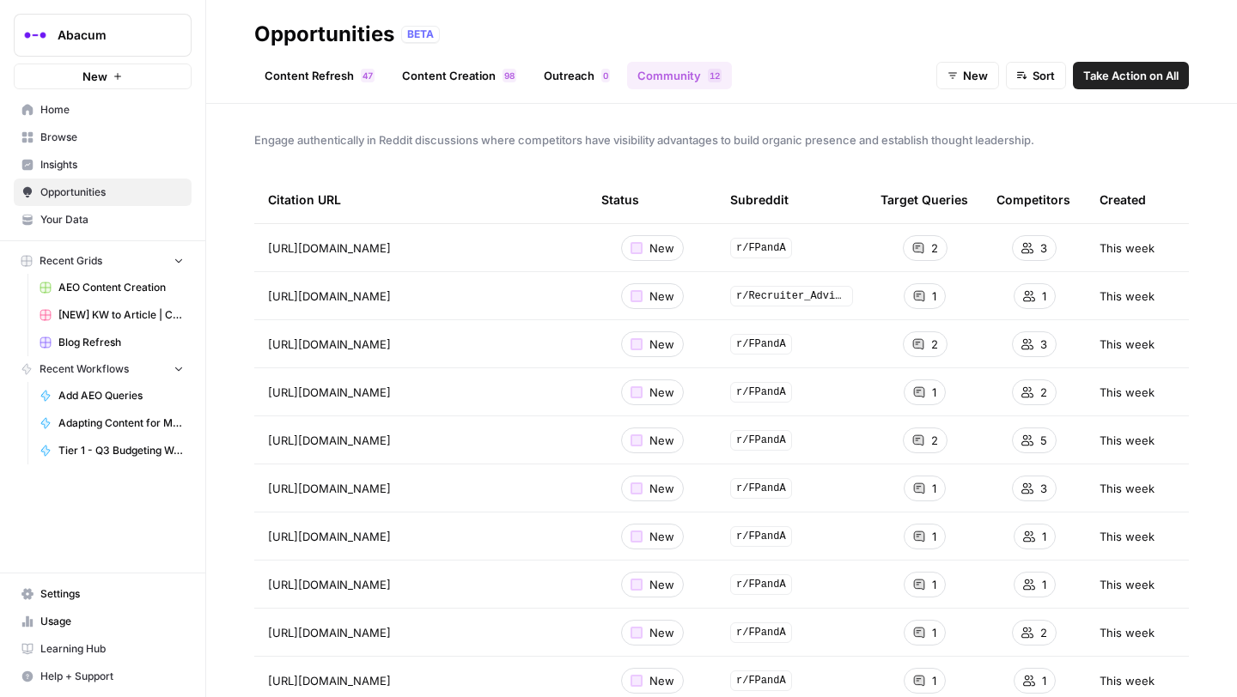
click at [1131, 74] on span "Take Action on All" at bounding box center [1130, 75] width 95 height 17
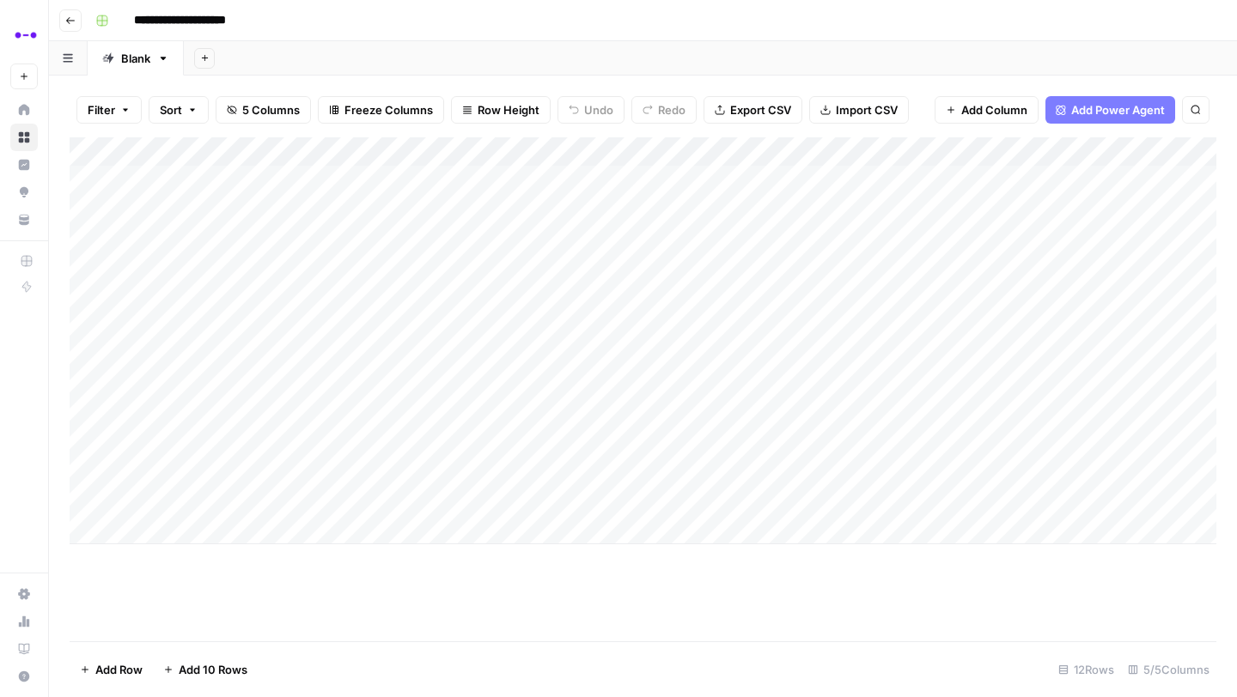
click at [591, 176] on div "Add Column" at bounding box center [643, 340] width 1147 height 407
click at [796, 149] on div "Add Column" at bounding box center [643, 340] width 1147 height 407
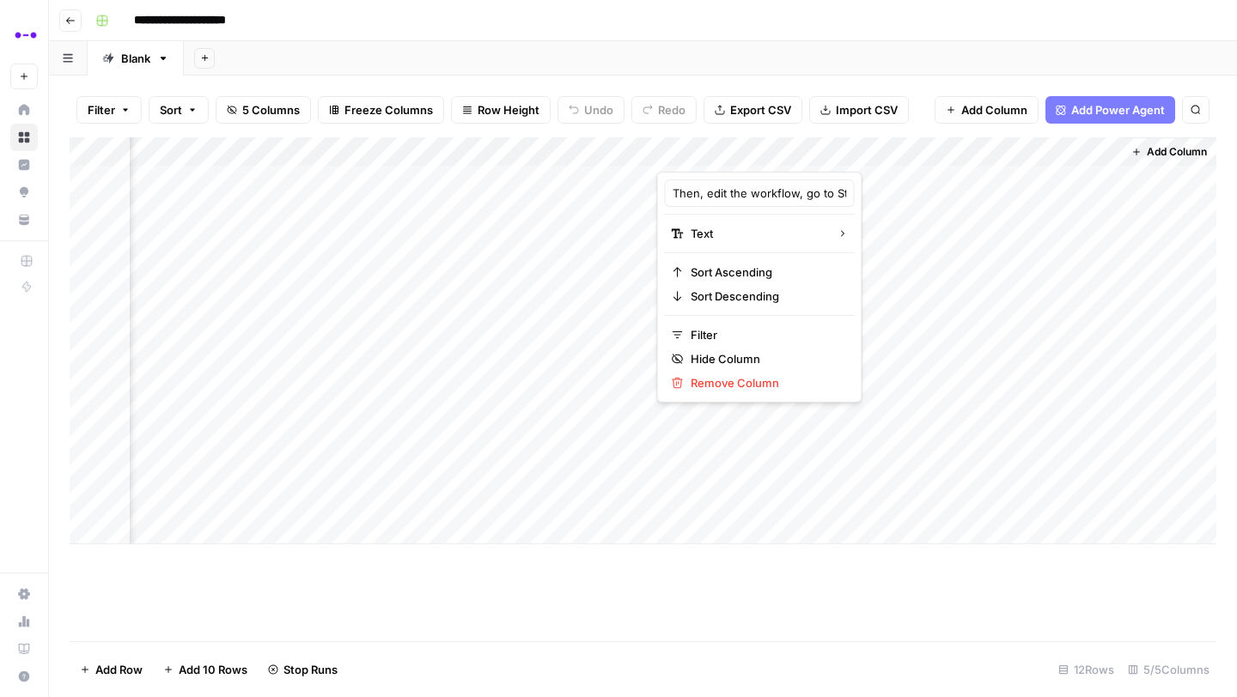
click at [796, 149] on div at bounding box center [889, 154] width 464 height 34
click at [843, 190] on div "Add Column" at bounding box center [643, 340] width 1147 height 407
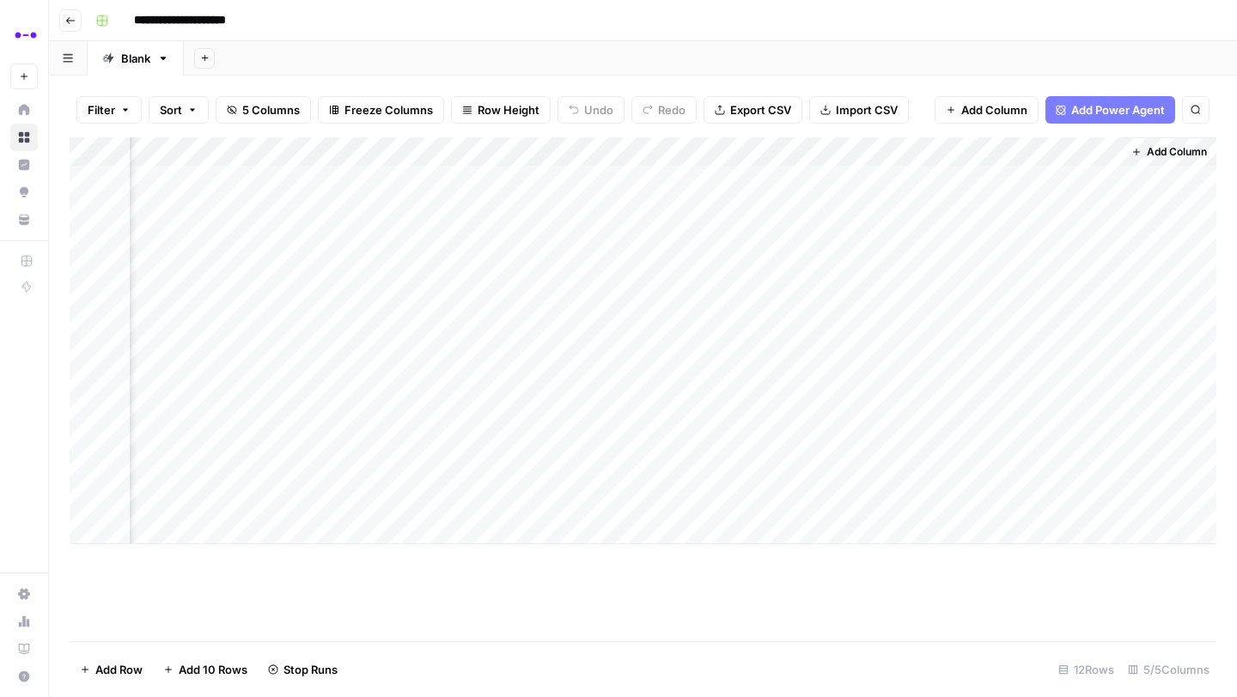
click at [867, 211] on div "Add Column" at bounding box center [643, 340] width 1147 height 407
click at [73, 21] on icon "button" at bounding box center [70, 20] width 10 height 10
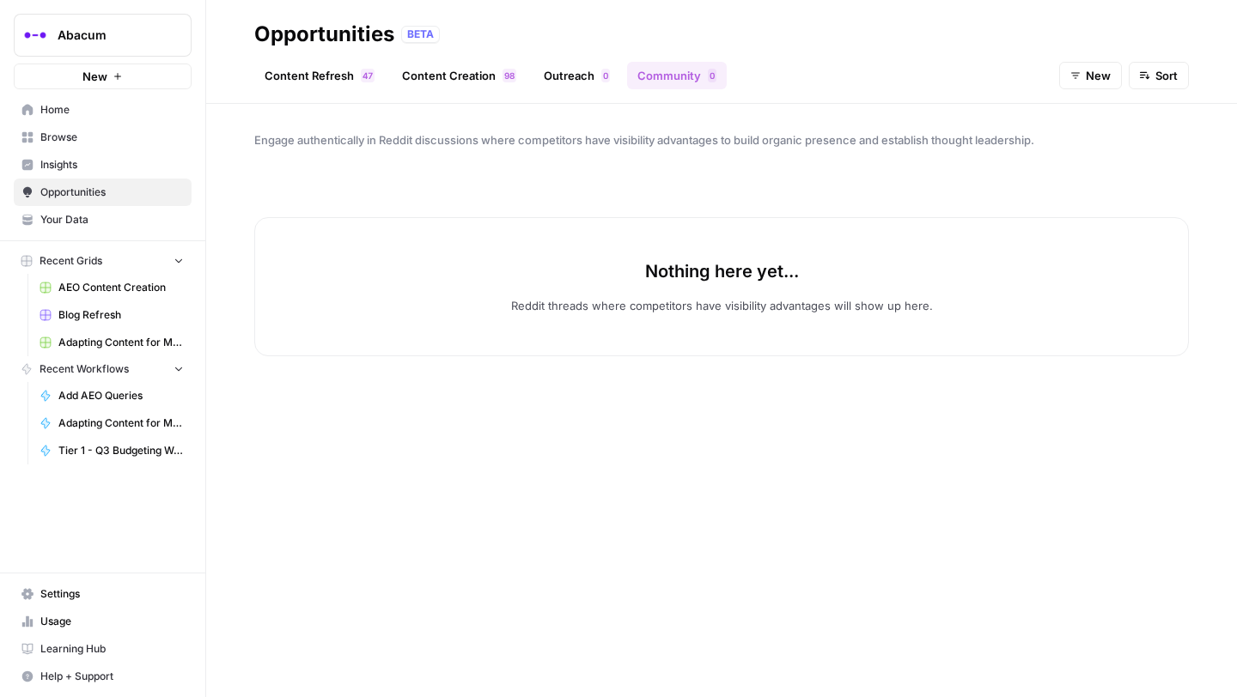
click at [87, 119] on link "Home" at bounding box center [103, 109] width 178 height 27
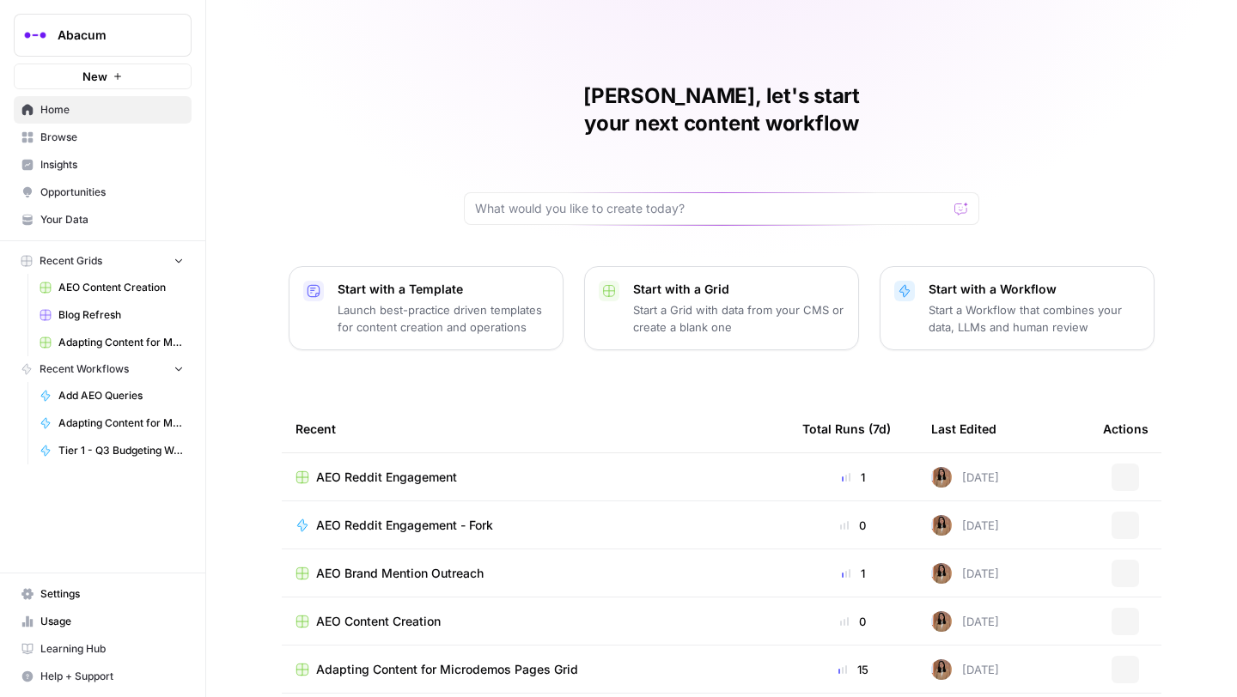
click at [88, 136] on span "Browse" at bounding box center [111, 137] width 143 height 15
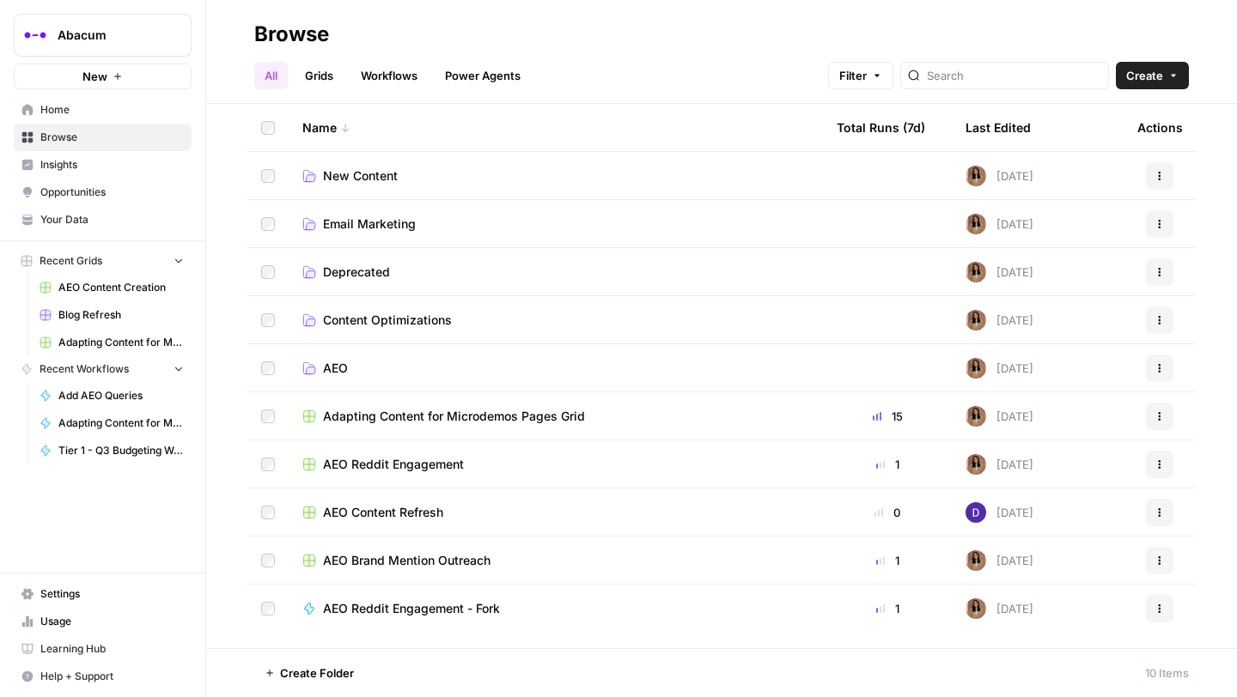
click at [1165, 465] on button "Actions" at bounding box center [1159, 464] width 27 height 27
click at [1061, 565] on span "Move To" at bounding box center [1082, 567] width 137 height 17
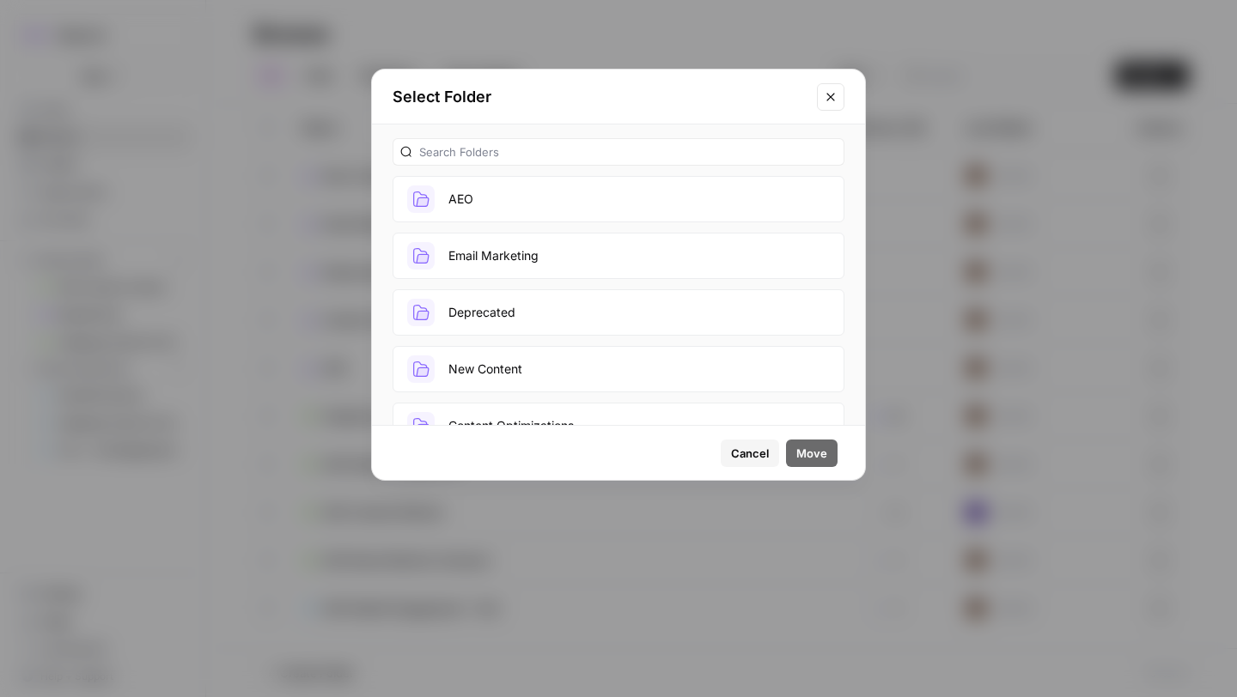
click at [568, 198] on button "AEO" at bounding box center [619, 199] width 452 height 46
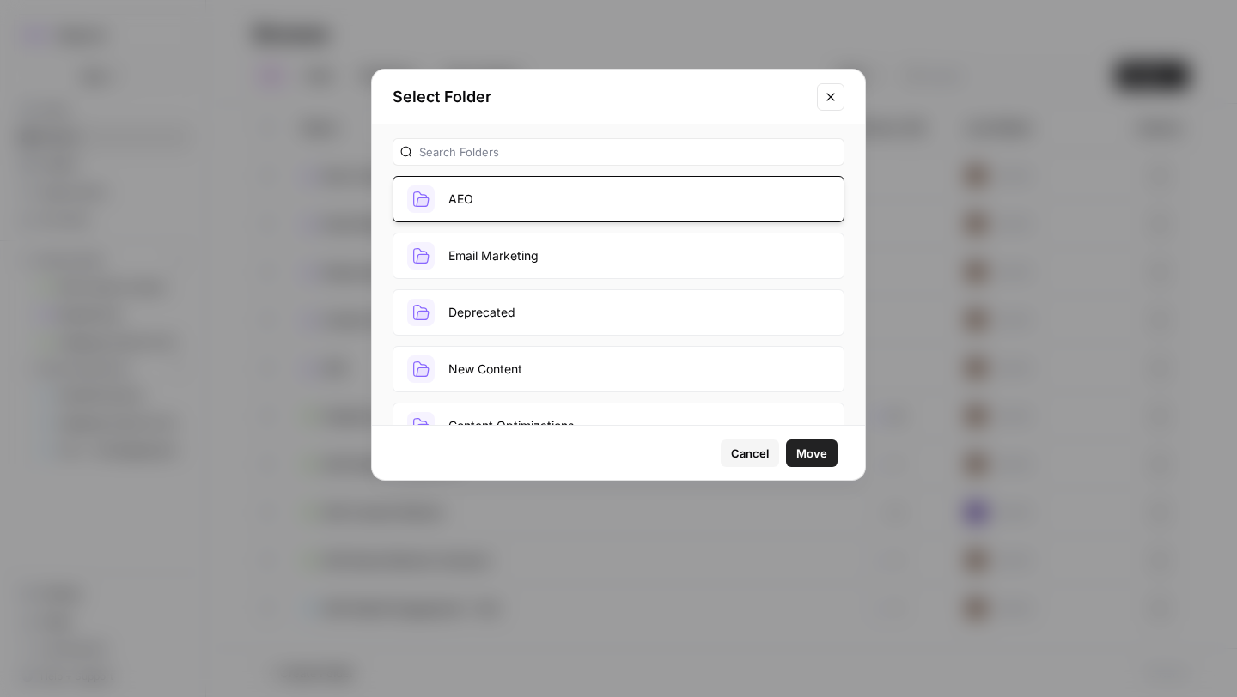
click at [803, 460] on span "Move" at bounding box center [811, 453] width 31 height 17
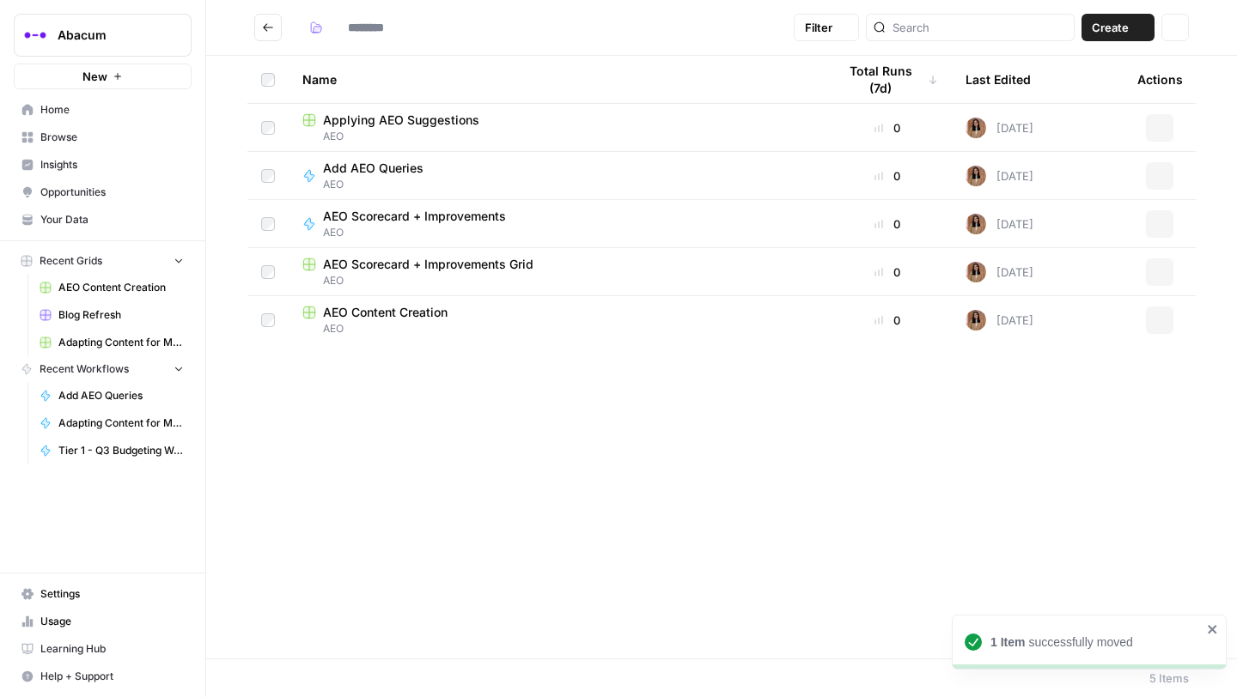
type input "***"
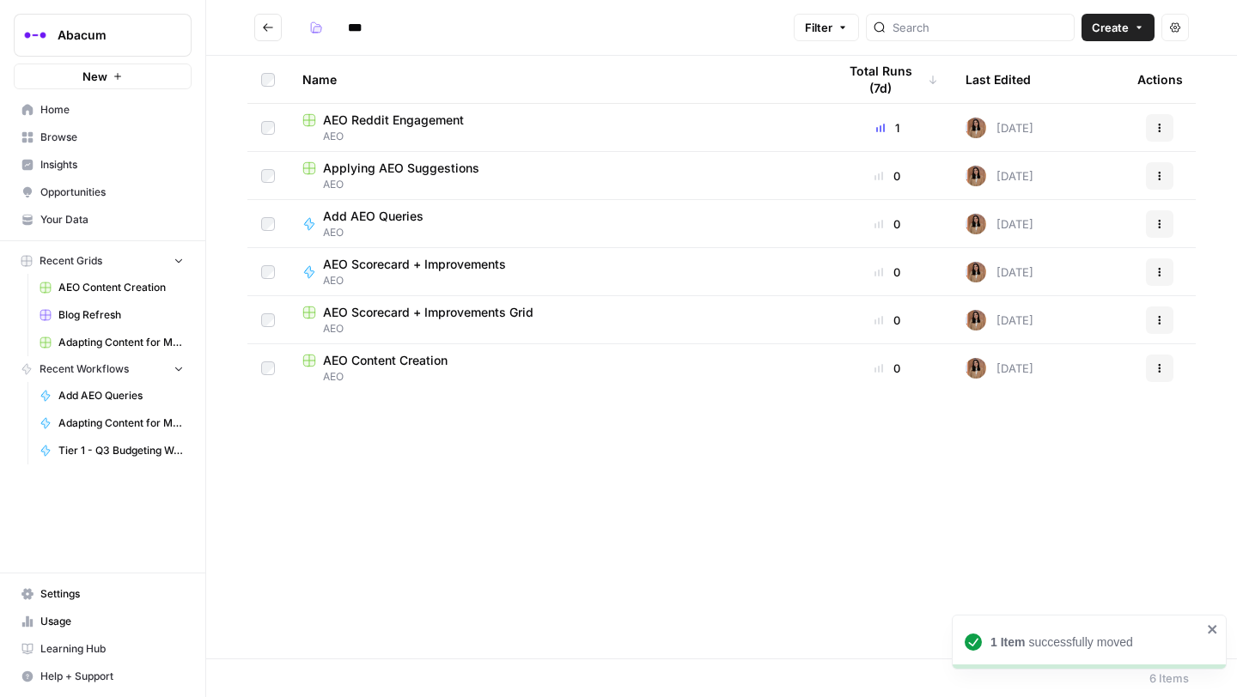
click at [279, 34] on button "Go back" at bounding box center [267, 27] width 27 height 27
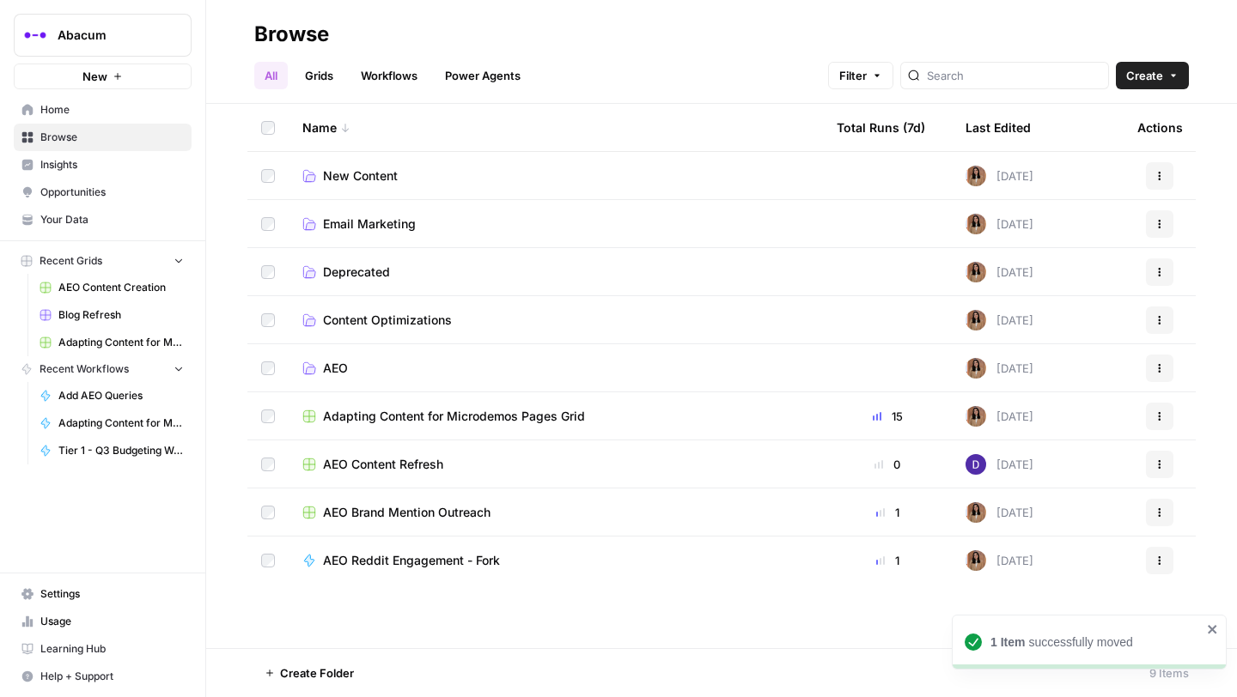
click at [1160, 466] on icon "button" at bounding box center [1159, 465] width 10 height 10
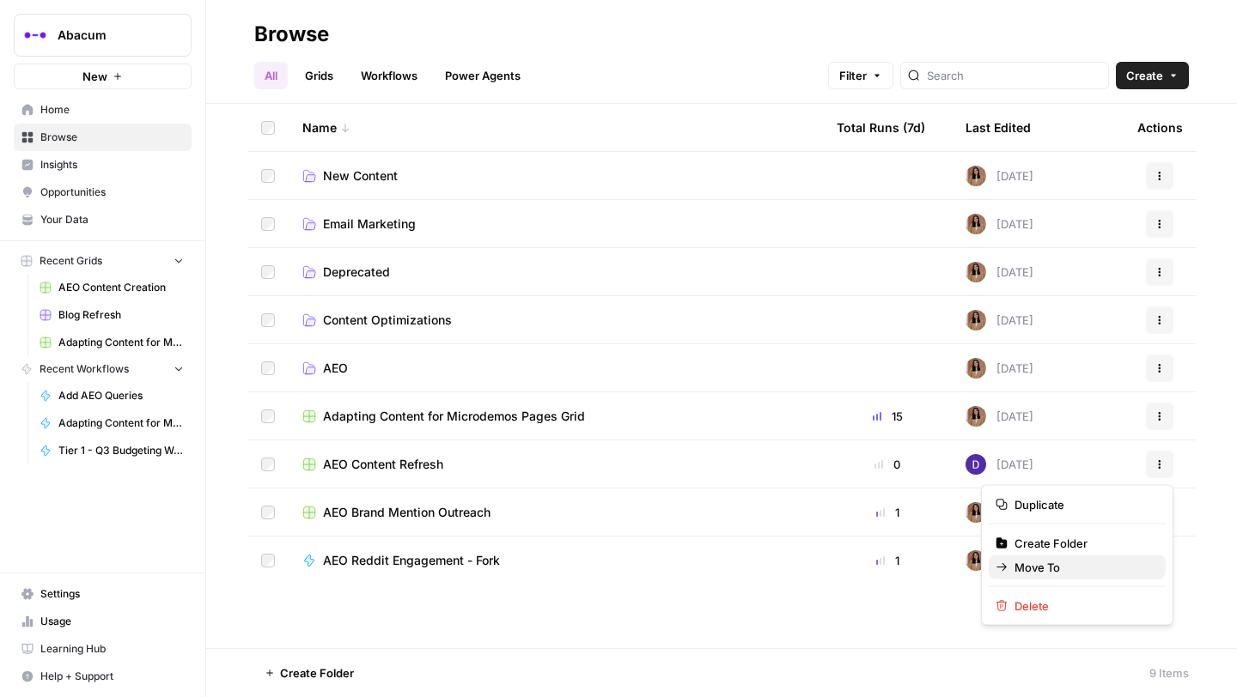
click at [1033, 570] on span "Move To" at bounding box center [1082, 567] width 137 height 17
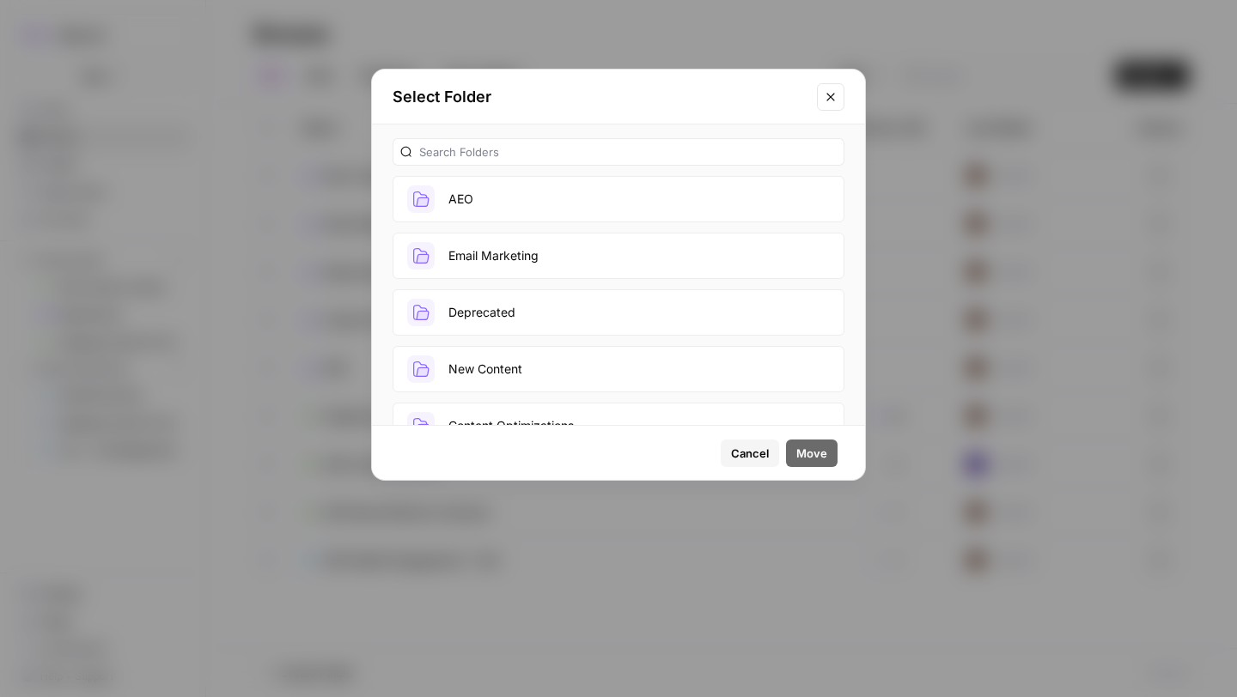
click at [572, 194] on button "AEO" at bounding box center [619, 199] width 452 height 46
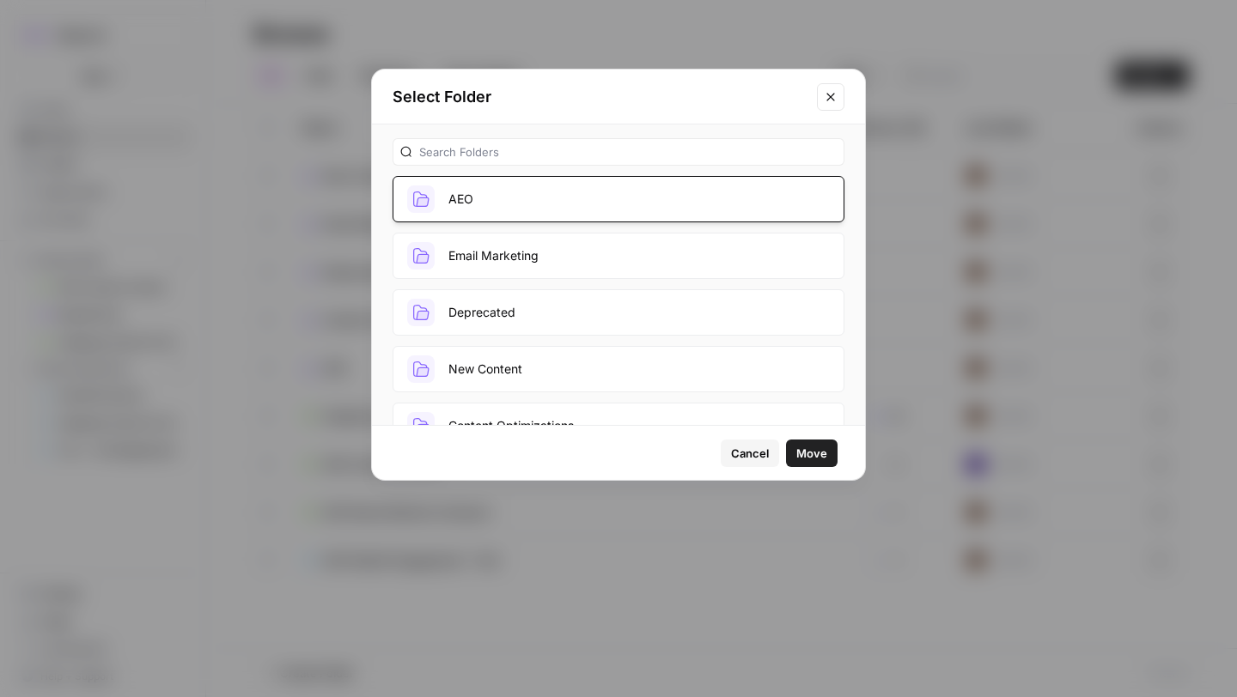
click at [801, 449] on span "Move" at bounding box center [811, 453] width 31 height 17
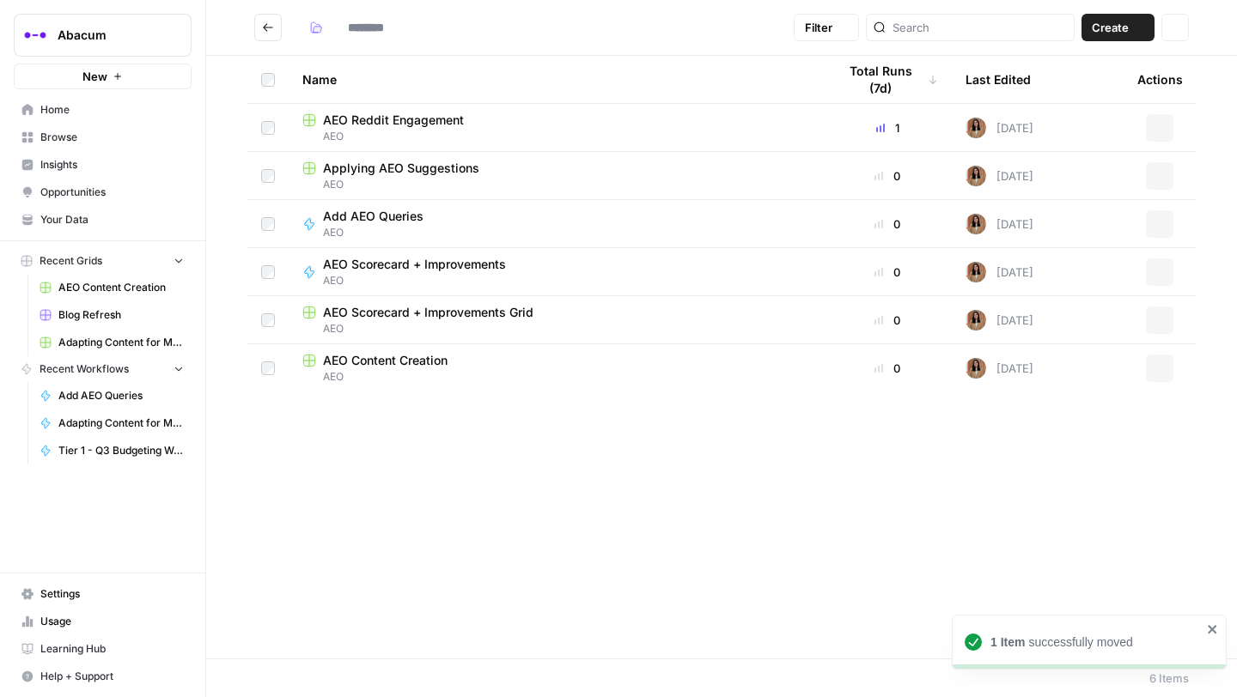
type input "***"
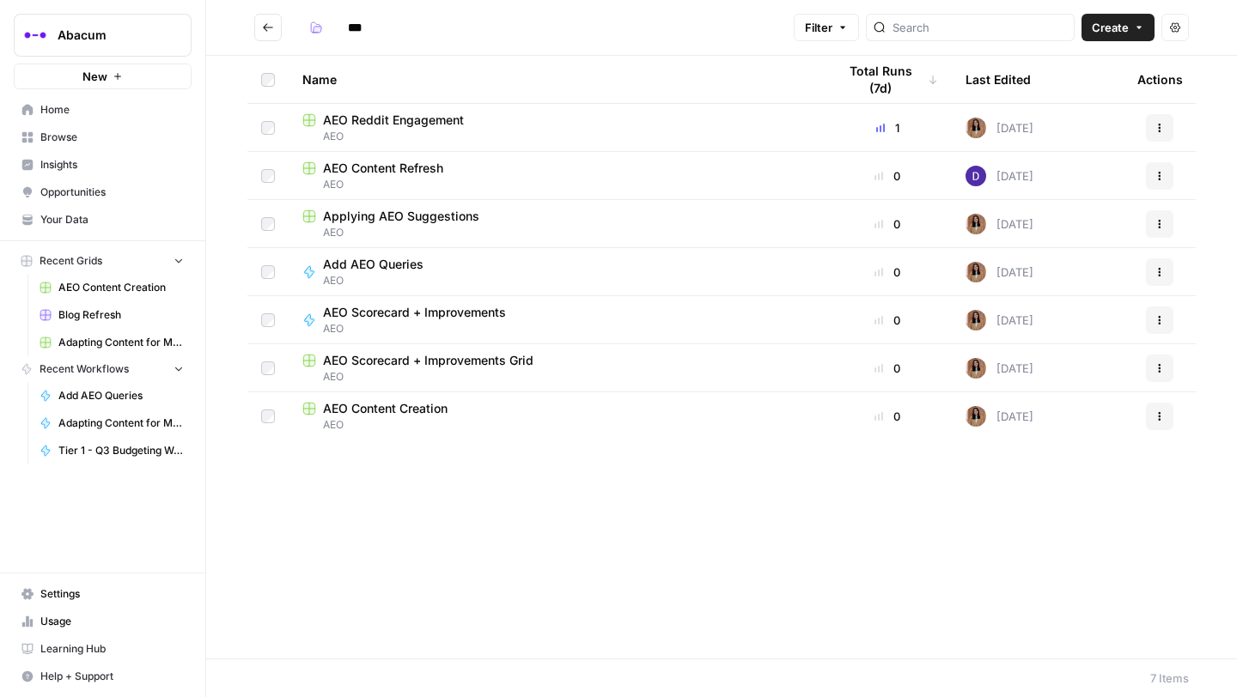
click at [423, 362] on span "AEO Scorecard + Improvements Grid" at bounding box center [428, 360] width 210 height 17
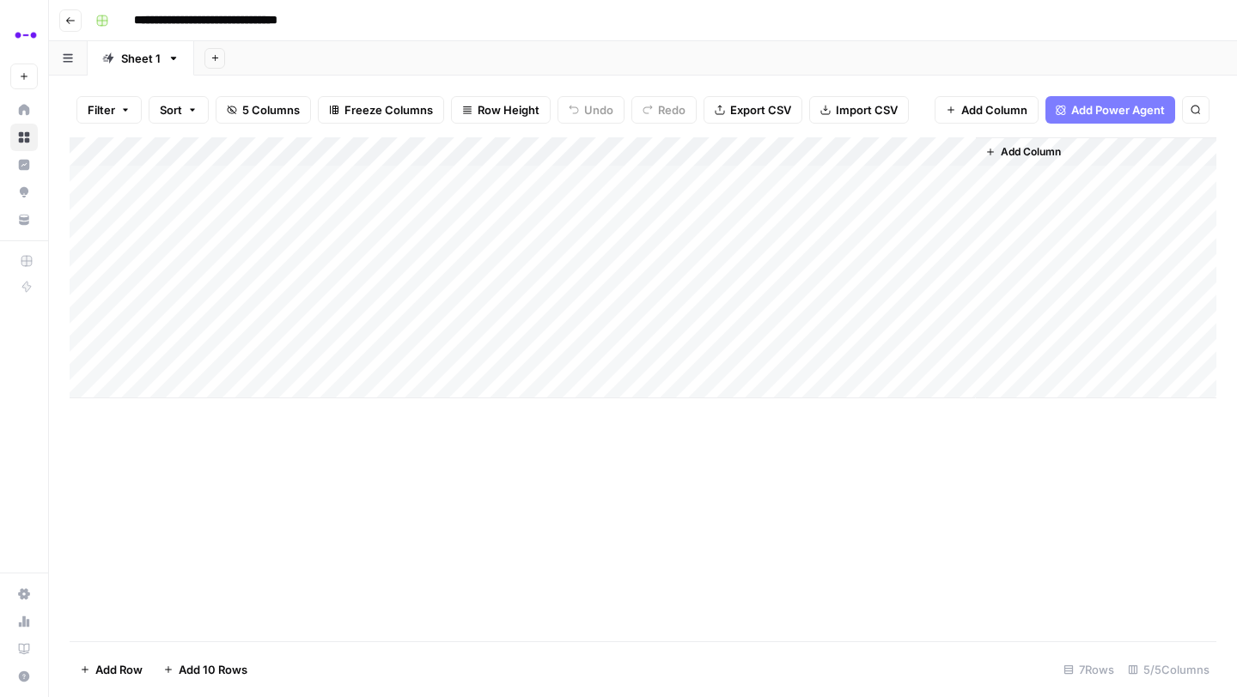
click at [70, 19] on icon "button" at bounding box center [70, 20] width 10 height 10
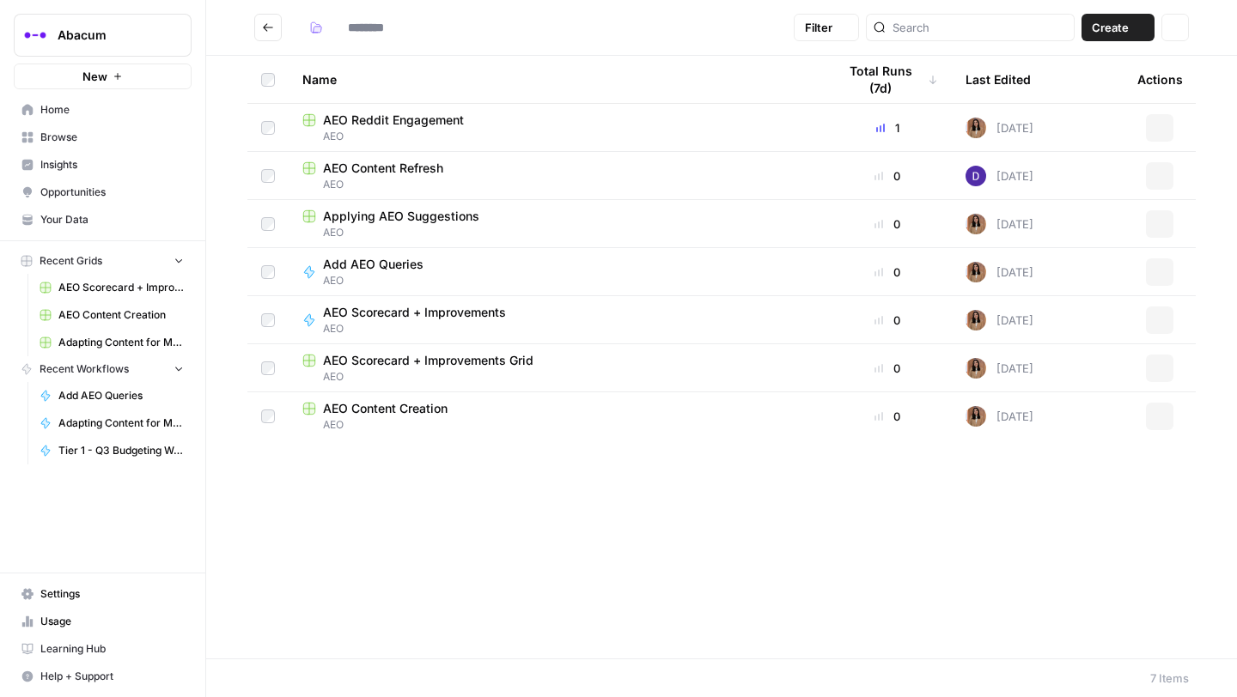
type input "***"
click at [266, 37] on button "Go back" at bounding box center [267, 27] width 27 height 27
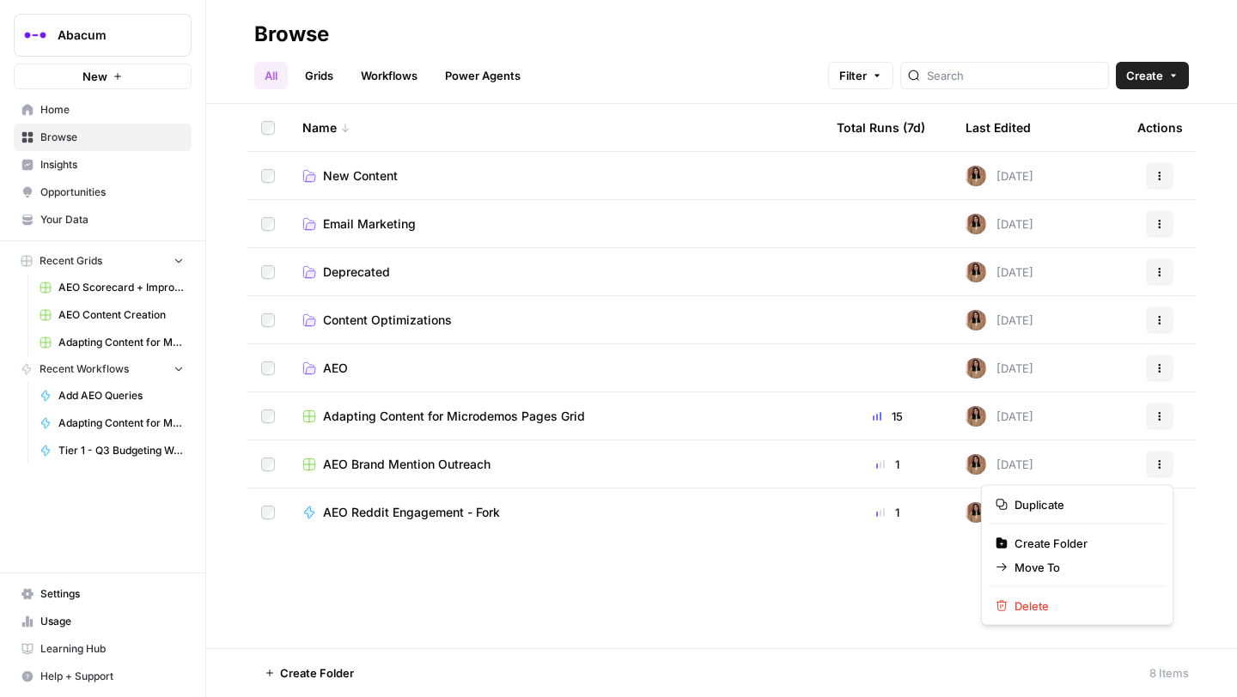
click at [1152, 470] on button "Actions" at bounding box center [1159, 464] width 27 height 27
click at [1068, 565] on span "Move To" at bounding box center [1082, 567] width 137 height 17
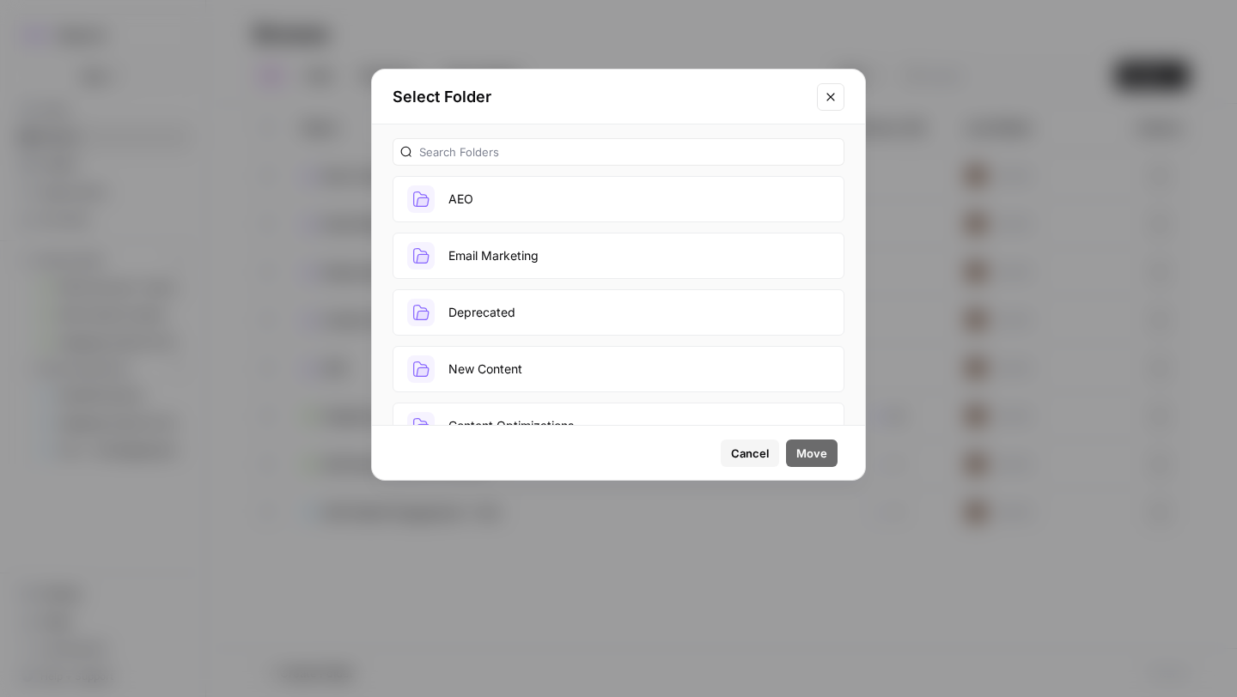
click at [702, 198] on button "AEO" at bounding box center [619, 199] width 452 height 46
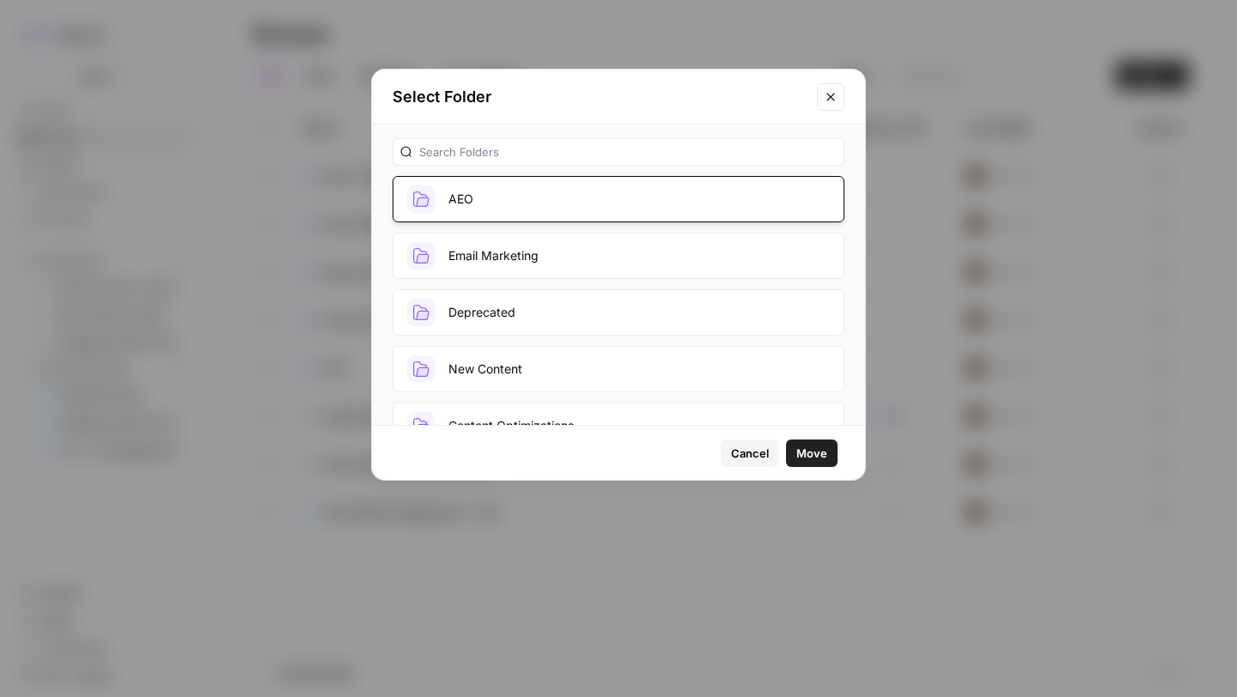
click at [815, 454] on span "Move" at bounding box center [811, 453] width 31 height 17
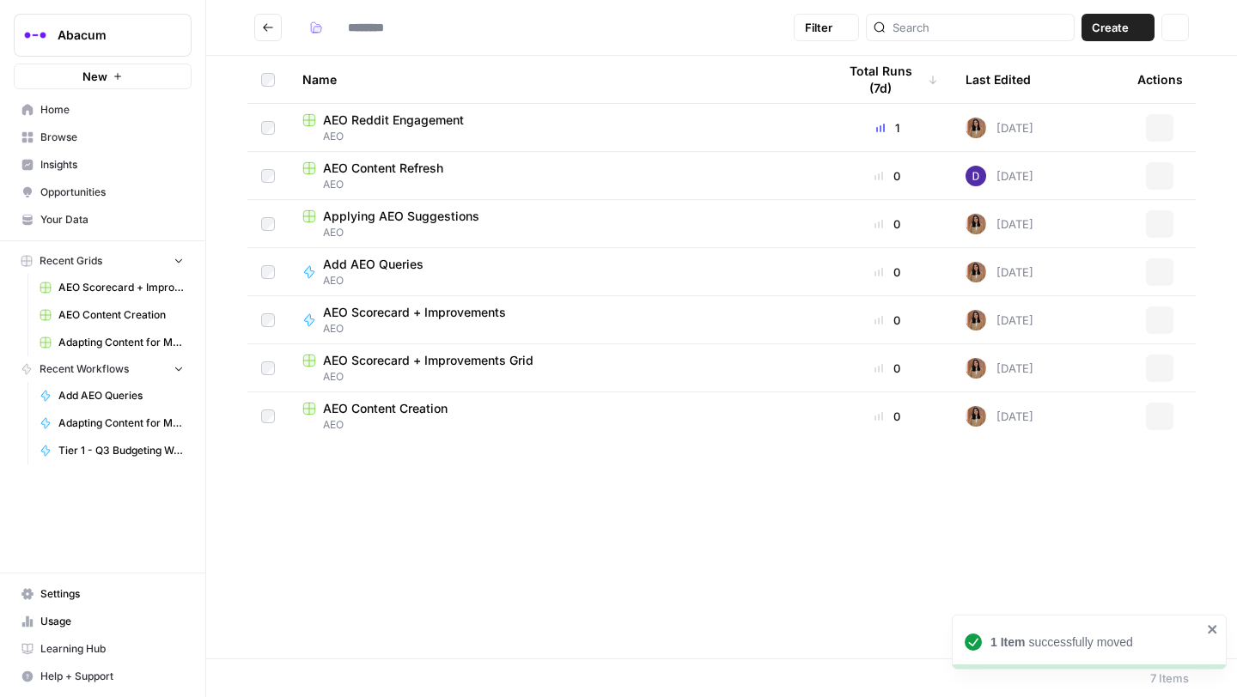
type input "***"
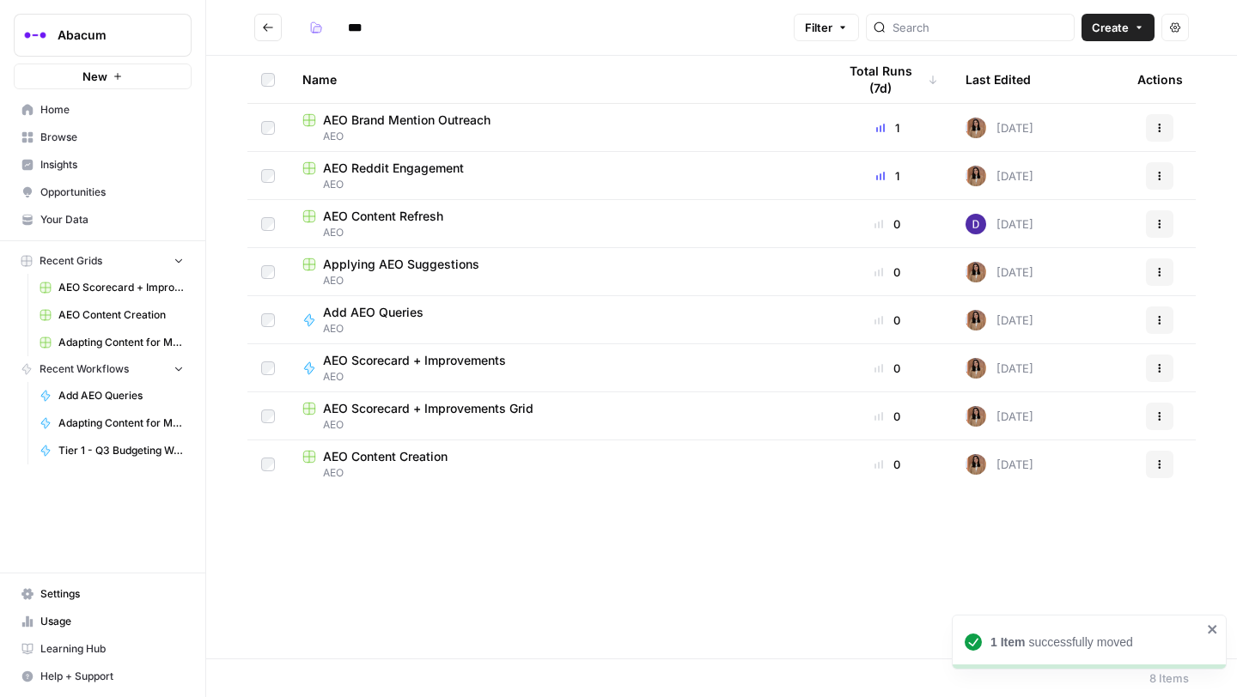
click at [267, 40] on button "Go back" at bounding box center [267, 27] width 27 height 27
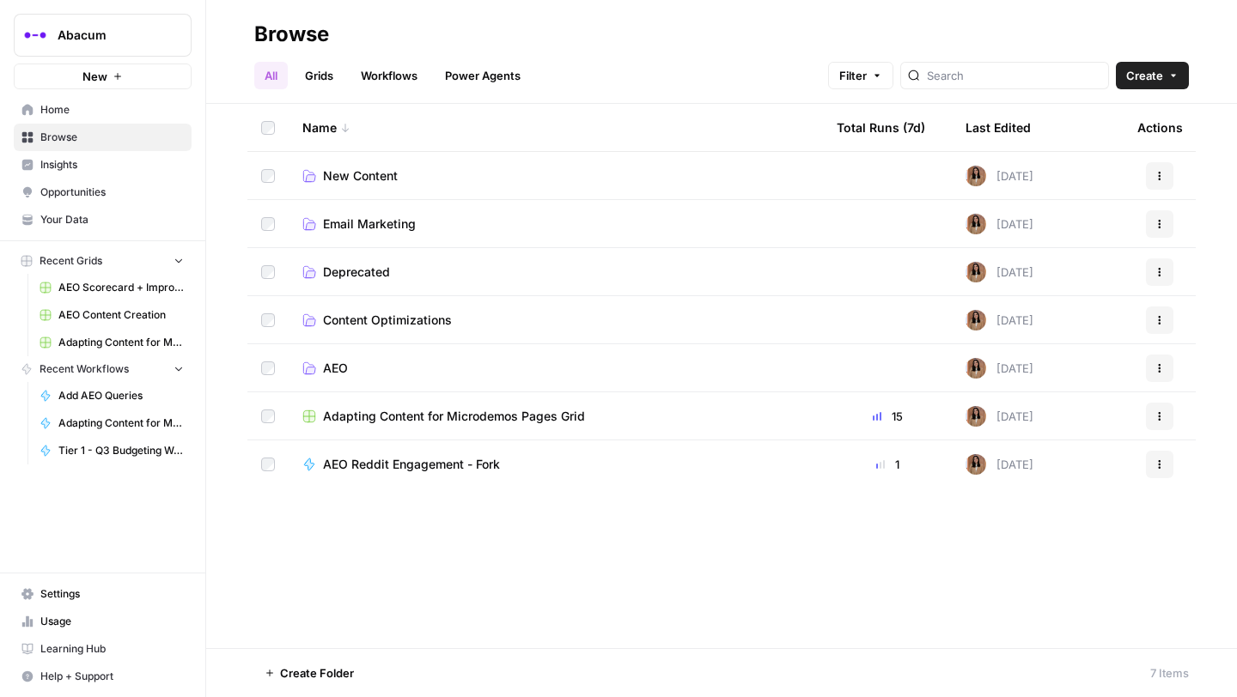
click at [1151, 420] on button "Actions" at bounding box center [1159, 416] width 27 height 27
click at [1043, 514] on span "Move To" at bounding box center [1082, 519] width 137 height 17
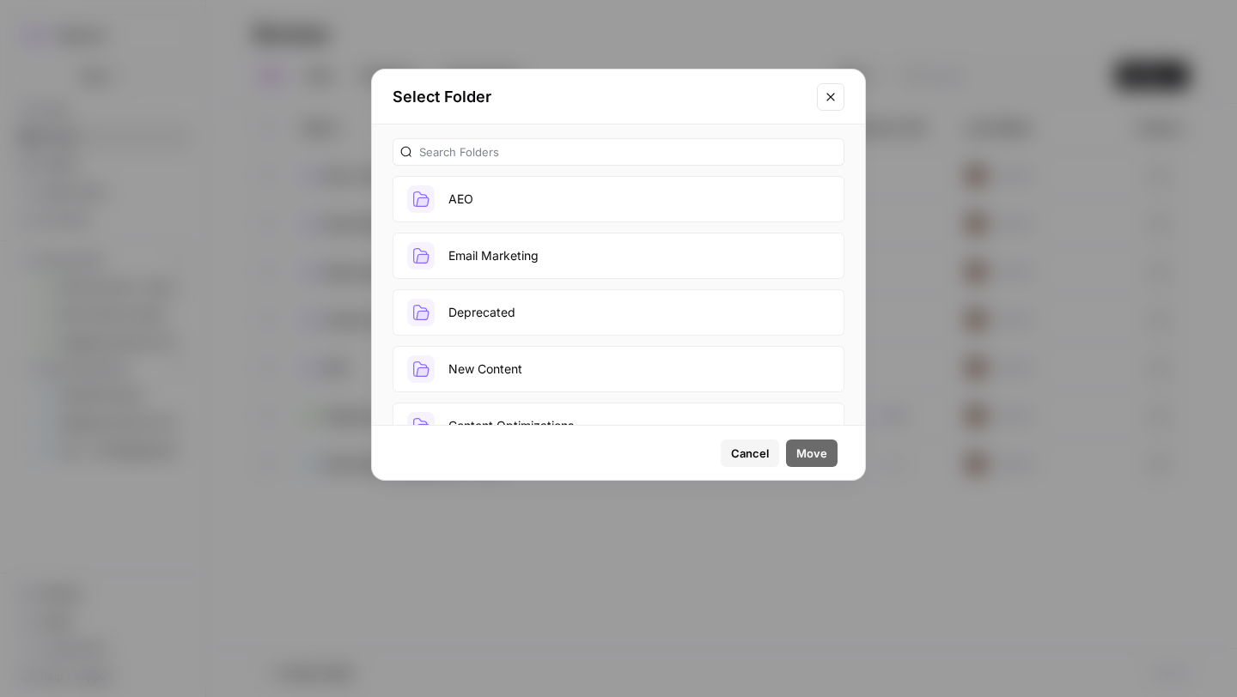
scroll to position [38, 0]
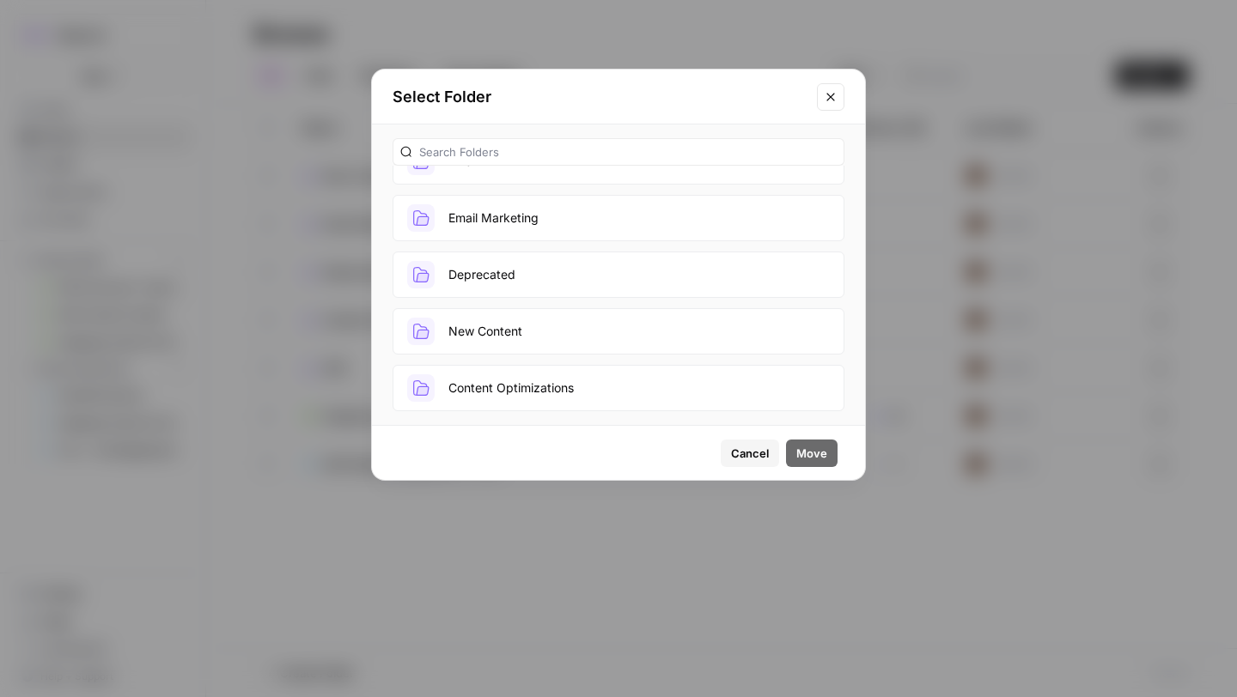
click at [540, 389] on button "Content Optimizations" at bounding box center [619, 388] width 452 height 46
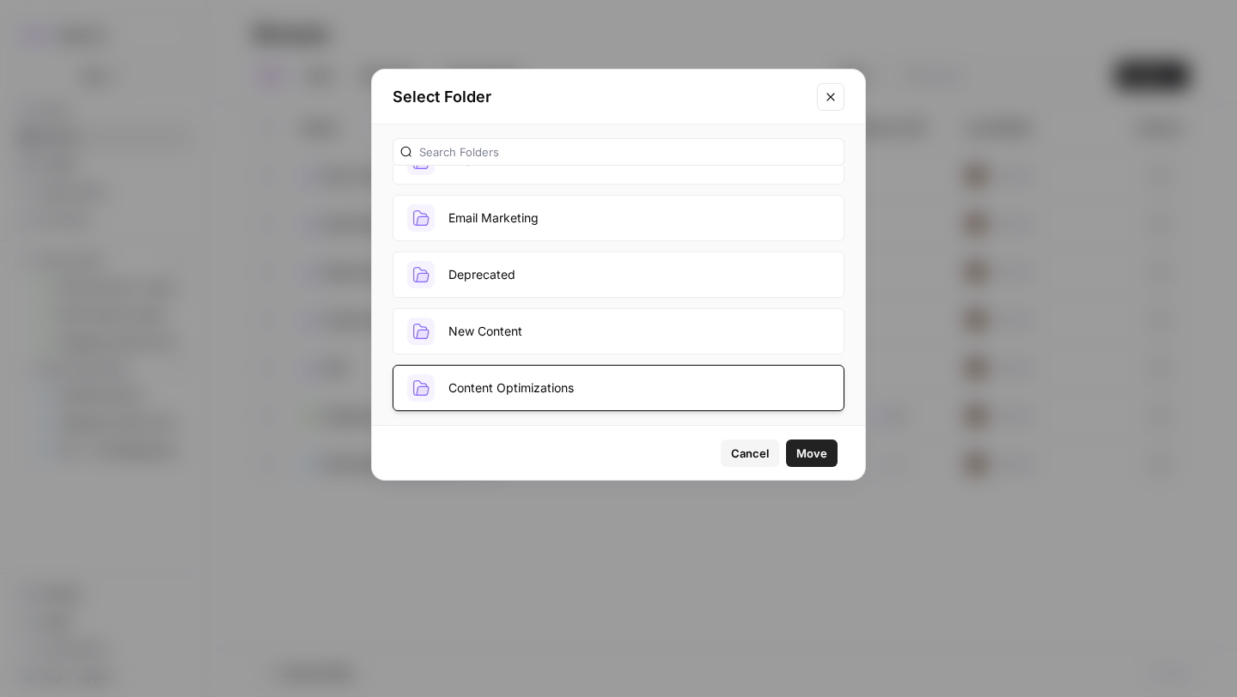
click at [826, 451] on button "Move" at bounding box center [812, 453] width 52 height 27
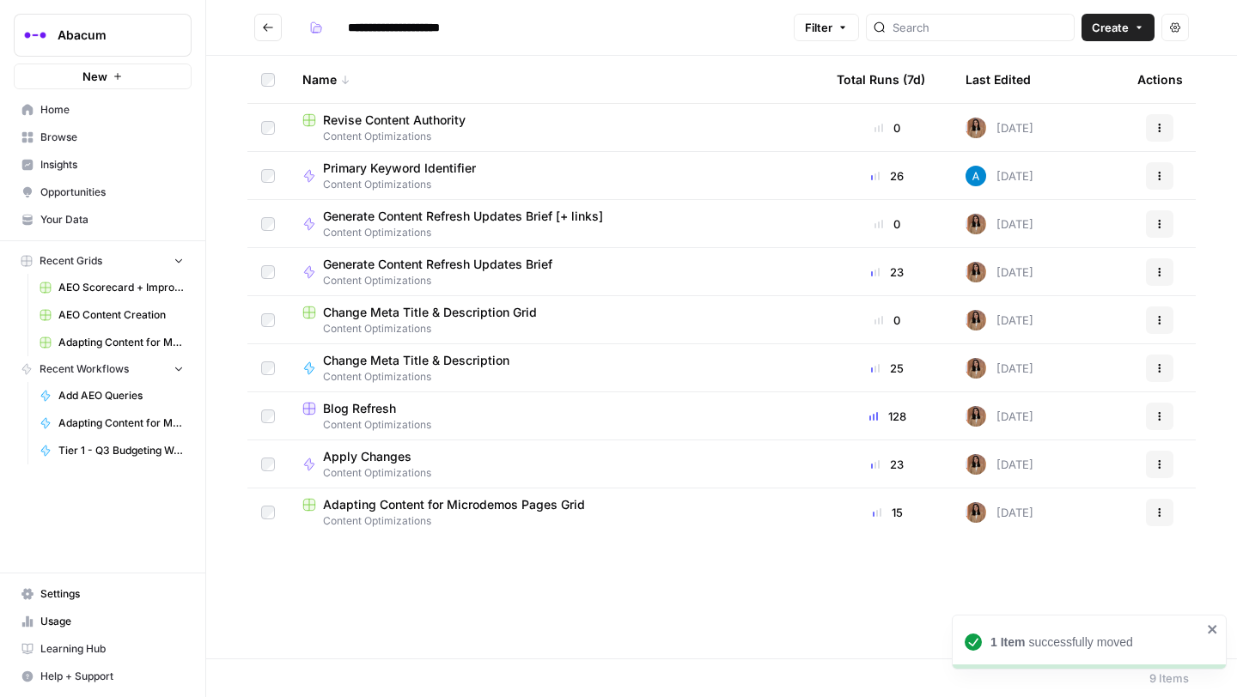
click at [1156, 516] on icon "button" at bounding box center [1159, 513] width 10 height 10
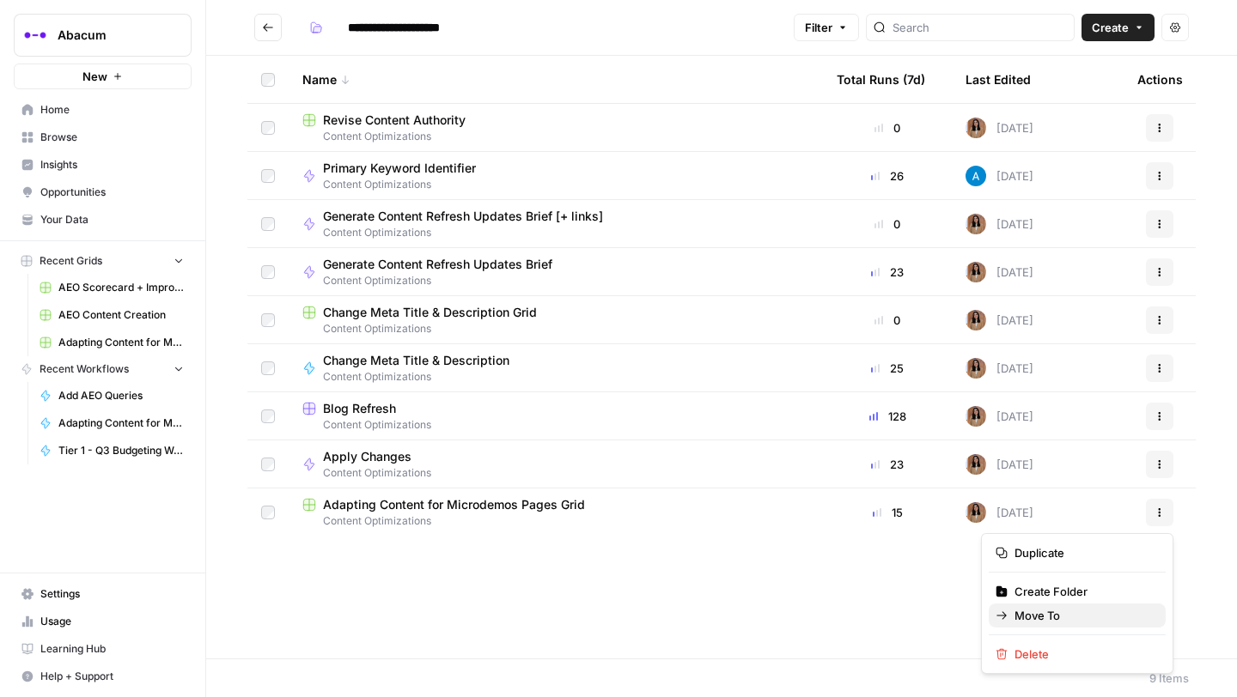
click at [1039, 618] on span "Move To" at bounding box center [1082, 615] width 137 height 17
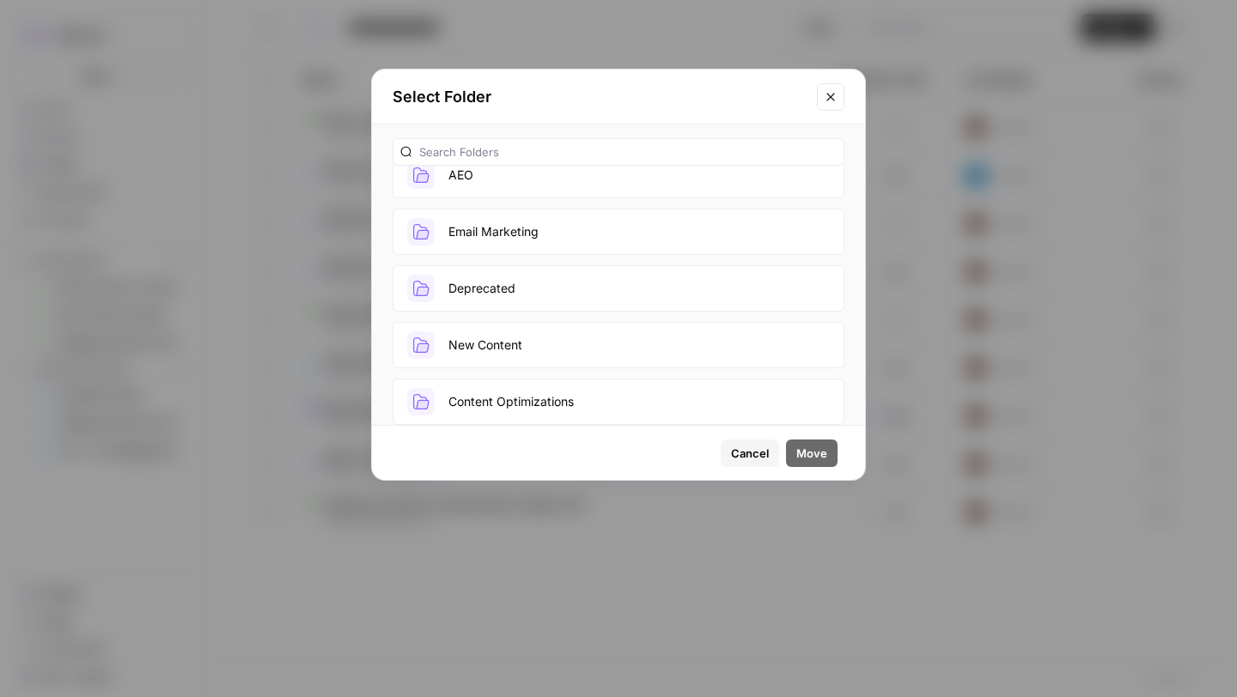
scroll to position [94, 0]
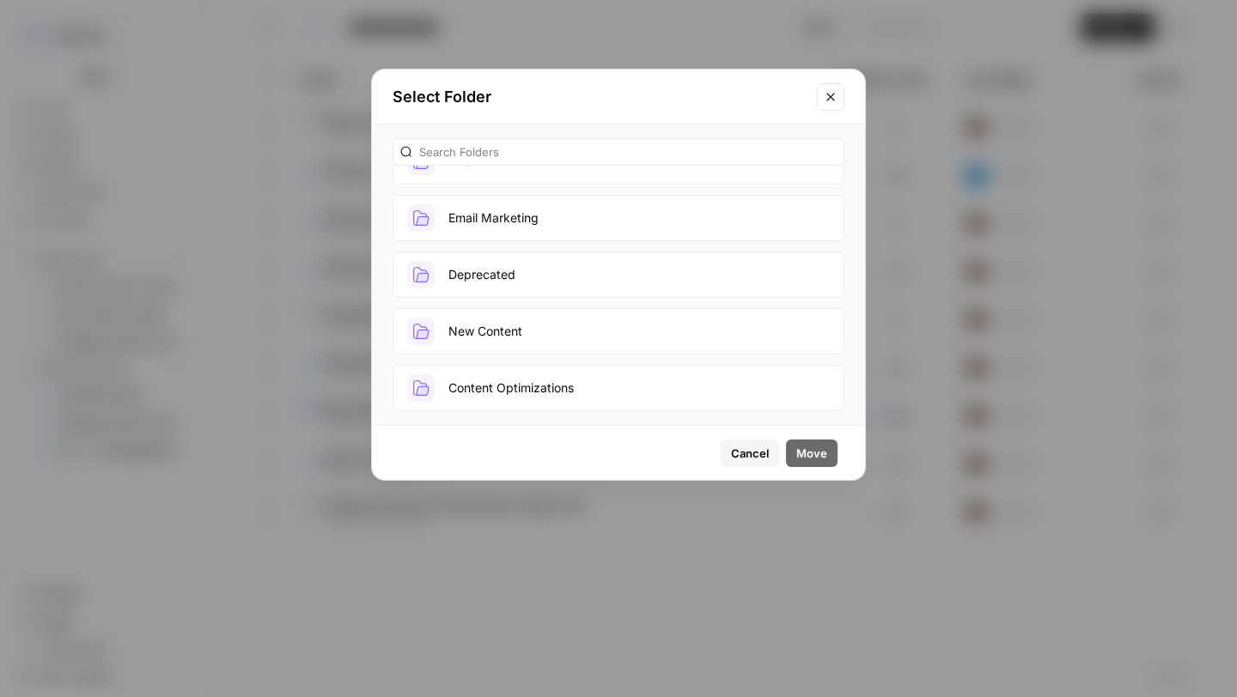
click at [543, 338] on button "New Content" at bounding box center [619, 331] width 452 height 46
click at [812, 453] on span "Move" at bounding box center [811, 453] width 31 height 17
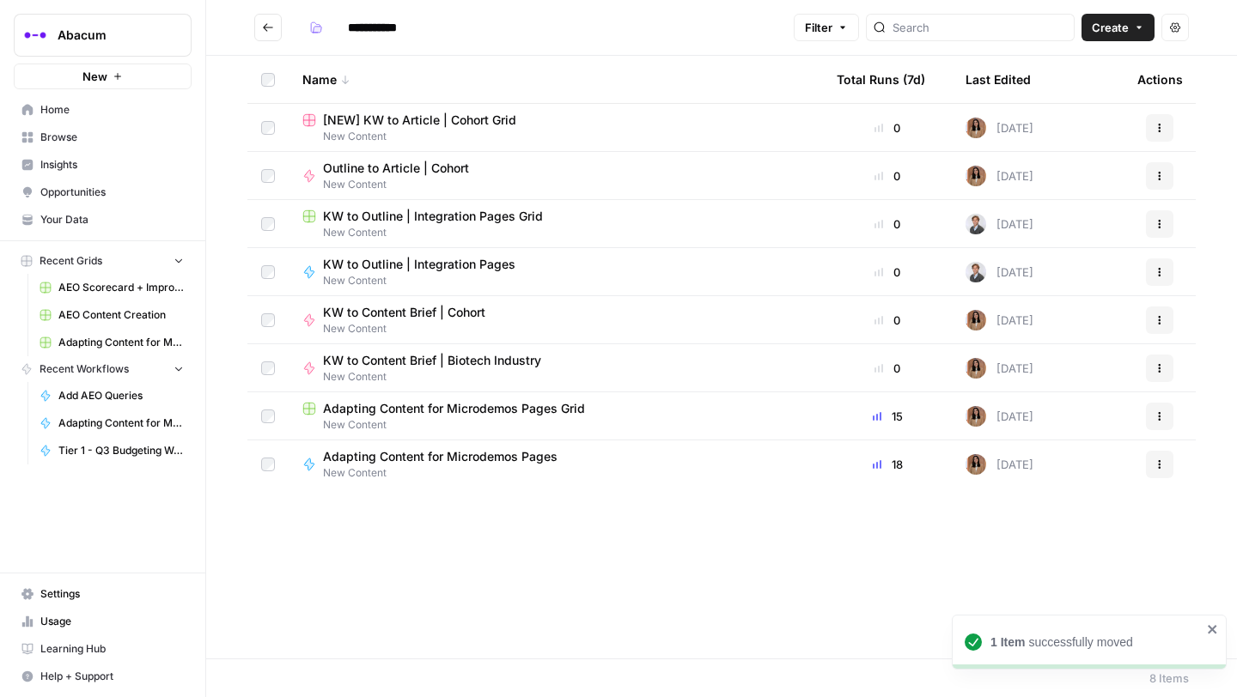
click at [265, 26] on icon "Go back" at bounding box center [268, 27] width 12 height 12
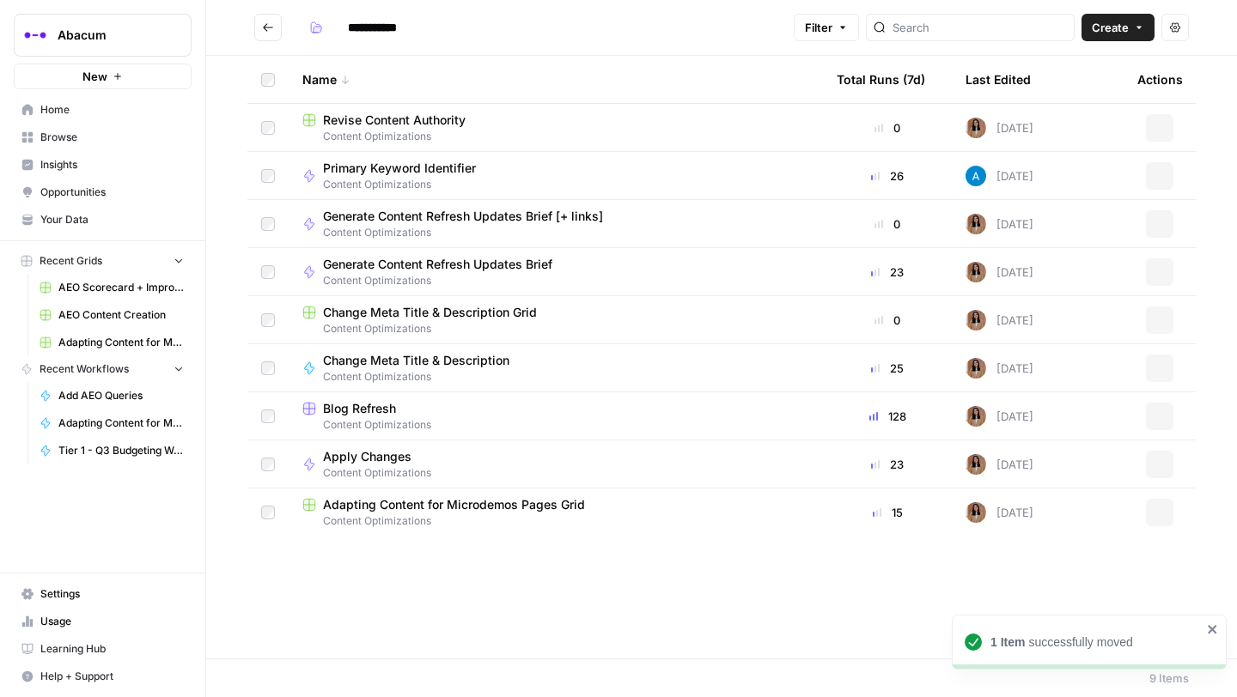
type input "**********"
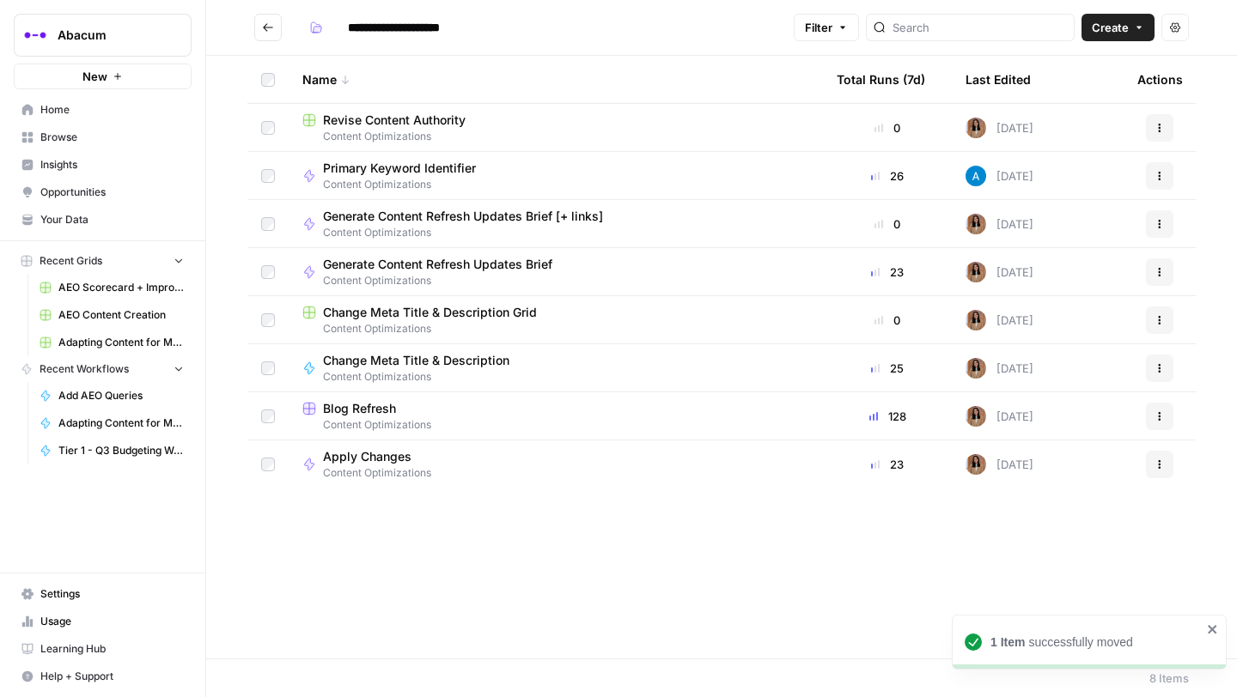
click at [267, 20] on button "Go back" at bounding box center [267, 27] width 27 height 27
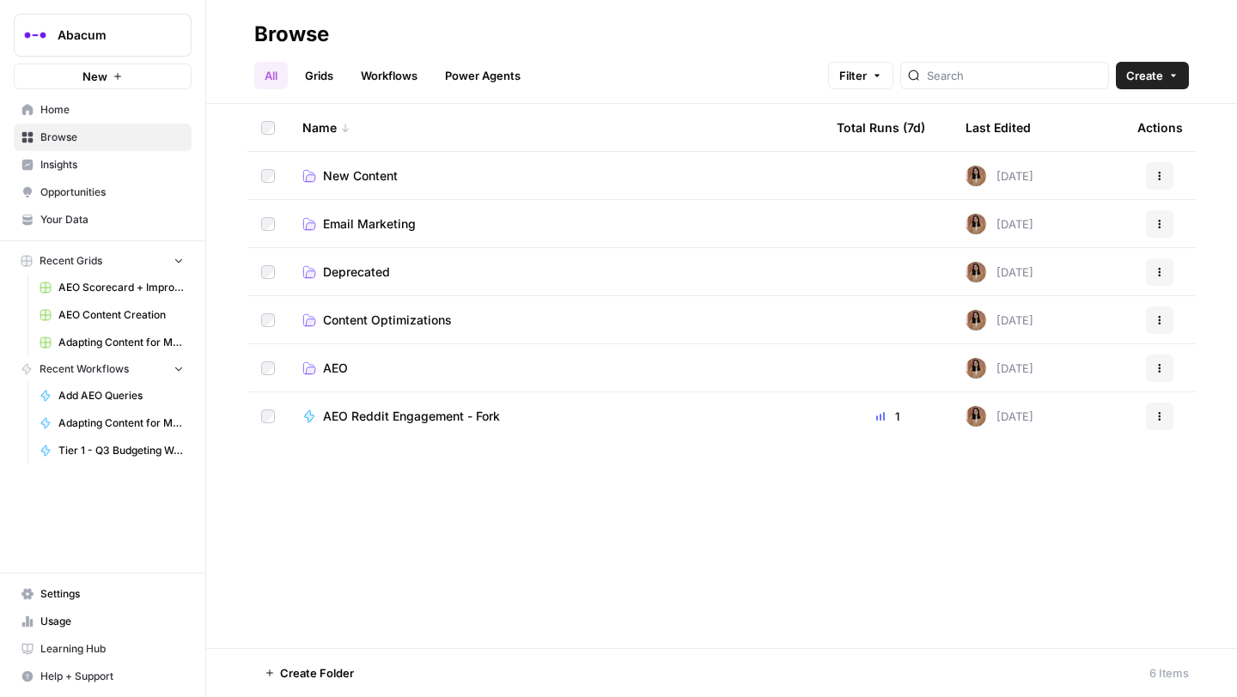
click at [339, 371] on span "AEO" at bounding box center [335, 368] width 25 height 17
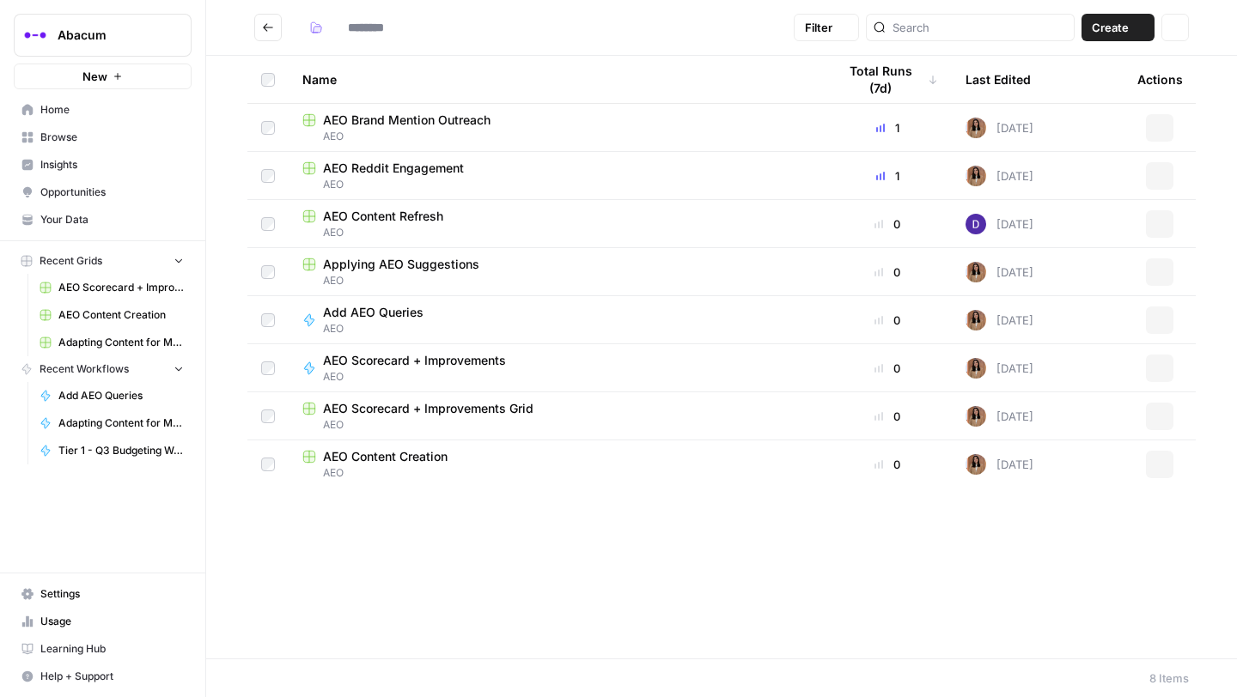
type input "***"
click at [372, 166] on span "AEO Reddit Engagement" at bounding box center [393, 168] width 141 height 17
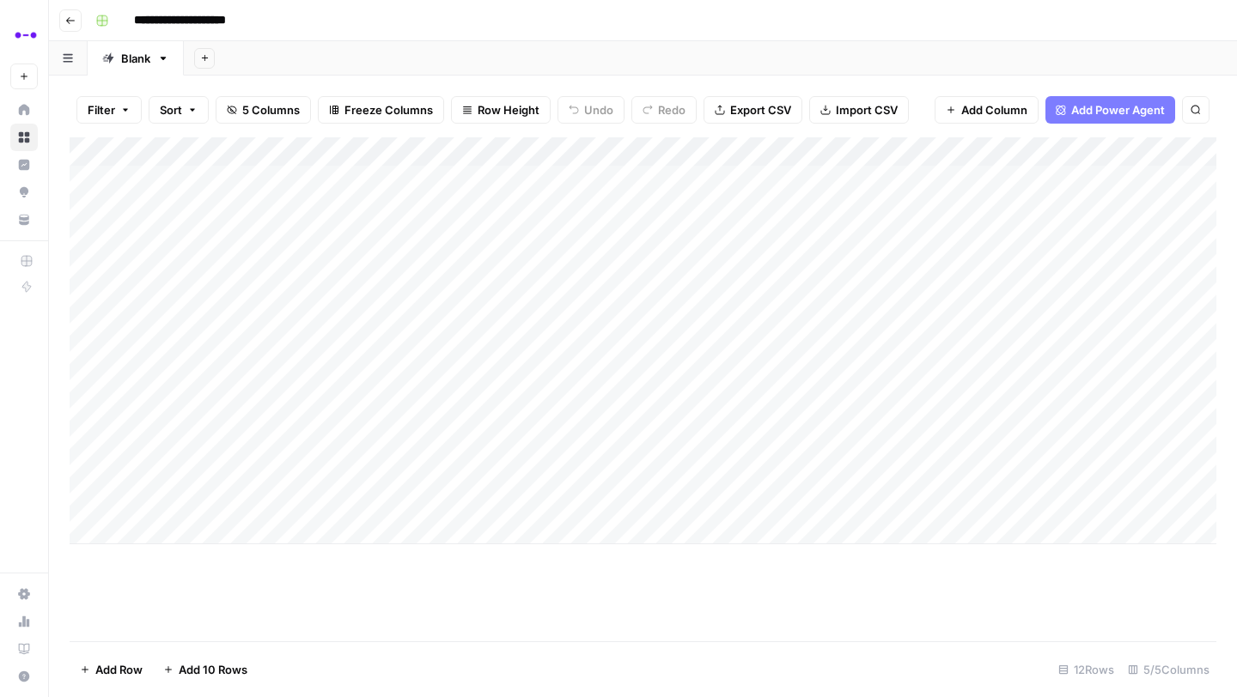
click at [64, 13] on button "Go back" at bounding box center [70, 20] width 22 height 22
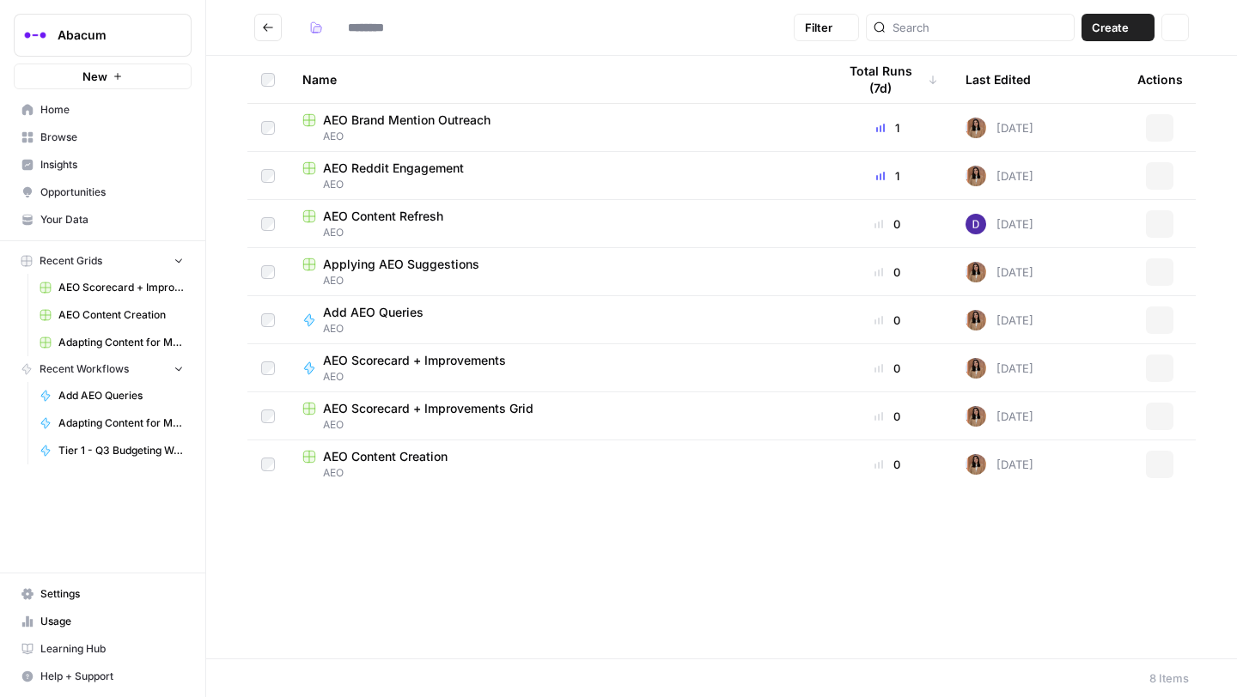
type input "***"
click at [423, 120] on span "AEO Brand Mention Outreach" at bounding box center [406, 120] width 167 height 17
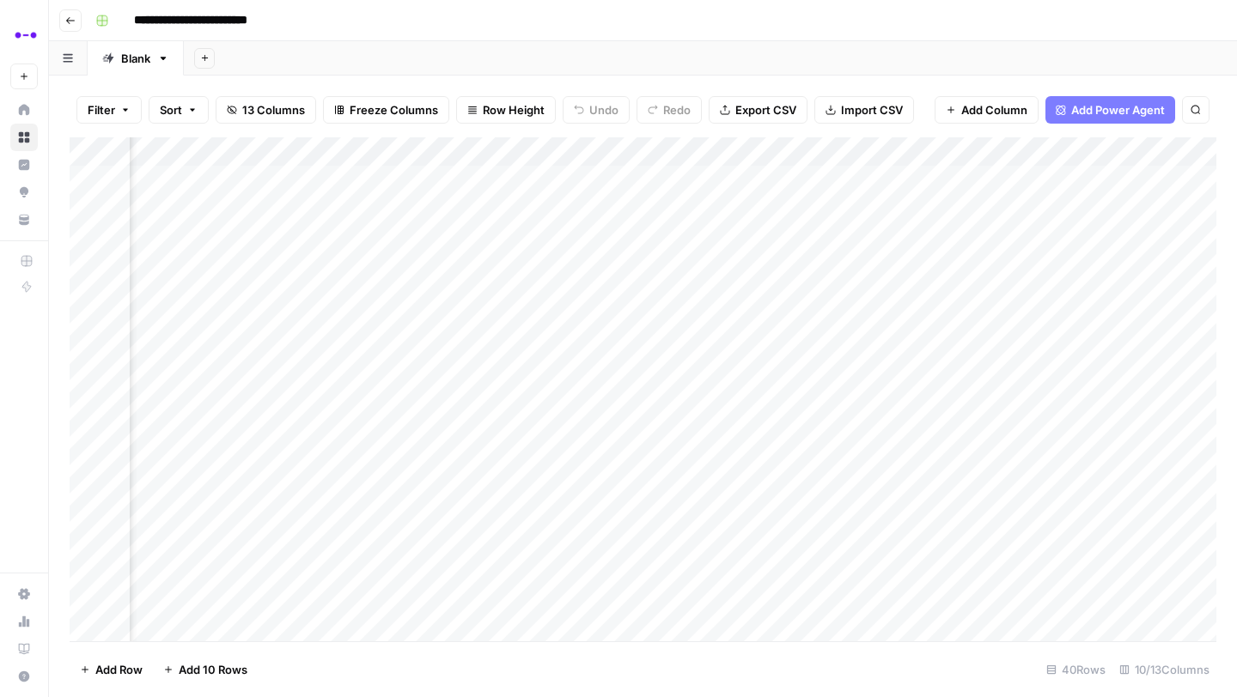
scroll to position [0, 368]
click at [667, 178] on div "Add Column" at bounding box center [643, 389] width 1147 height 504
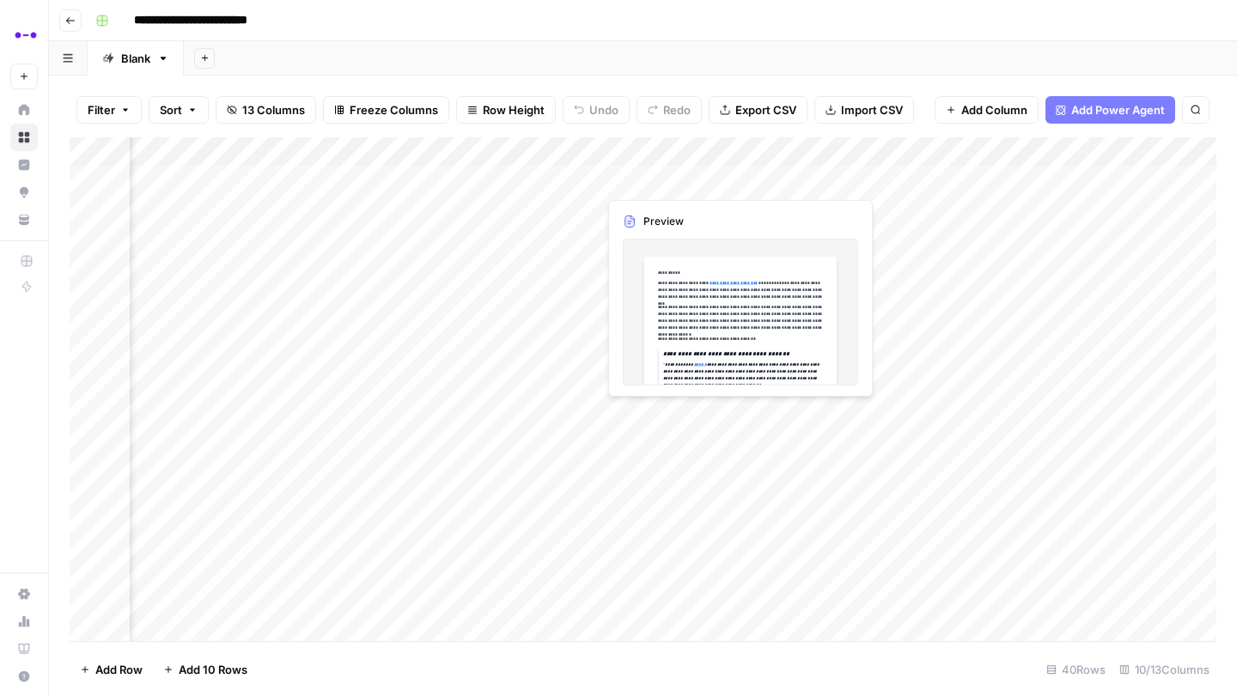
click at [667, 178] on div "Add Column" at bounding box center [643, 389] width 1147 height 504
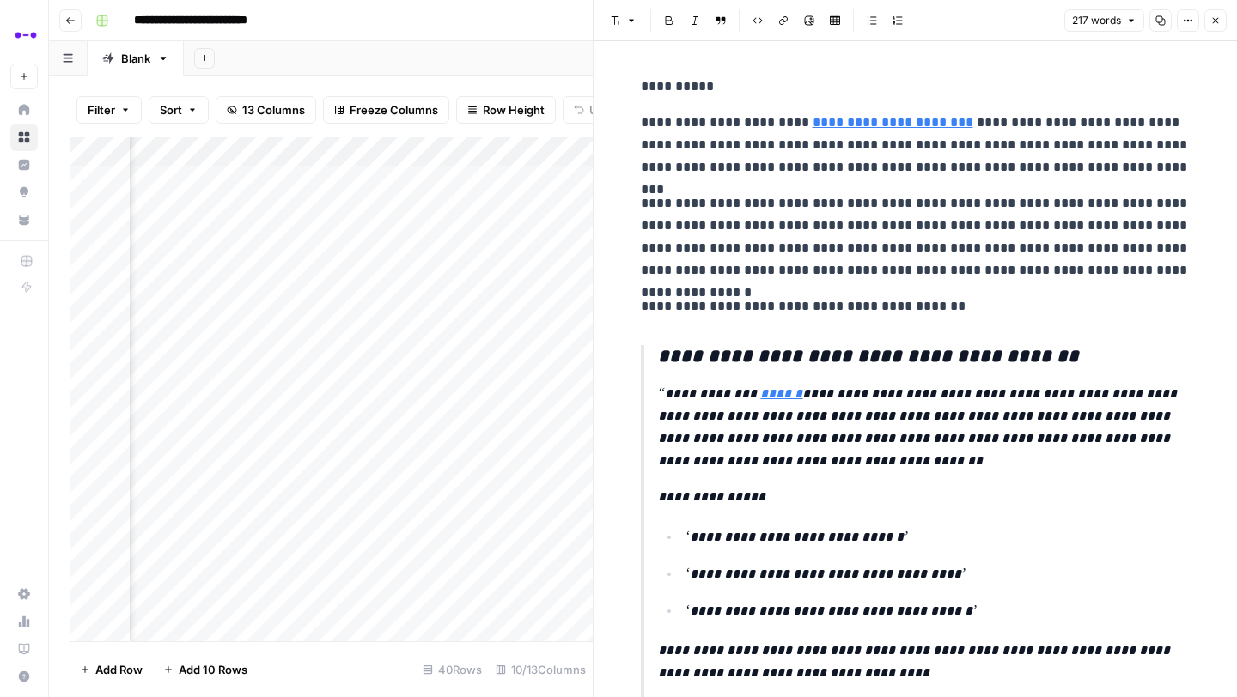
click at [1219, 15] on button "Close" at bounding box center [1215, 20] width 22 height 22
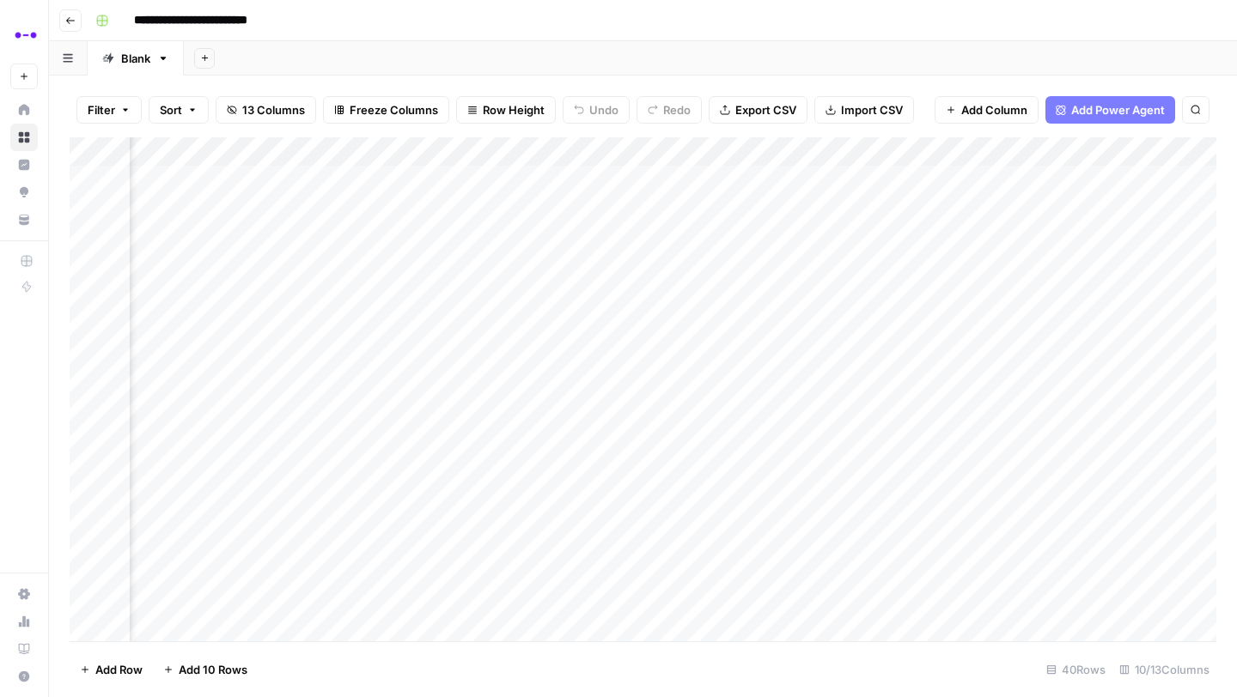
click at [833, 177] on div "Add Column" at bounding box center [643, 389] width 1147 height 504
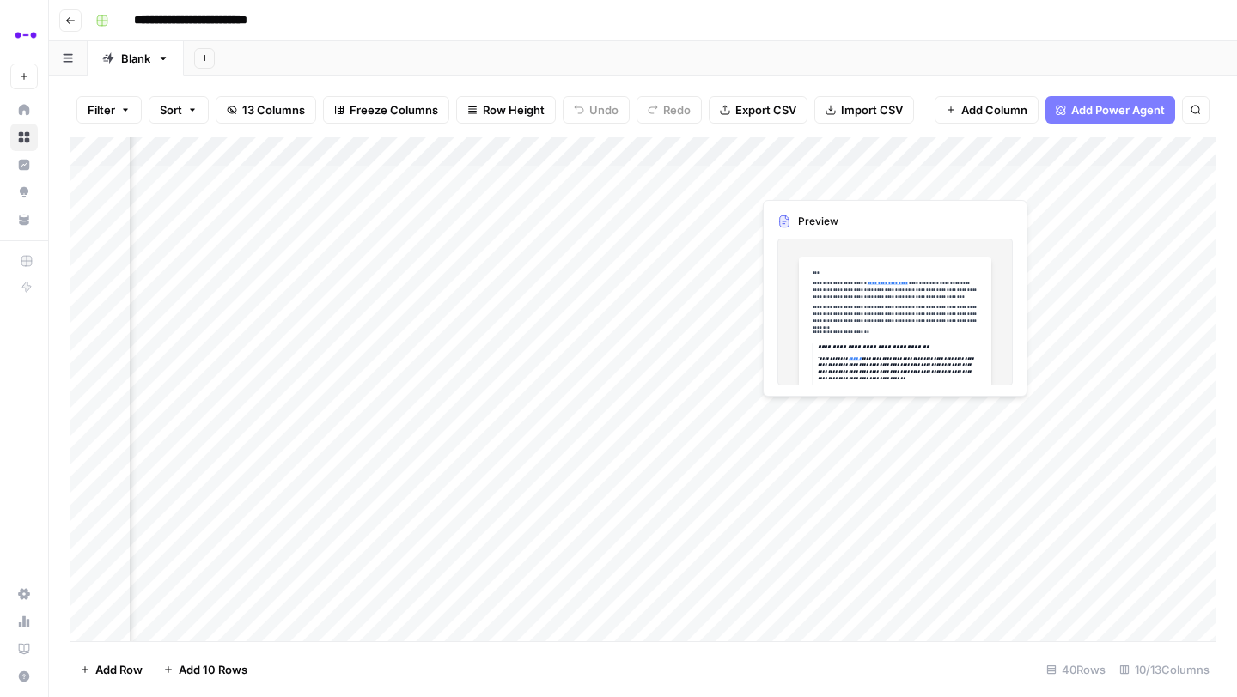
click at [833, 177] on div "Add Column" at bounding box center [643, 389] width 1147 height 504
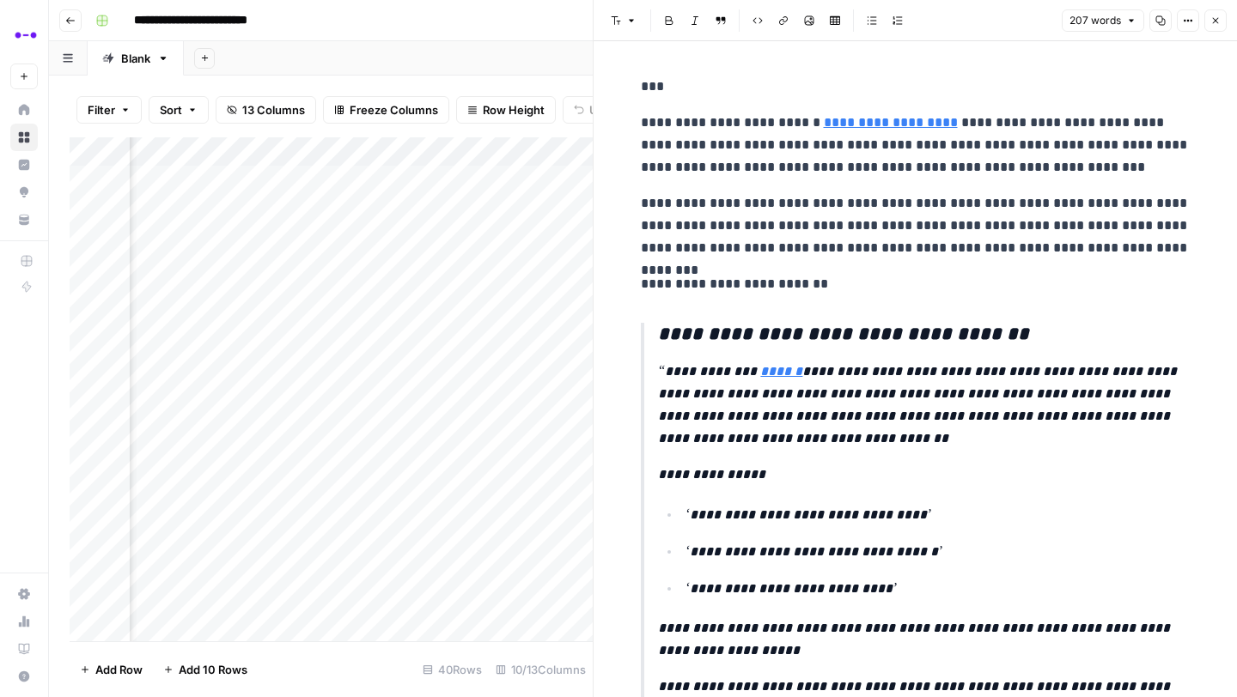
click at [1210, 15] on button "Close" at bounding box center [1215, 20] width 22 height 22
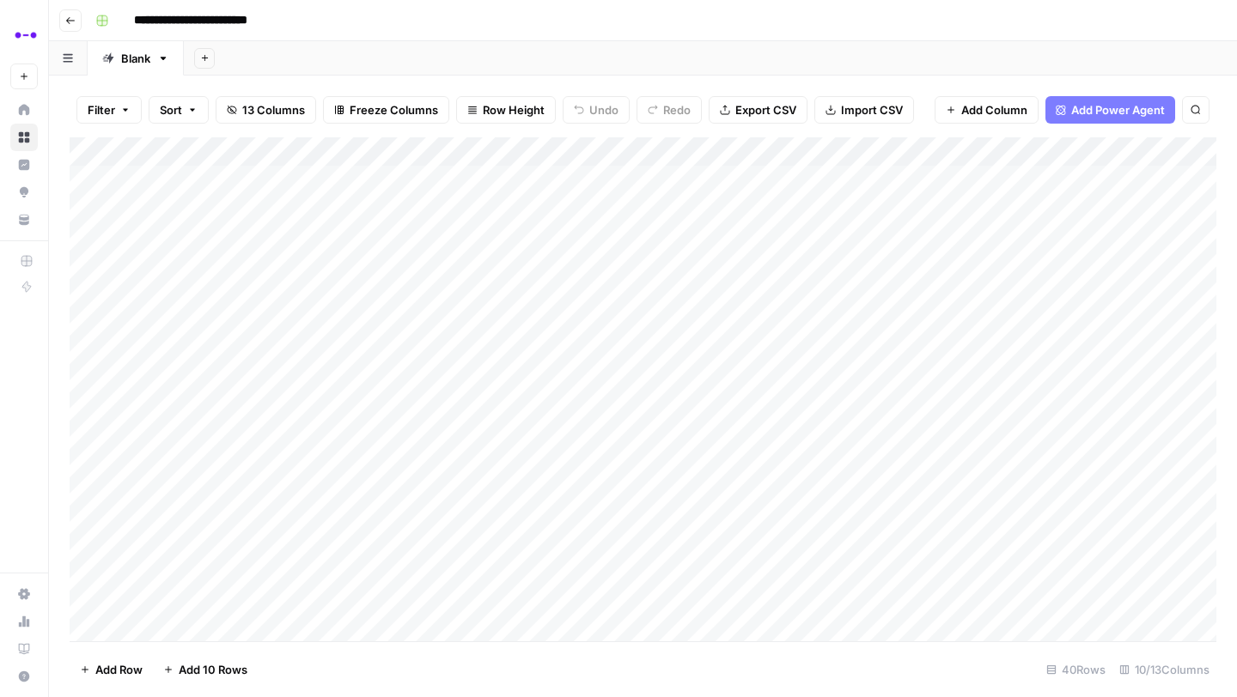
click at [440, 178] on div "Add Column" at bounding box center [643, 389] width 1147 height 504
click at [454, 178] on div "Add Column" at bounding box center [643, 389] width 1147 height 504
drag, startPoint x: 432, startPoint y: 180, endPoint x: 178, endPoint y: 177, distance: 254.3
click at [178, 177] on div "**********" at bounding box center [322, 183] width 387 height 29
click at [247, 178] on input "**********" at bounding box center [273, 184] width 275 height 21
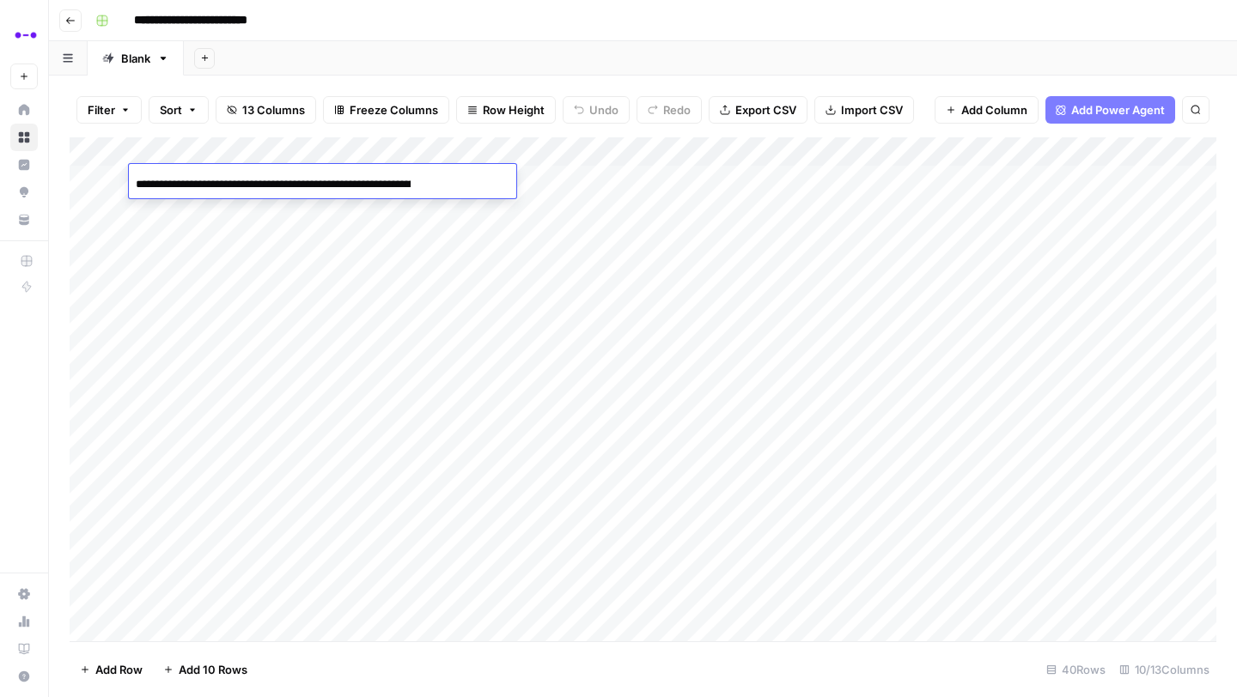
click at [247, 178] on input "**********" at bounding box center [273, 184] width 275 height 21
click at [334, 205] on div "Add Column" at bounding box center [643, 389] width 1147 height 504
click at [384, 209] on div "Add Column" at bounding box center [643, 389] width 1147 height 504
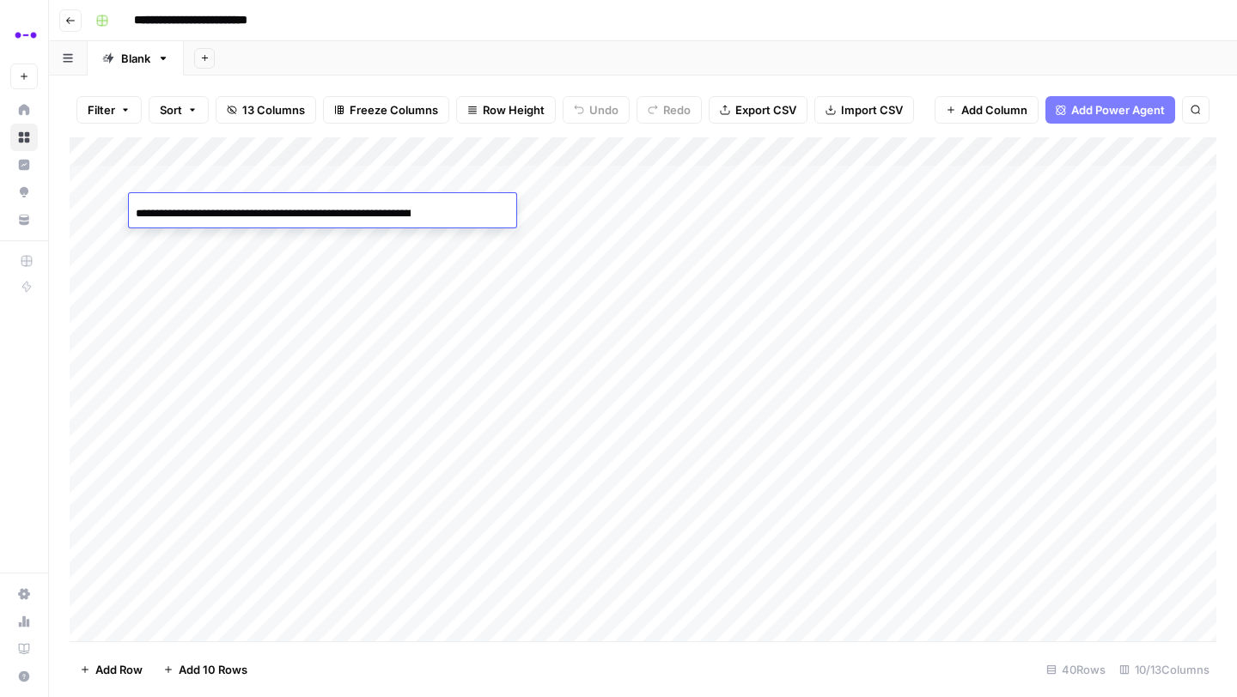
scroll to position [0, 160]
click at [384, 209] on input "**********" at bounding box center [273, 214] width 275 height 21
click at [636, 210] on div "Add Column" at bounding box center [643, 389] width 1147 height 504
